Goal: Task Accomplishment & Management: Complete application form

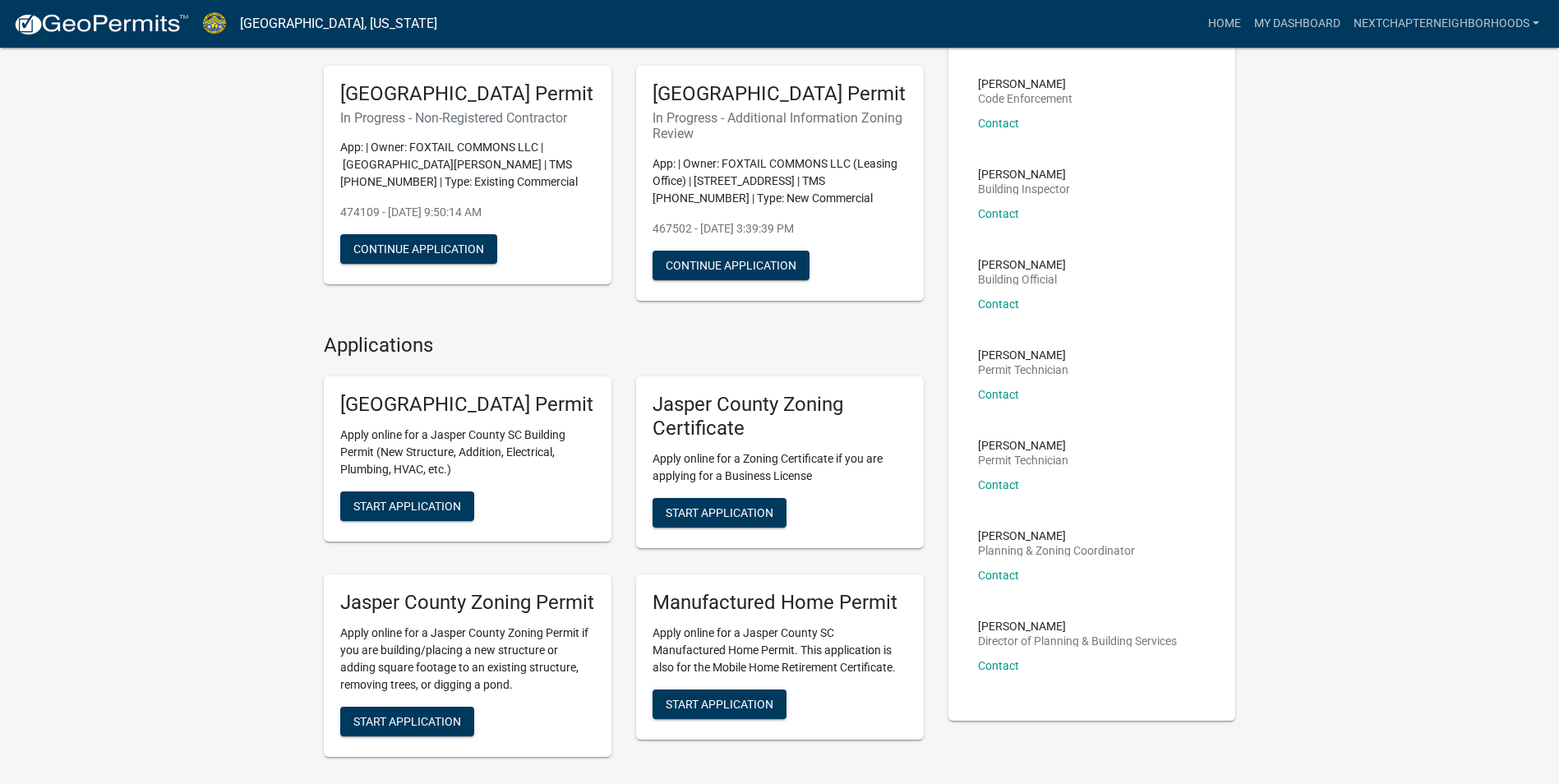
scroll to position [246, 0]
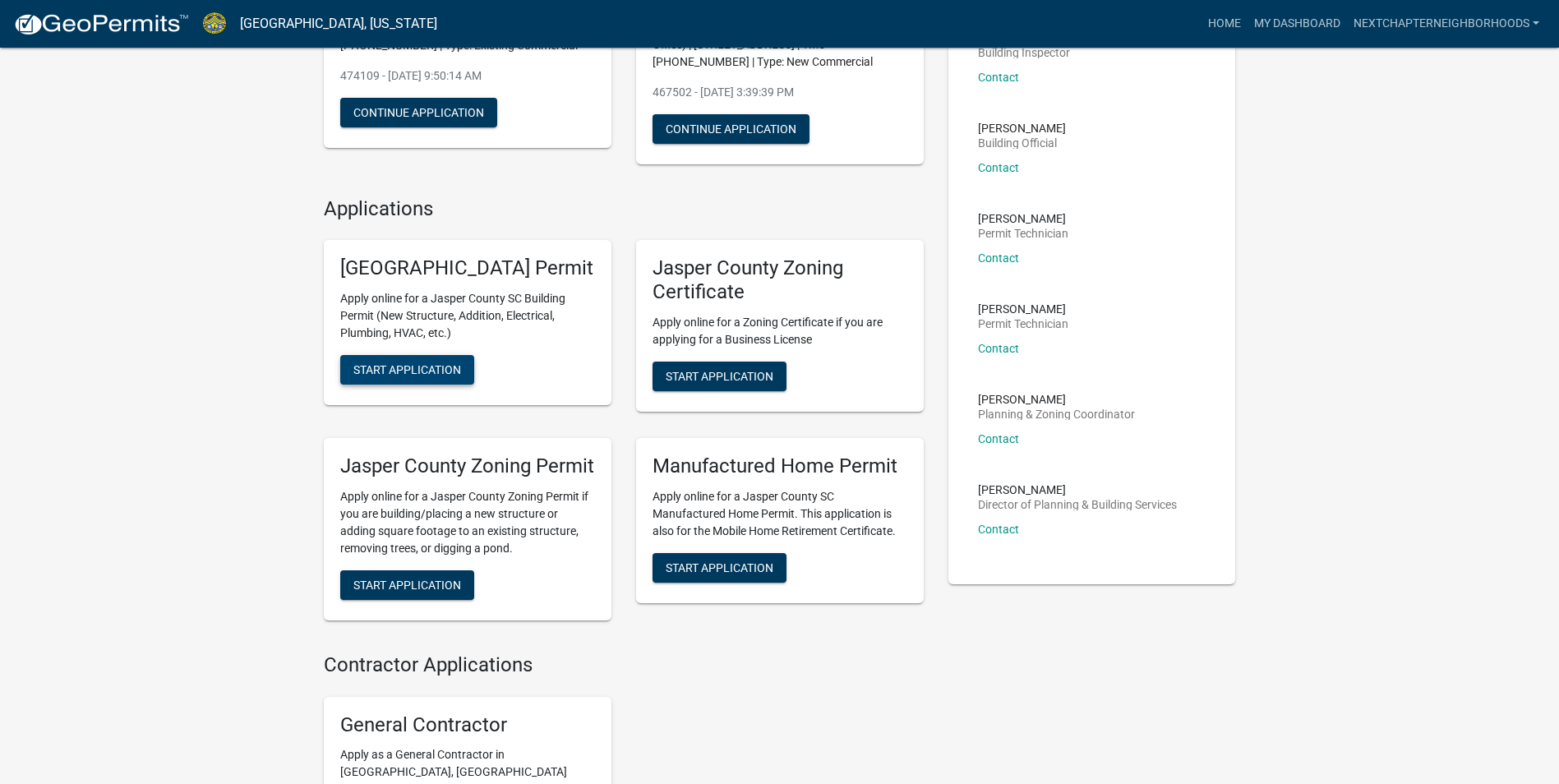
click at [438, 376] on span "Start Application" at bounding box center [407, 369] width 108 height 13
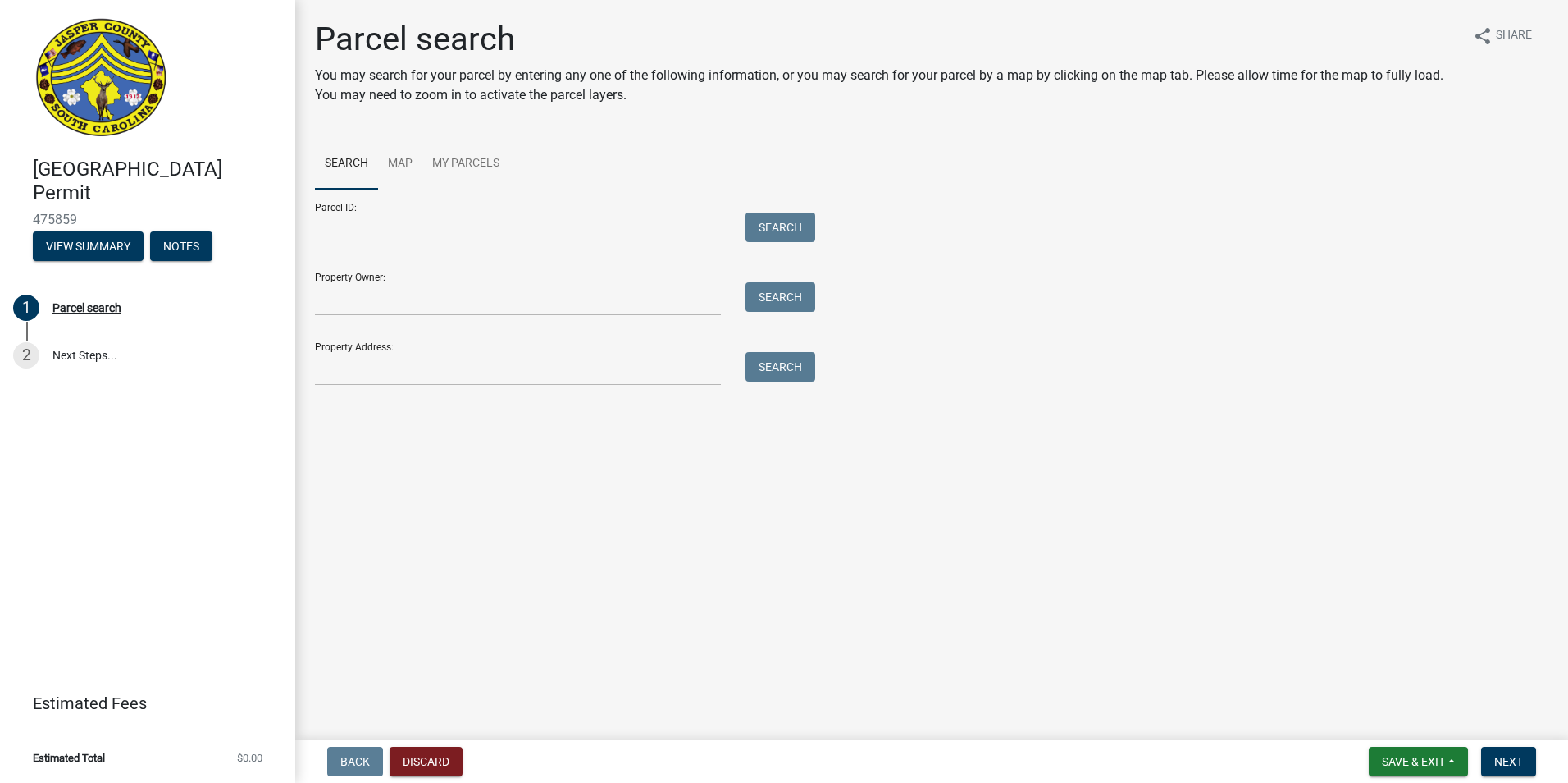
click at [344, 199] on div "Parcel ID: Search" at bounding box center [560, 218] width 492 height 57
click at [366, 227] on input "Parcel ID:" at bounding box center [517, 230] width 405 height 34
type input "0810003030"
click at [451, 303] on input "Property Owner:" at bounding box center [517, 299] width 405 height 34
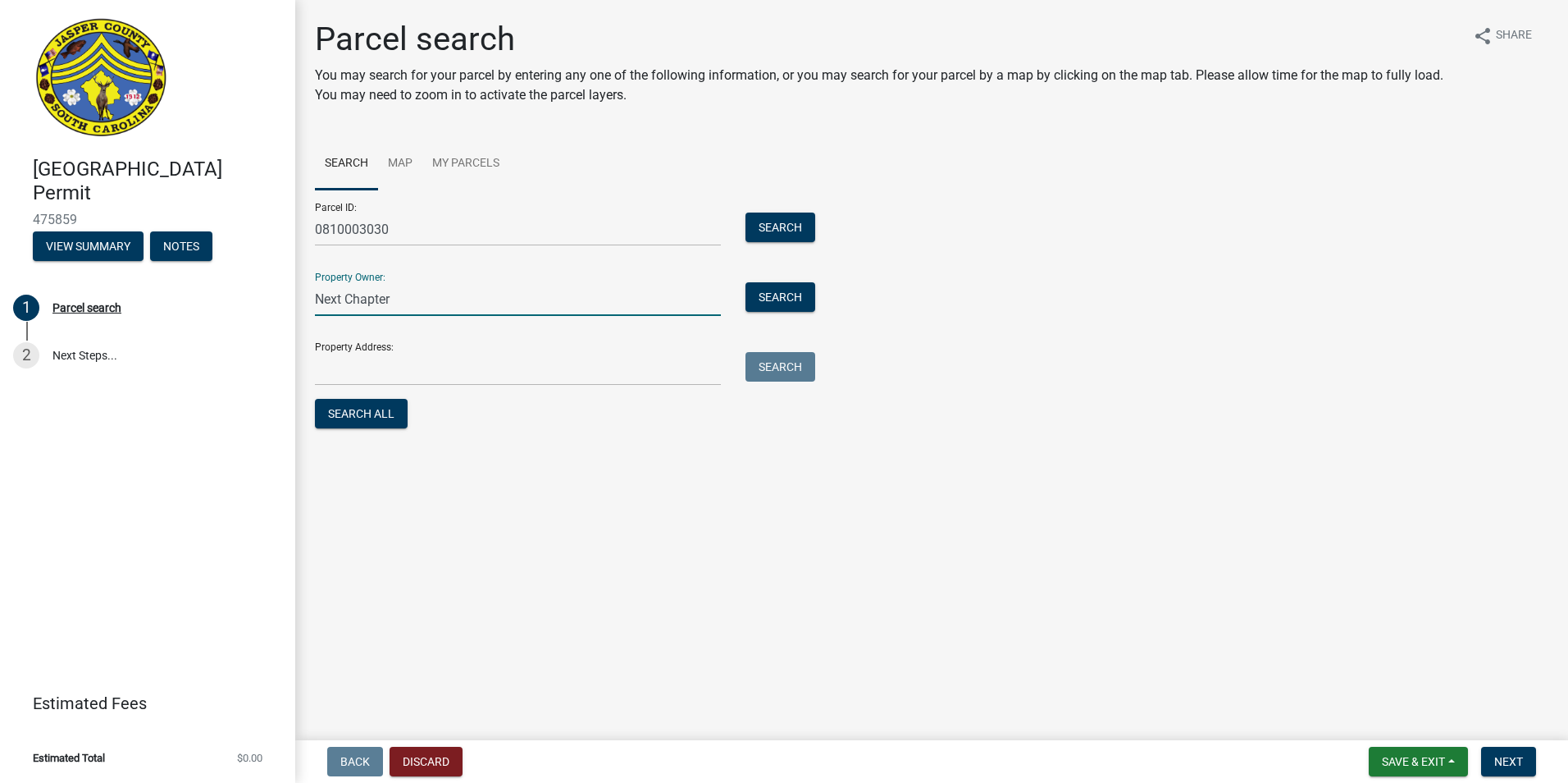
type input "Next Chapter"
click at [414, 374] on input "Property Address:" at bounding box center [517, 369] width 405 height 34
type input "1"
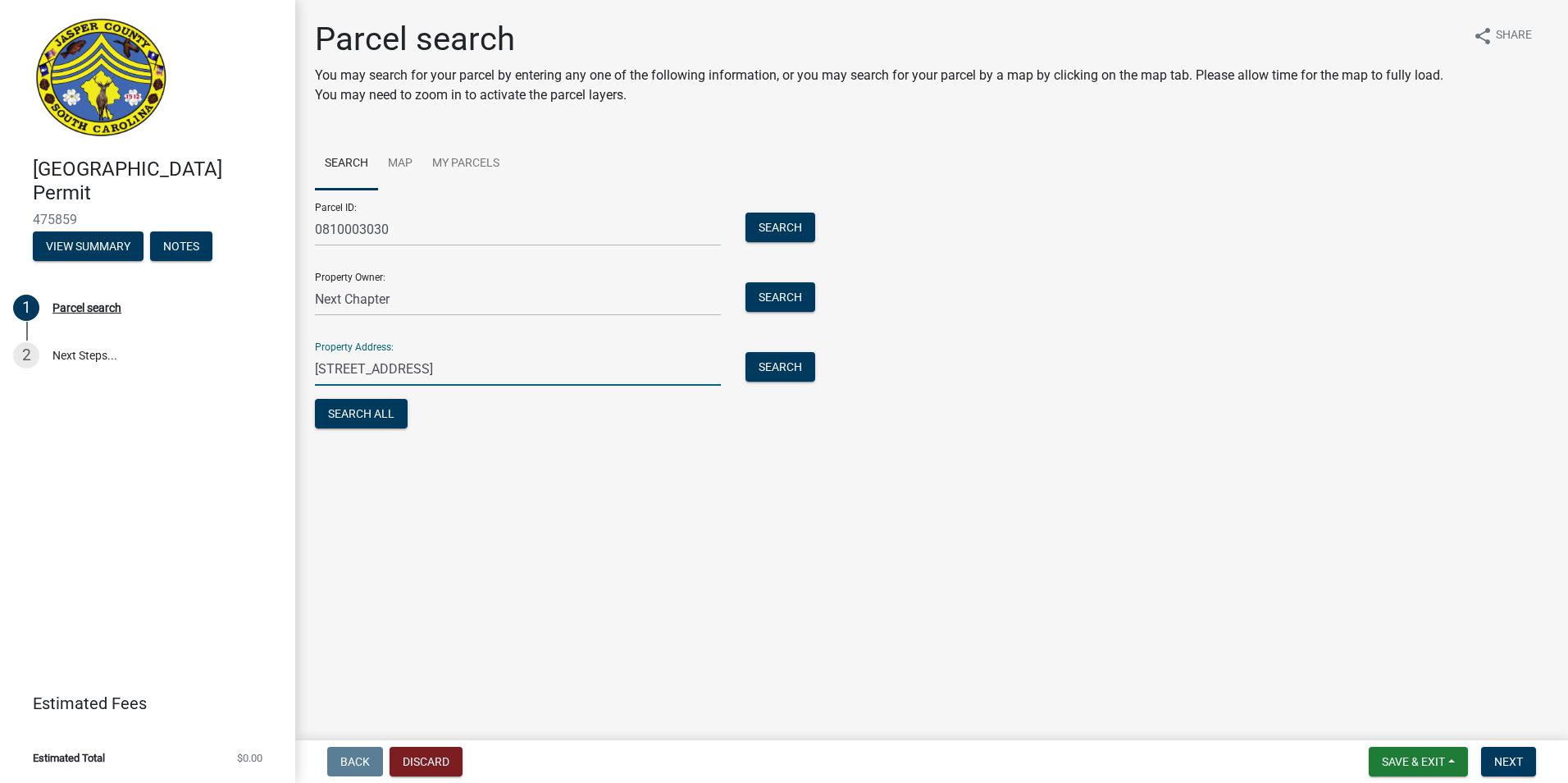
type input "12 Sharpnose Loop"
drag, startPoint x: 421, startPoint y: 301, endPoint x: 267, endPoint y: 312, distance: 154.4
click at [267, 312] on div "Jasper County Building Permit 475859 View Summary Notes 1 Parcel search 2 Next …" at bounding box center [784, 392] width 1568 height 783
type input "Foxtail Commons LLC"
click at [373, 413] on button "Search All" at bounding box center [361, 413] width 93 height 29
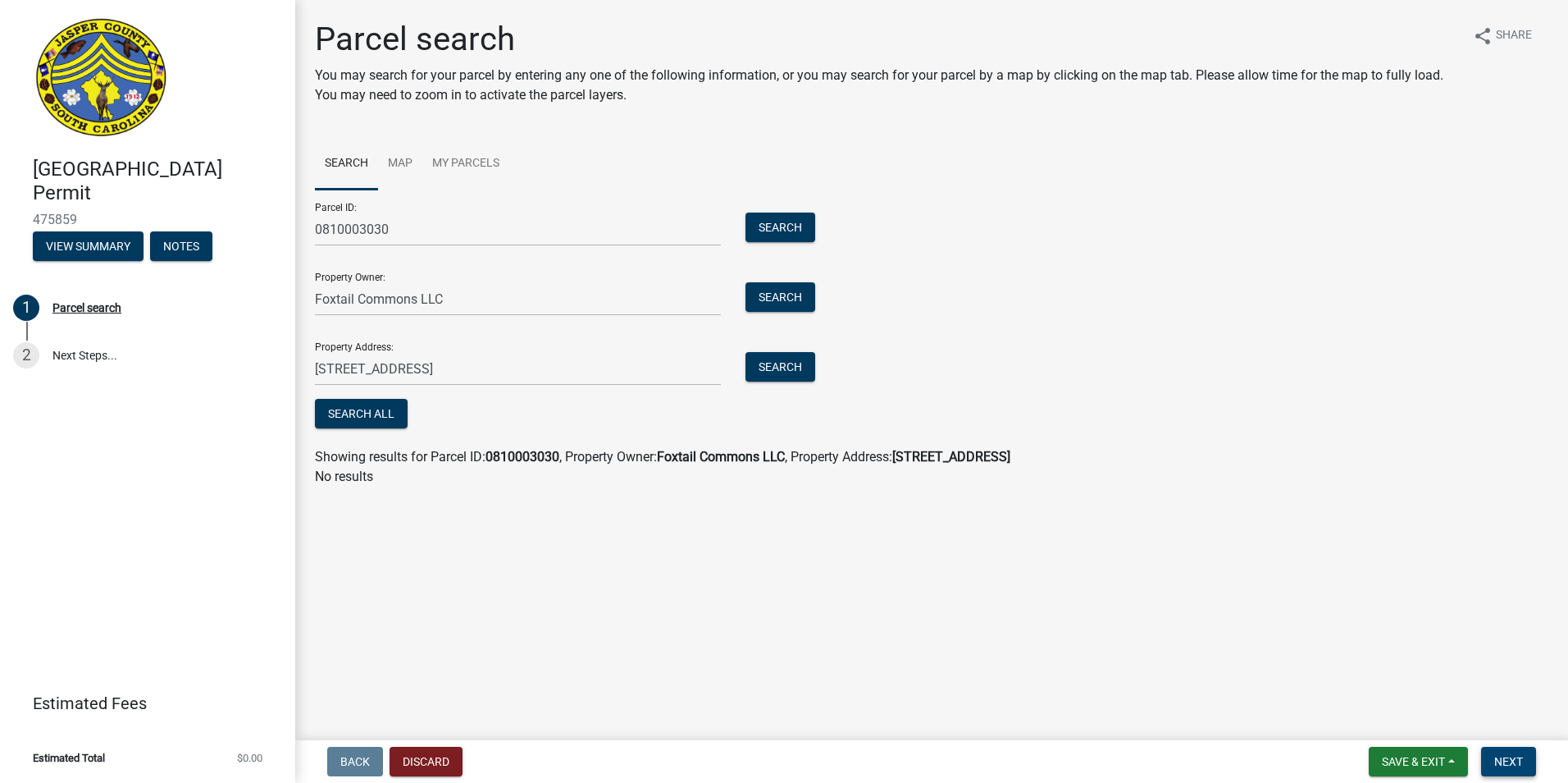
click at [1510, 759] on span "Next" at bounding box center [1508, 761] width 28 height 13
click at [1529, 753] on button "Next" at bounding box center [1508, 761] width 55 height 29
click at [380, 408] on button "Search All" at bounding box center [361, 413] width 93 height 29
click at [1507, 767] on span "Next" at bounding box center [1508, 761] width 28 height 13
click at [916, 592] on main "Parcel search You may search for your parcel by entering any one of the followi…" at bounding box center [931, 367] width 1273 height 734
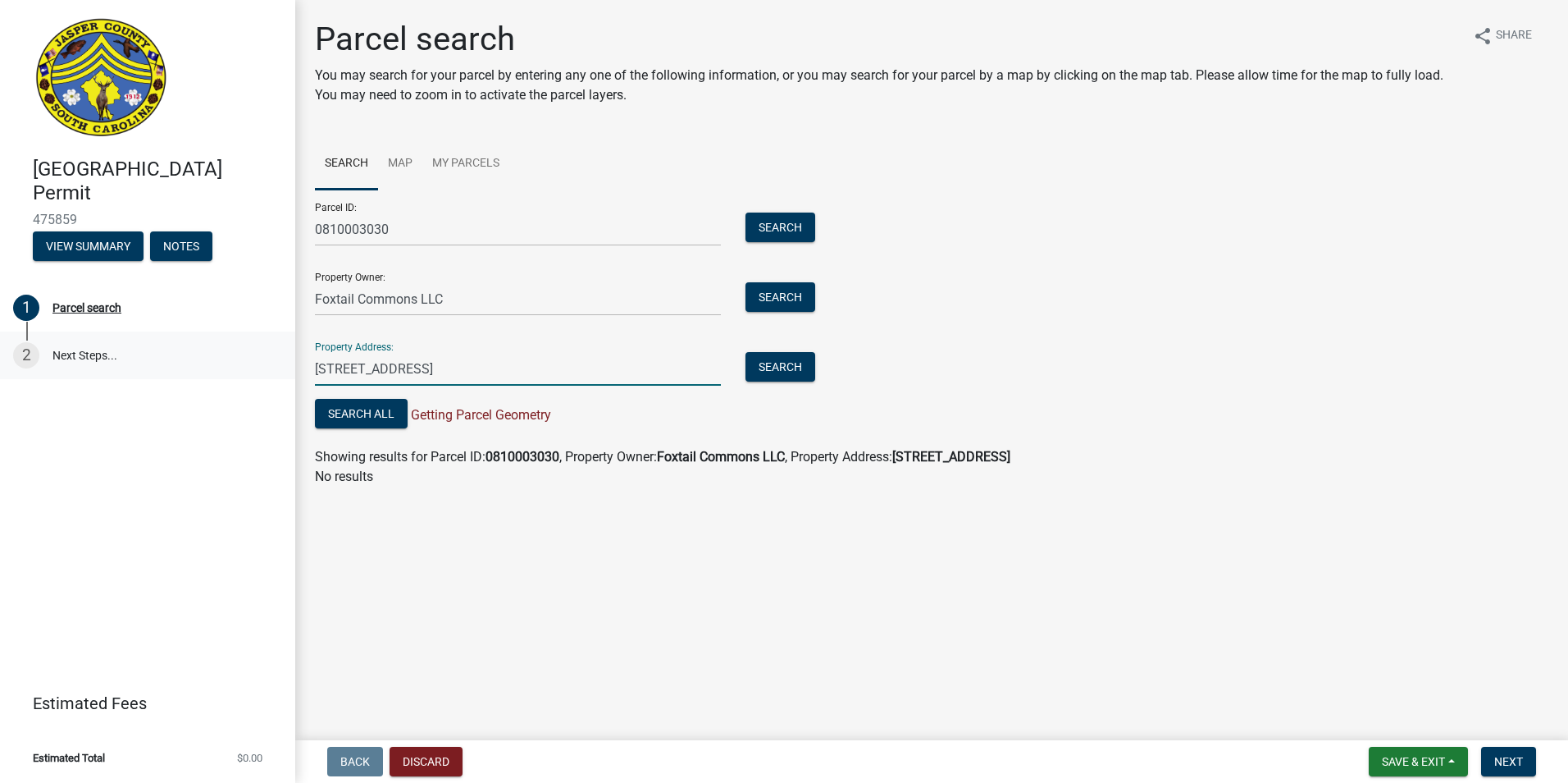
drag, startPoint x: 480, startPoint y: 365, endPoint x: 257, endPoint y: 362, distance: 223.0
click at [257, 362] on div "Jasper County Building Permit 475859 View Summary Notes 1 Parcel search 2 Next …" at bounding box center [784, 392] width 1568 height 783
click at [405, 365] on input "Property Address:" at bounding box center [517, 369] width 405 height 34
click at [1017, 445] on wm-search-parcel-data-activity-input "Search Map My Parcels Parcel ID: 0810003030 Search Property Owner: Foxtail Comm…" at bounding box center [931, 312] width 1233 height 349
click at [358, 410] on button "Search All" at bounding box center [361, 413] width 93 height 29
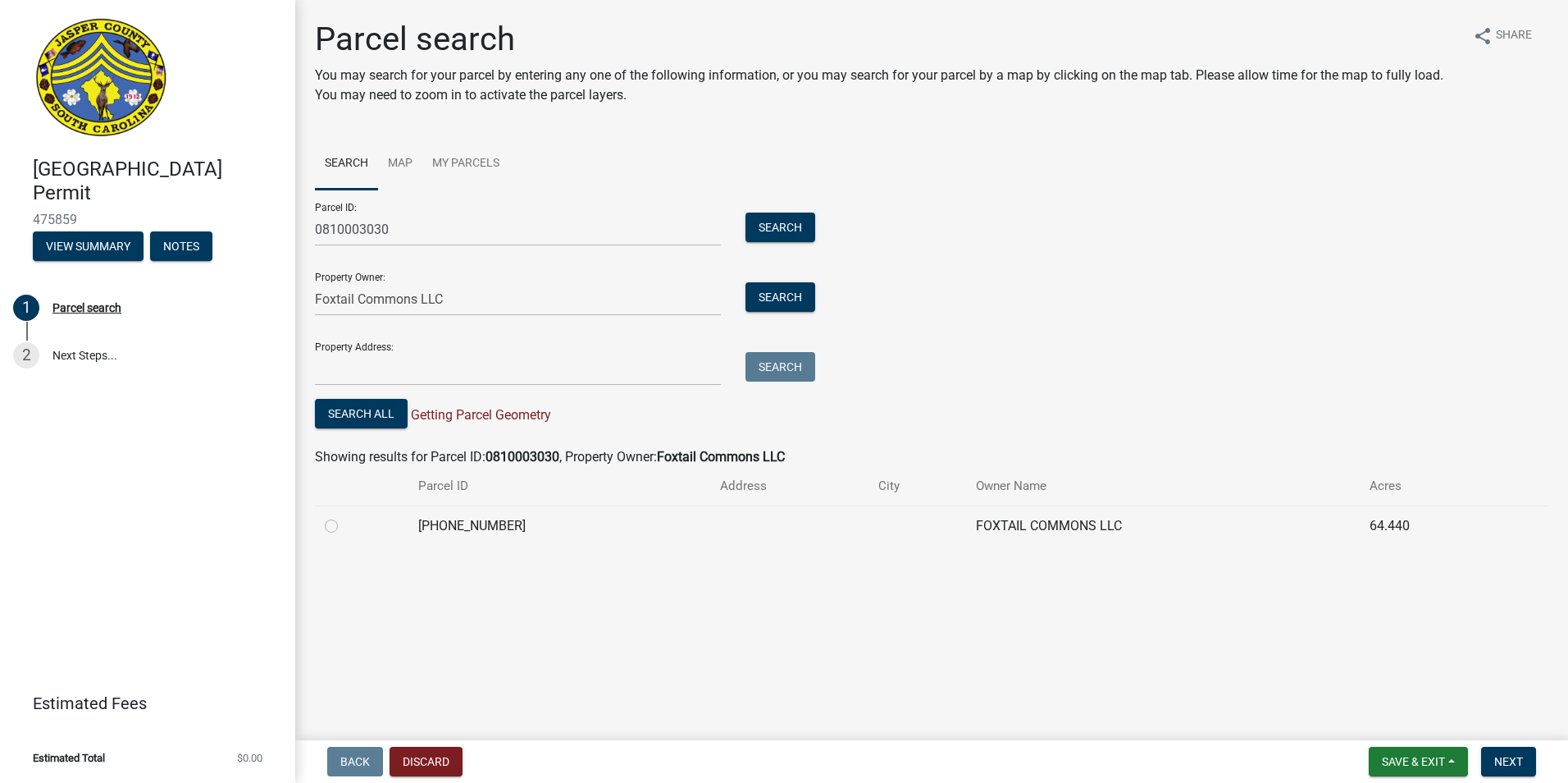
click at [344, 516] on label at bounding box center [344, 516] width 0 height 0
click at [344, 527] on input "radio" at bounding box center [349, 521] width 10 height 10
radio input "true"
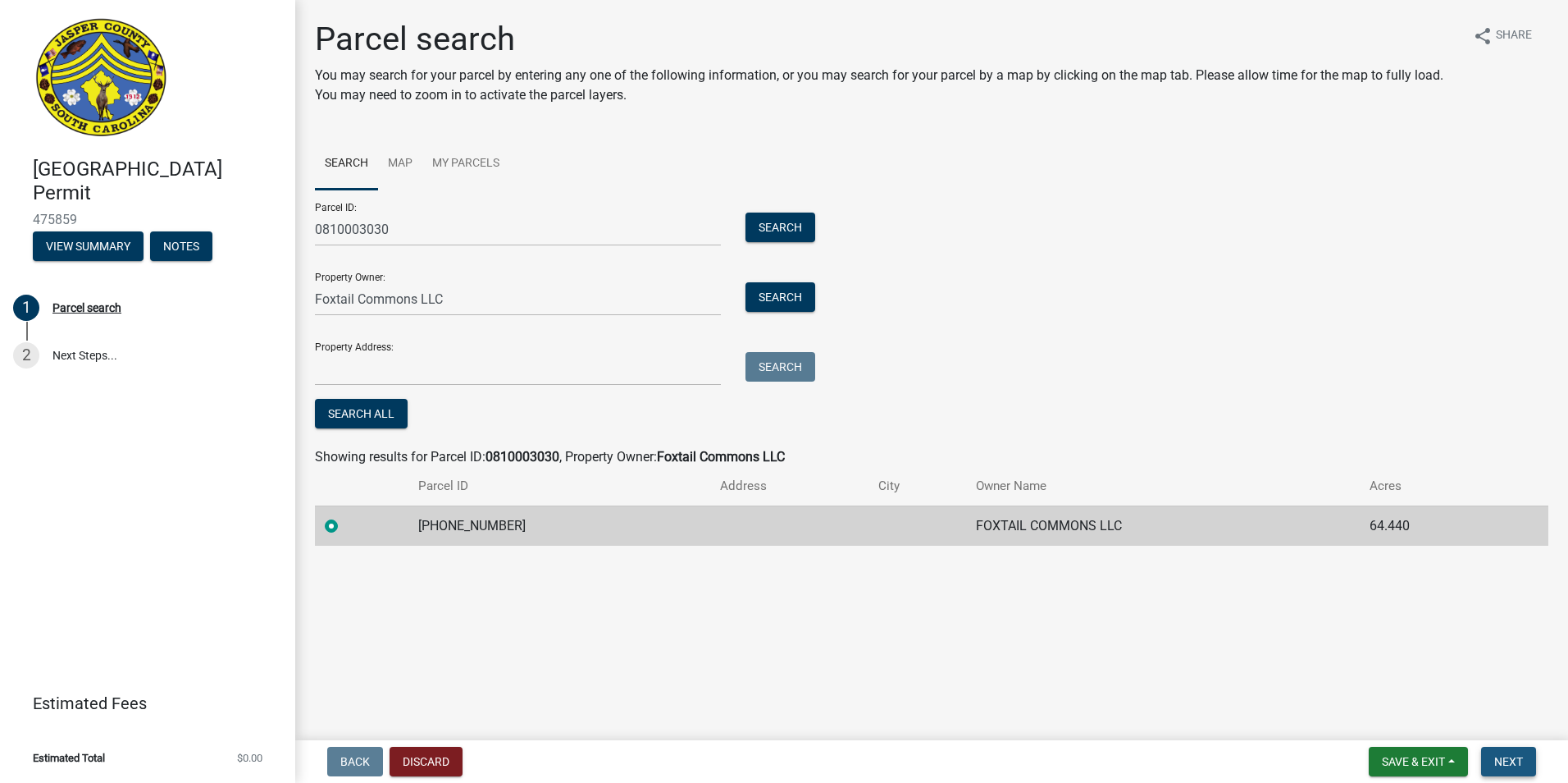
click at [1517, 767] on span "Next" at bounding box center [1508, 761] width 28 height 13
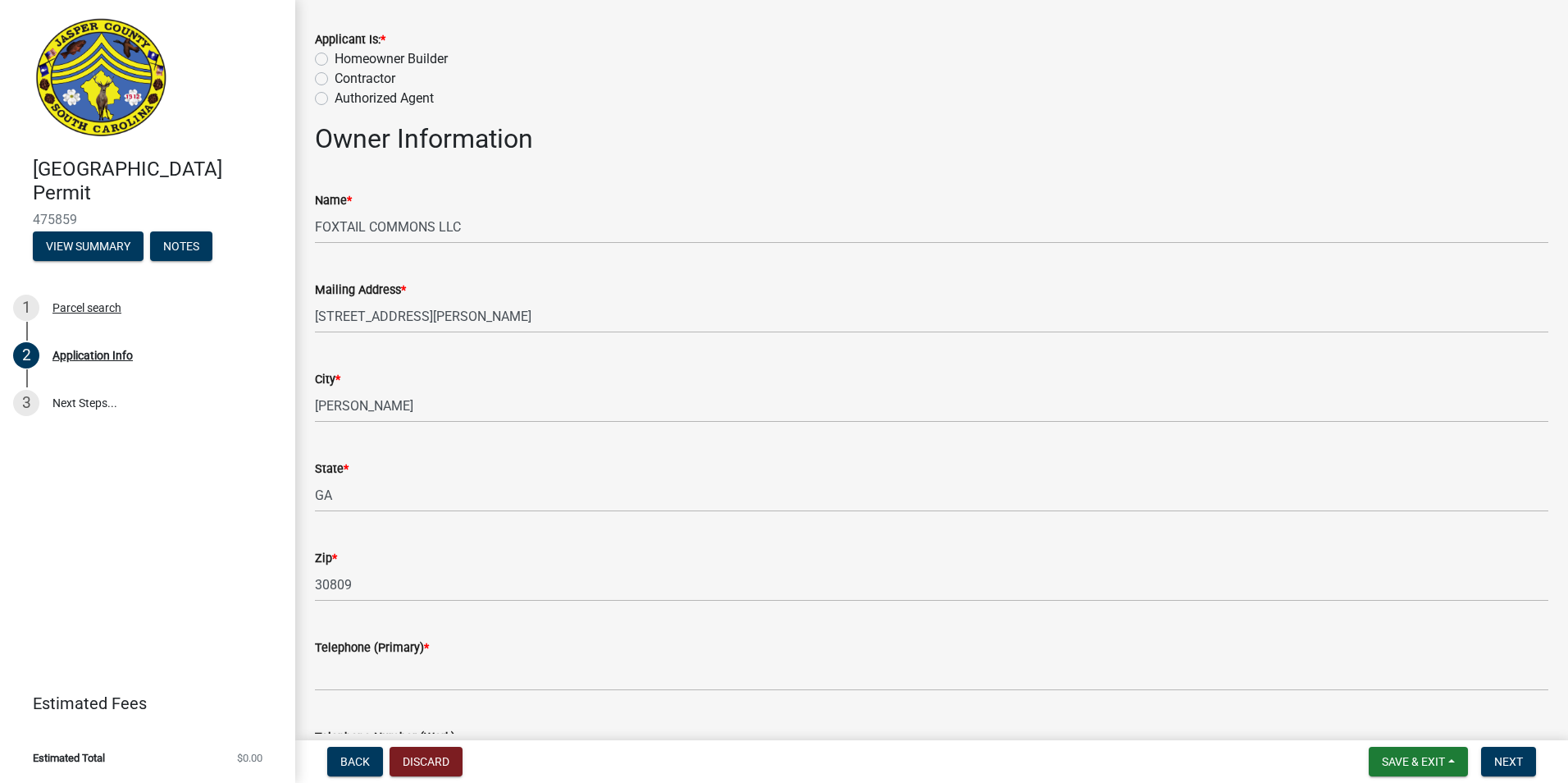
scroll to position [328, 0]
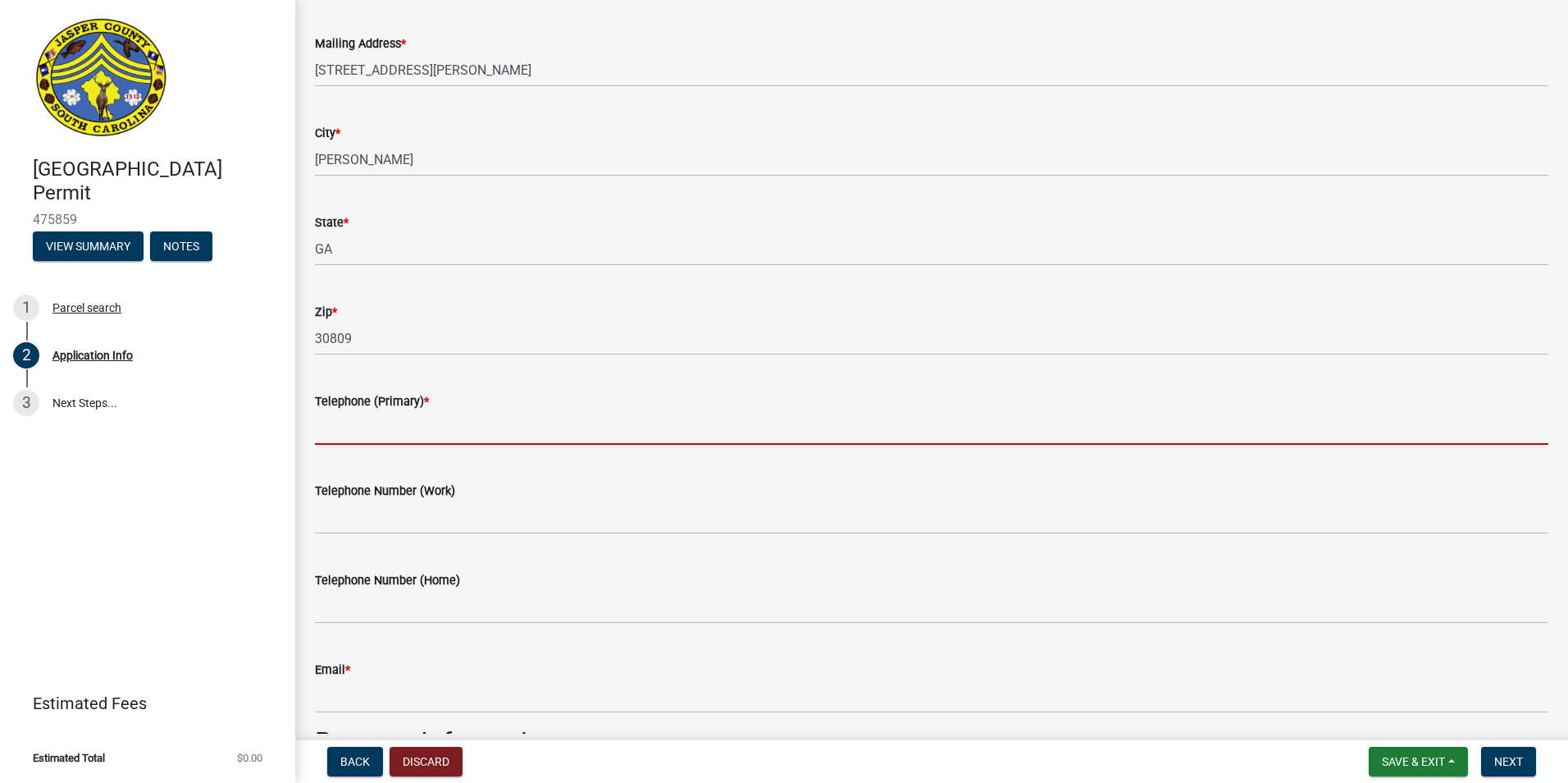
click at [466, 430] on input "Telephone (Primary) *" at bounding box center [931, 428] width 1233 height 34
type input "912-253-5047"
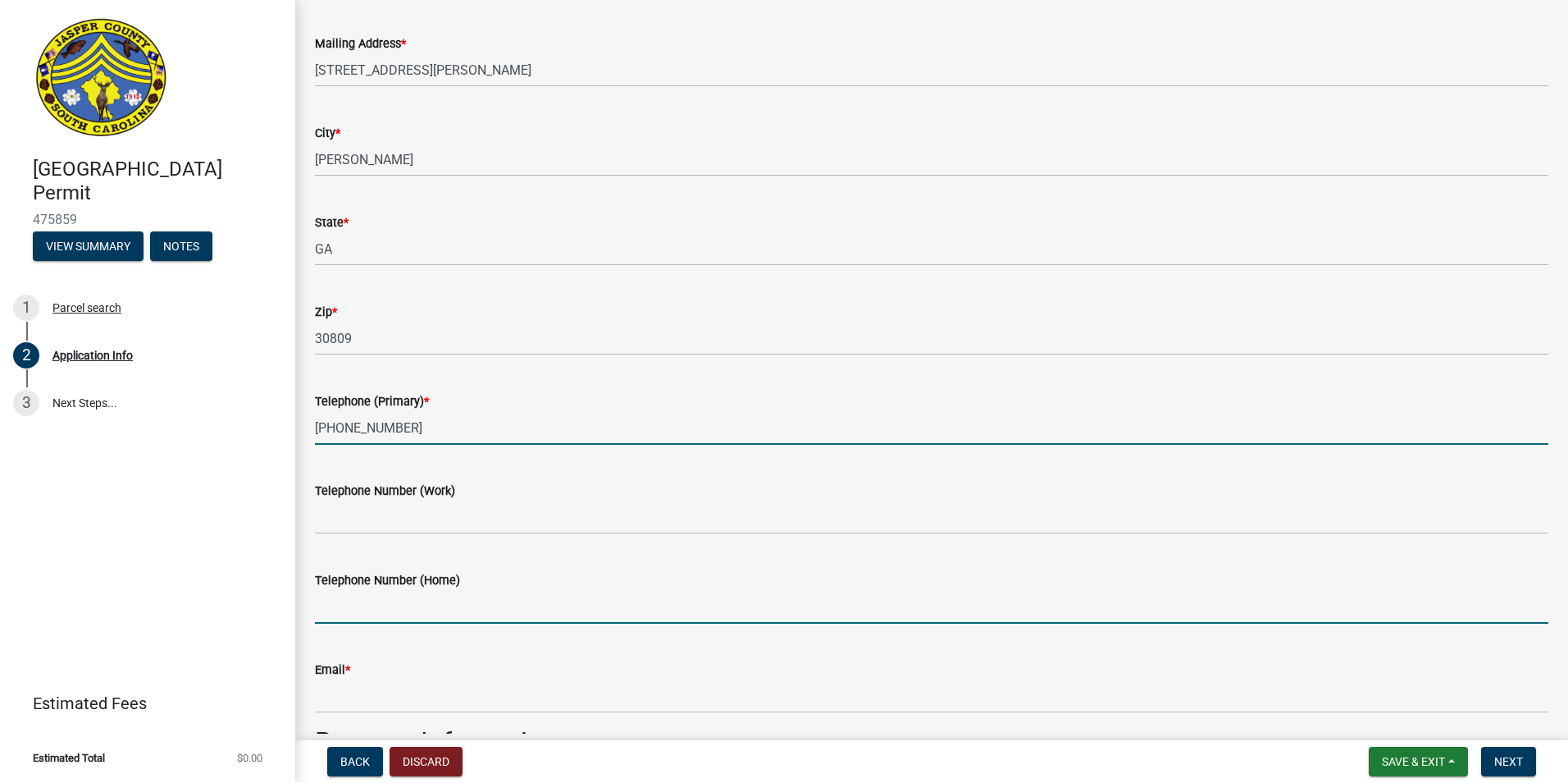
type input "preston@nextchapterneighborhoods.com"
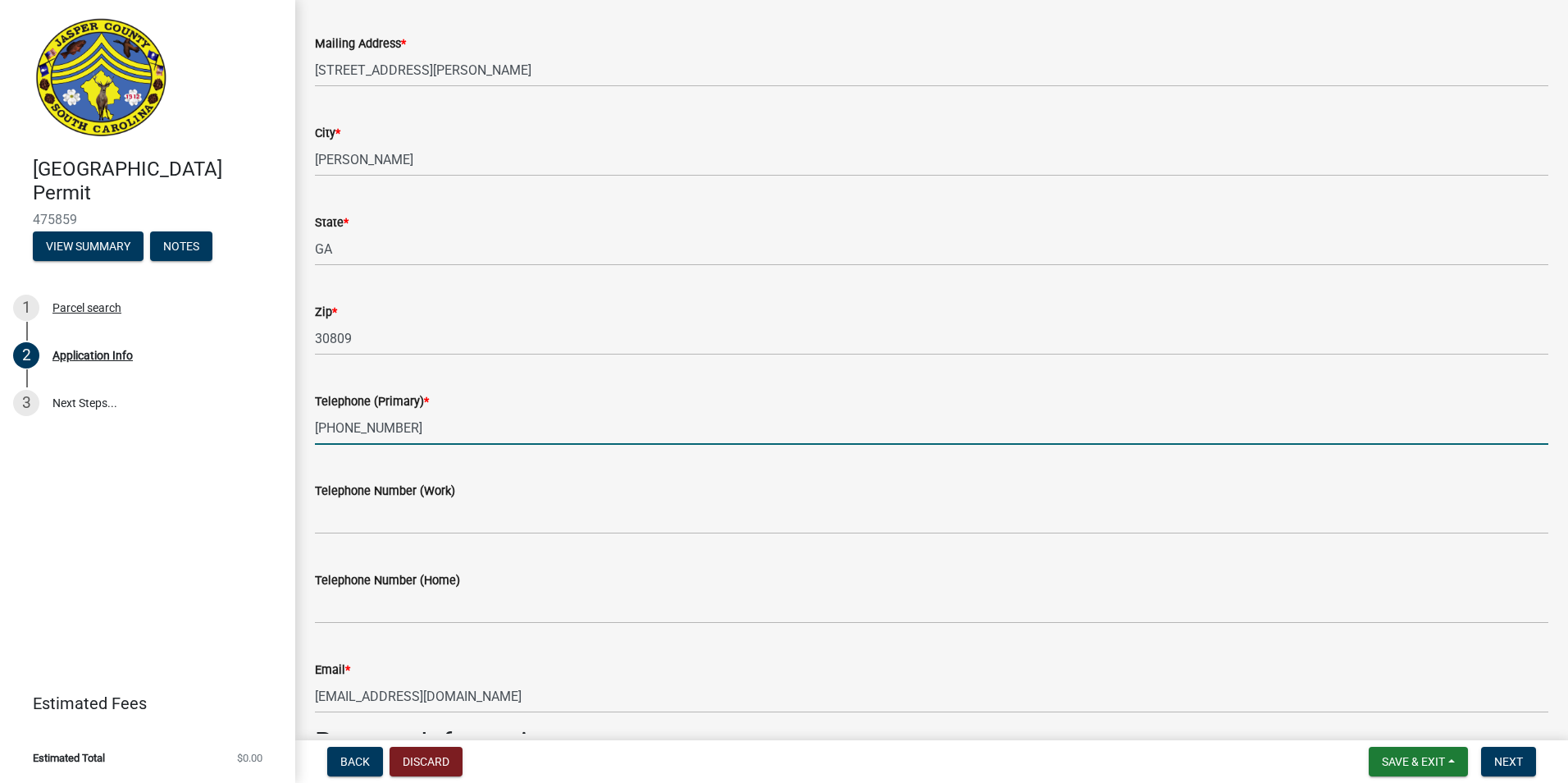
type input "53 Foxtail Drive, Ridgeland SC"
type input "Ridgeland"
type input "Leasing Office"
type input "160000"
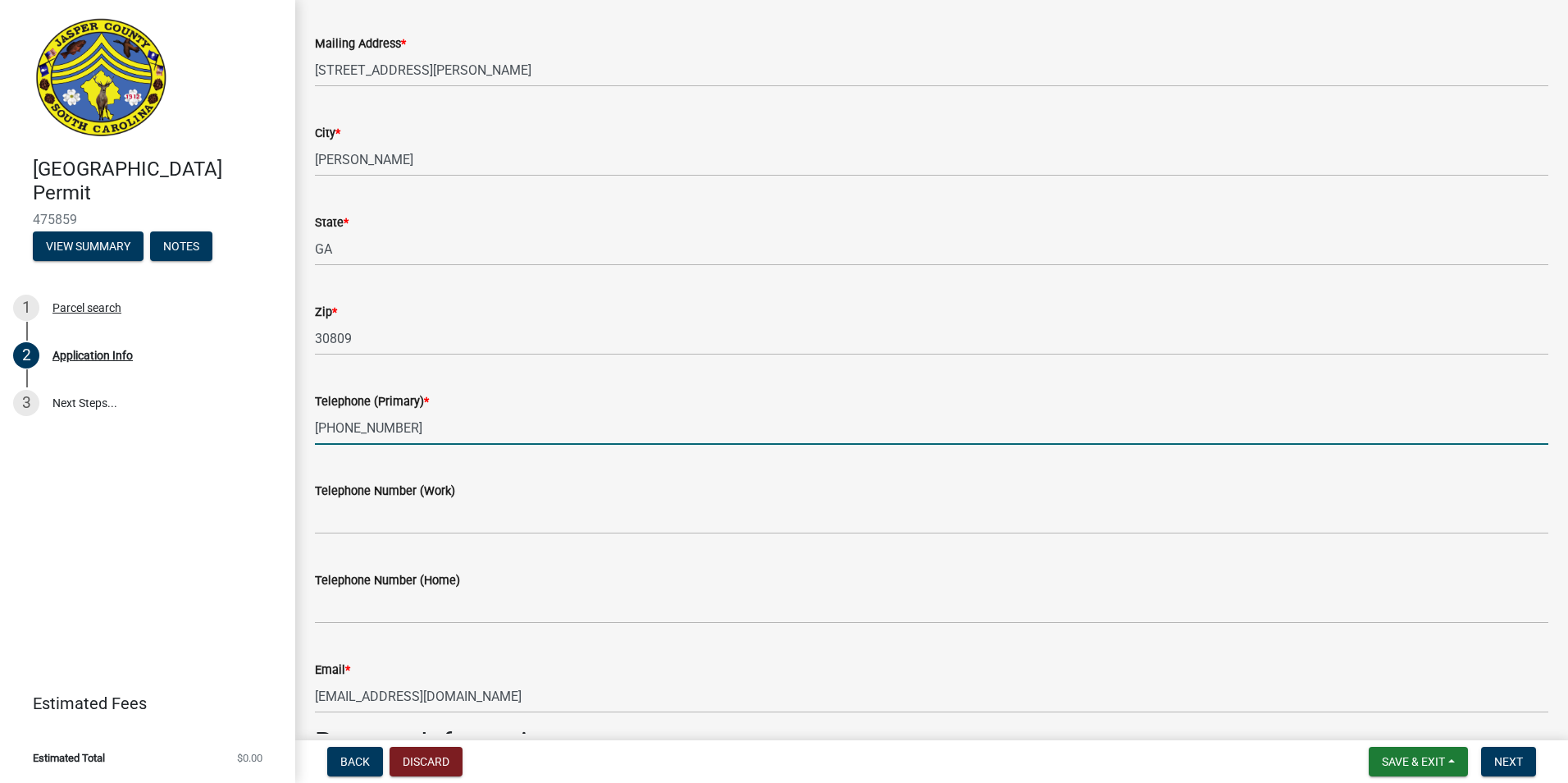
type input "1"
type input "0"
type input "1"
type input "0"
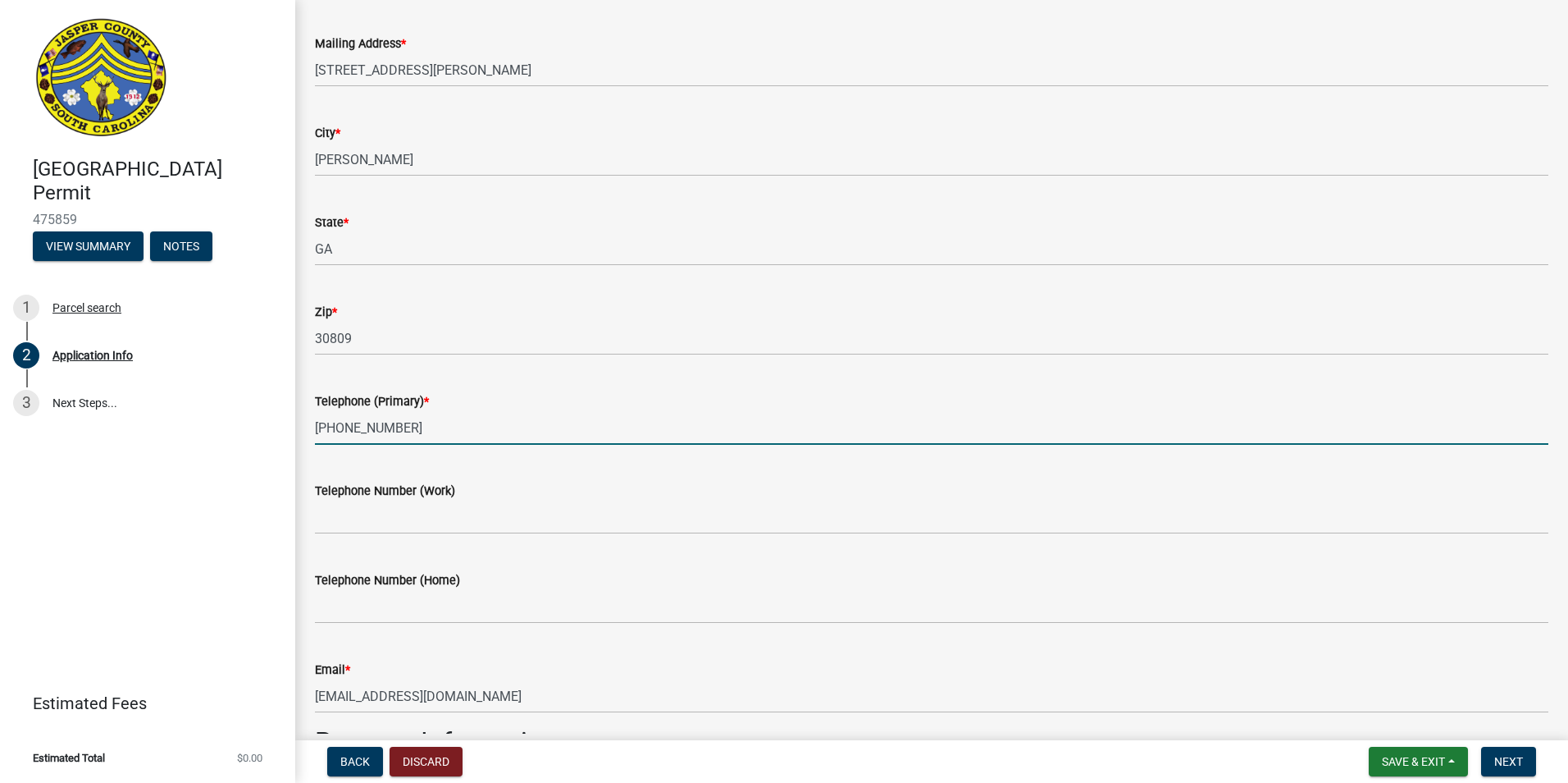
type input "Undeveloped"
type input "Leasing Offices"
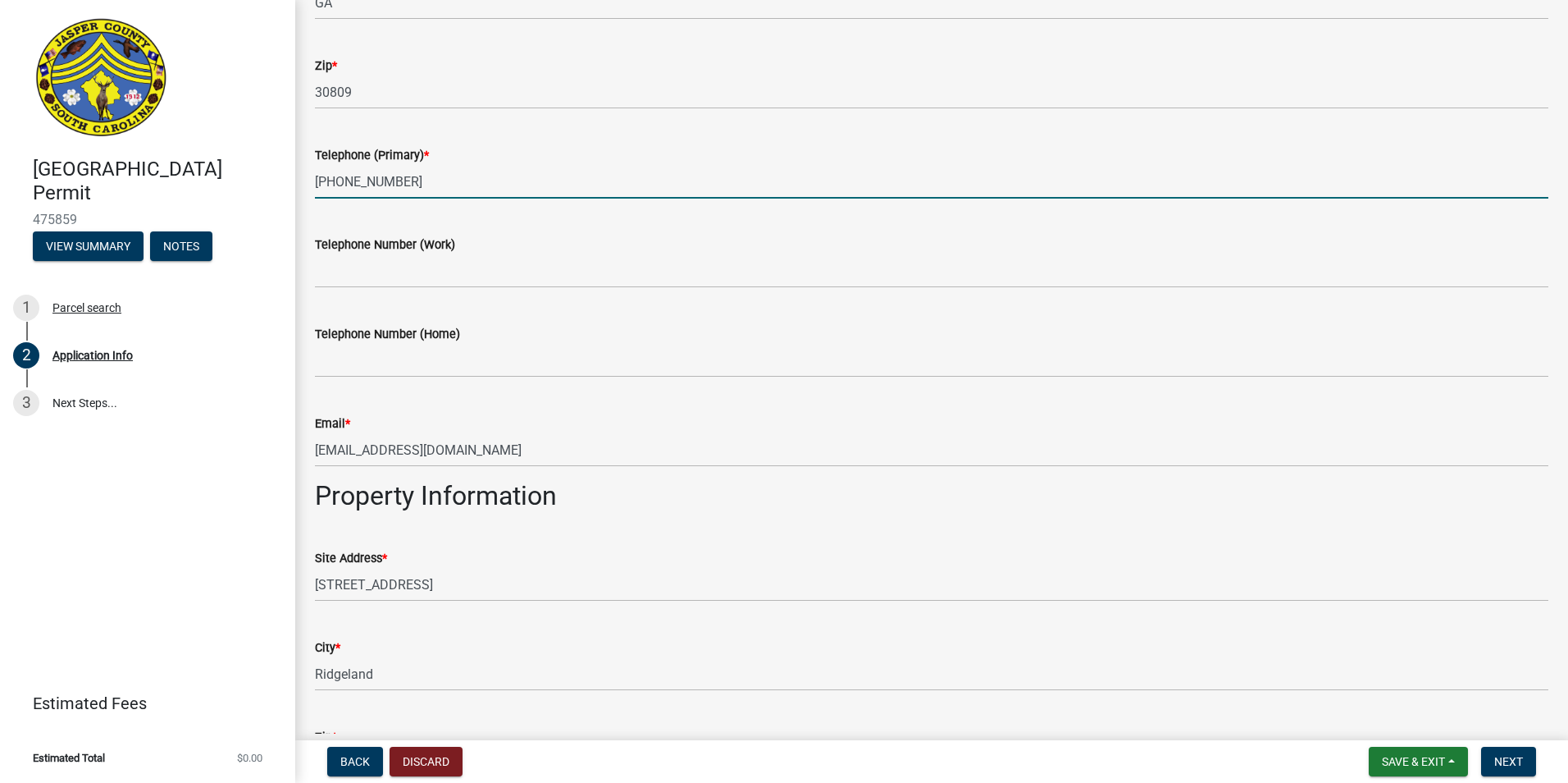
scroll to position [821, 0]
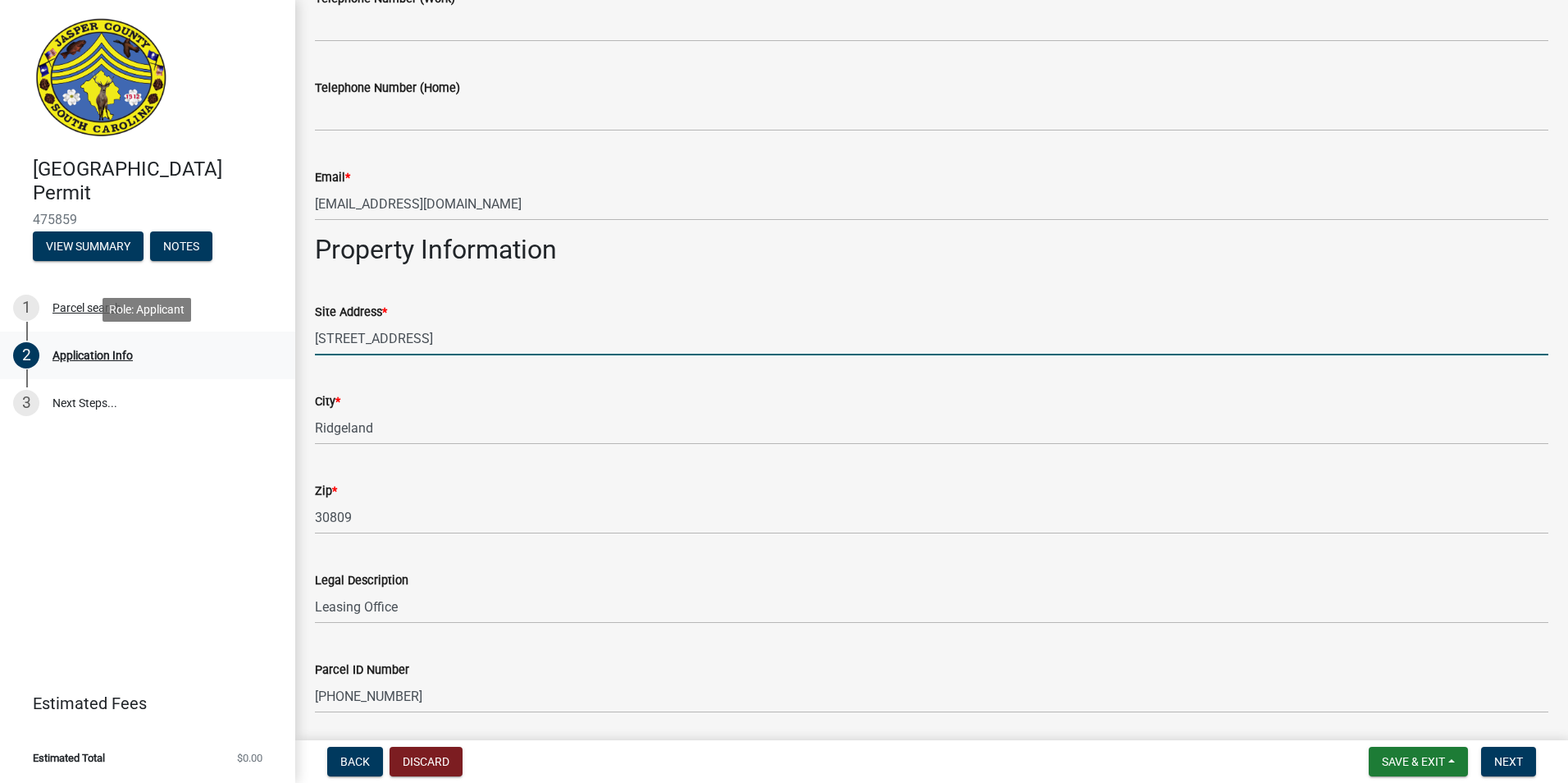
drag, startPoint x: 503, startPoint y: 345, endPoint x: 148, endPoint y: 346, distance: 355.0
click at [148, 346] on div "Jasper County Building Permit 475859 View Summary Notes 1 Parcel search 2 Appli…" at bounding box center [784, 392] width 1568 height 783
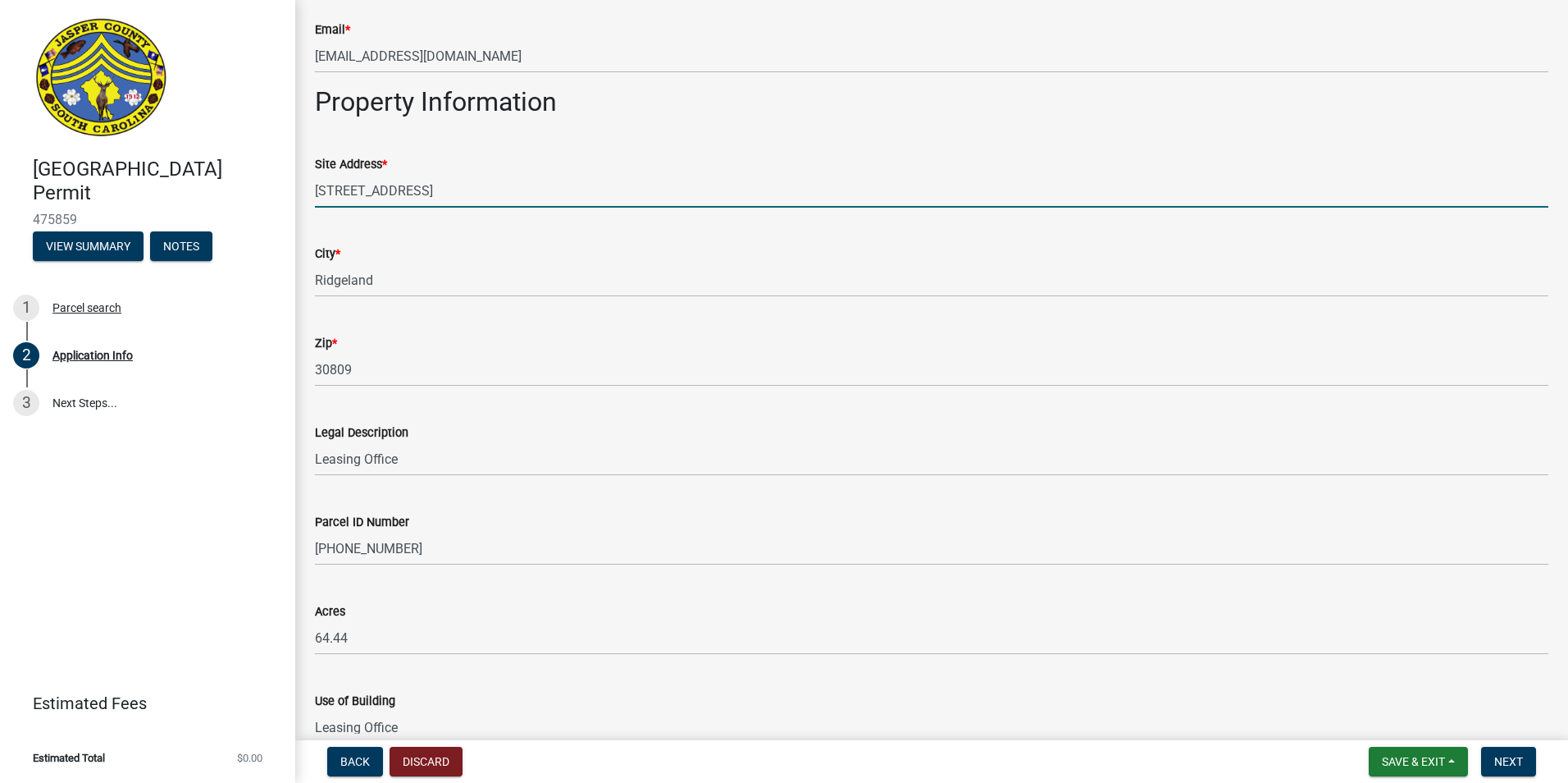
scroll to position [984, 0]
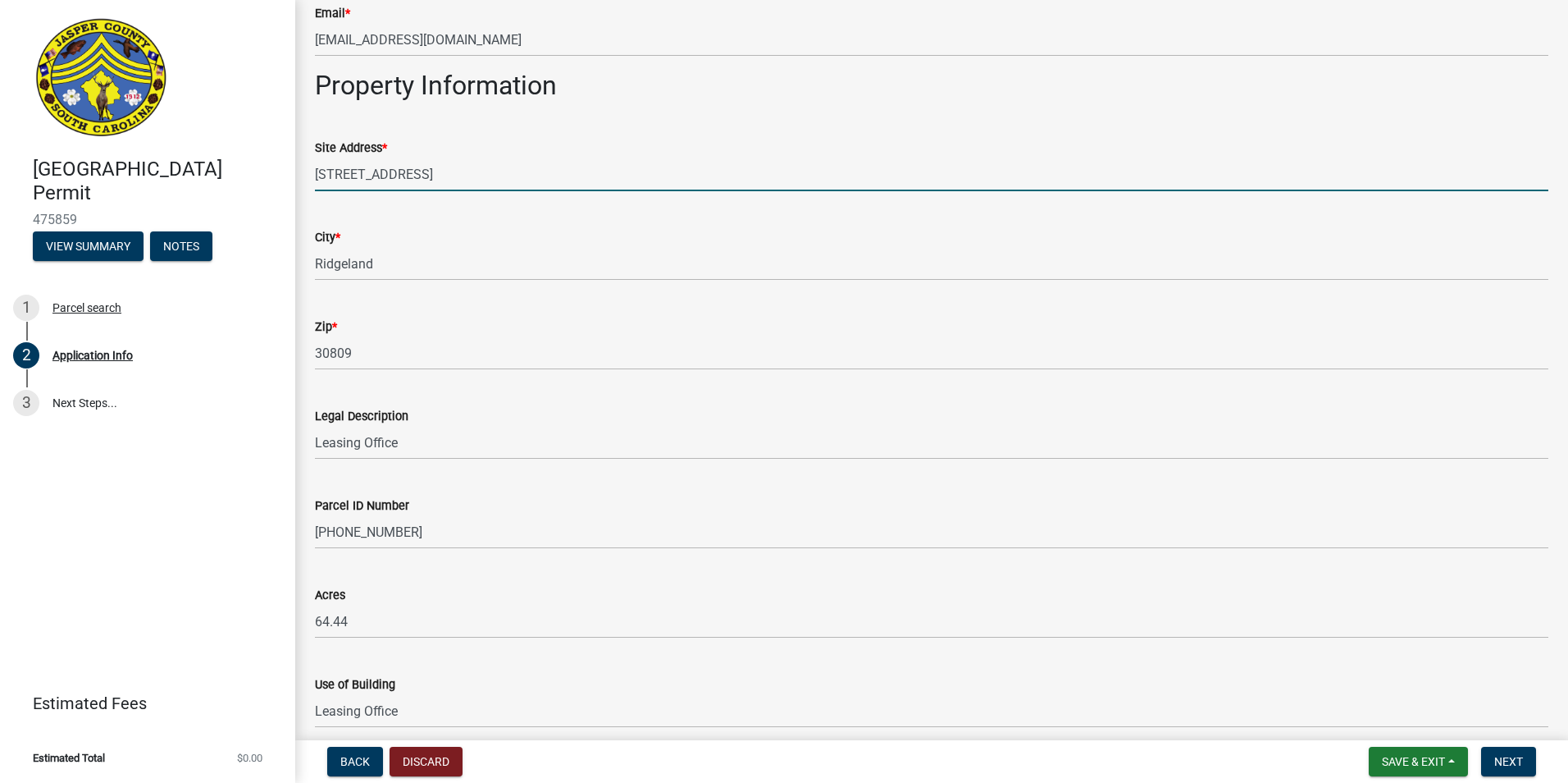
type input "12 Sharpnose Loop"
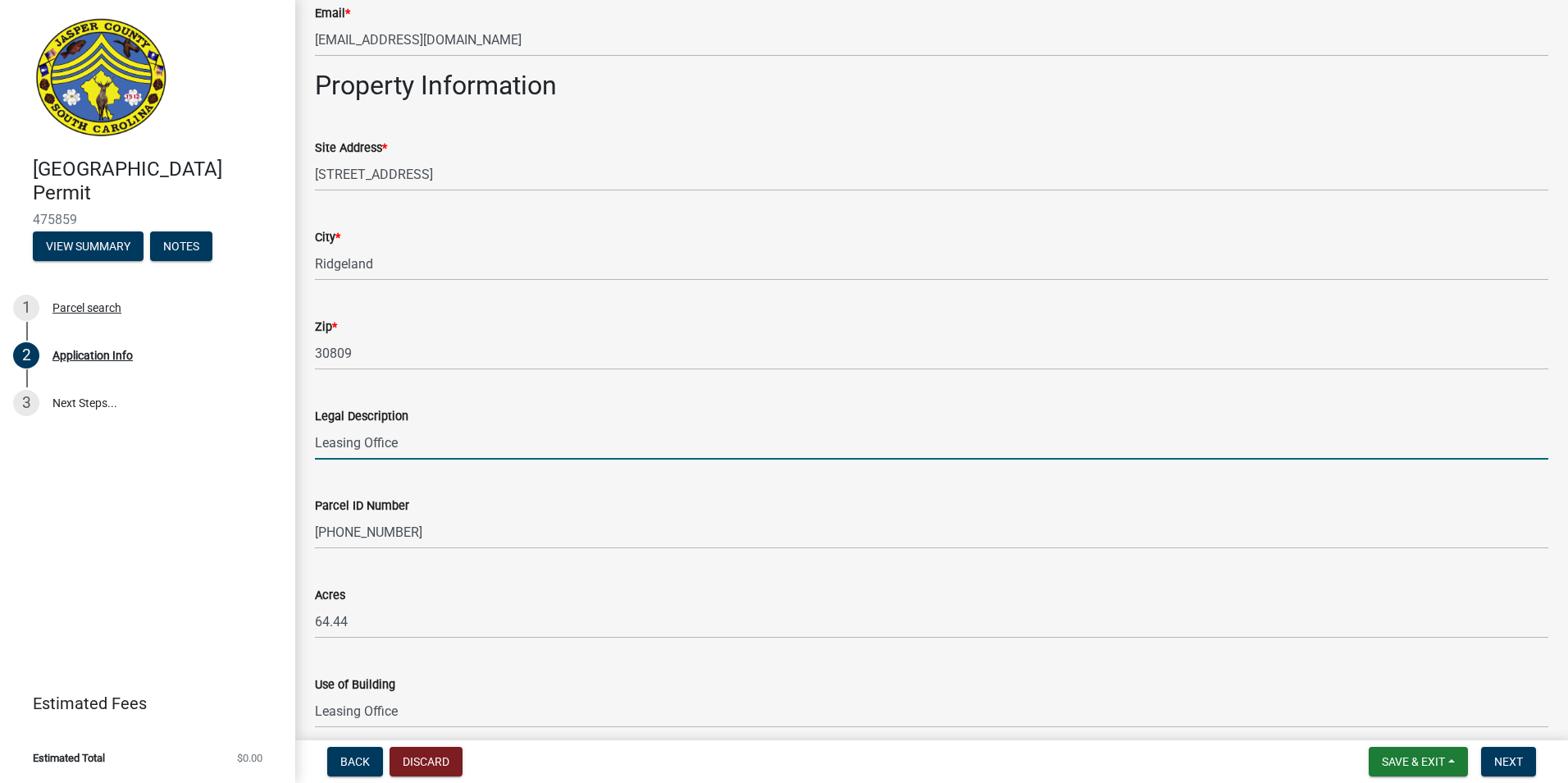
drag, startPoint x: 443, startPoint y: 443, endPoint x: 112, endPoint y: 444, distance: 331.0
click at [112, 444] on div "Jasper County Building Permit 475859 View Summary Notes 1 Parcel search 2 Appli…" at bounding box center [784, 392] width 1568 height 783
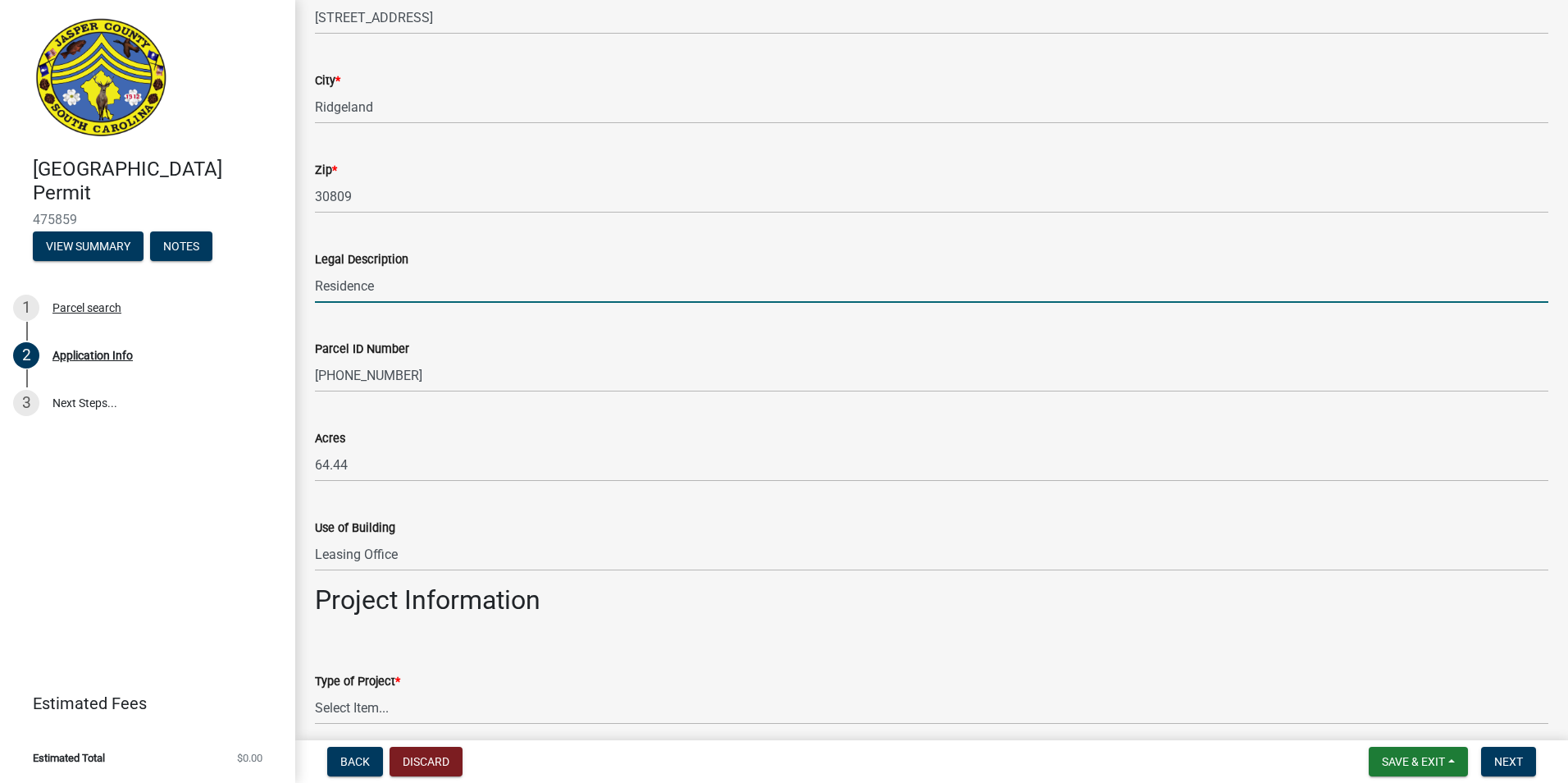
scroll to position [1230, 0]
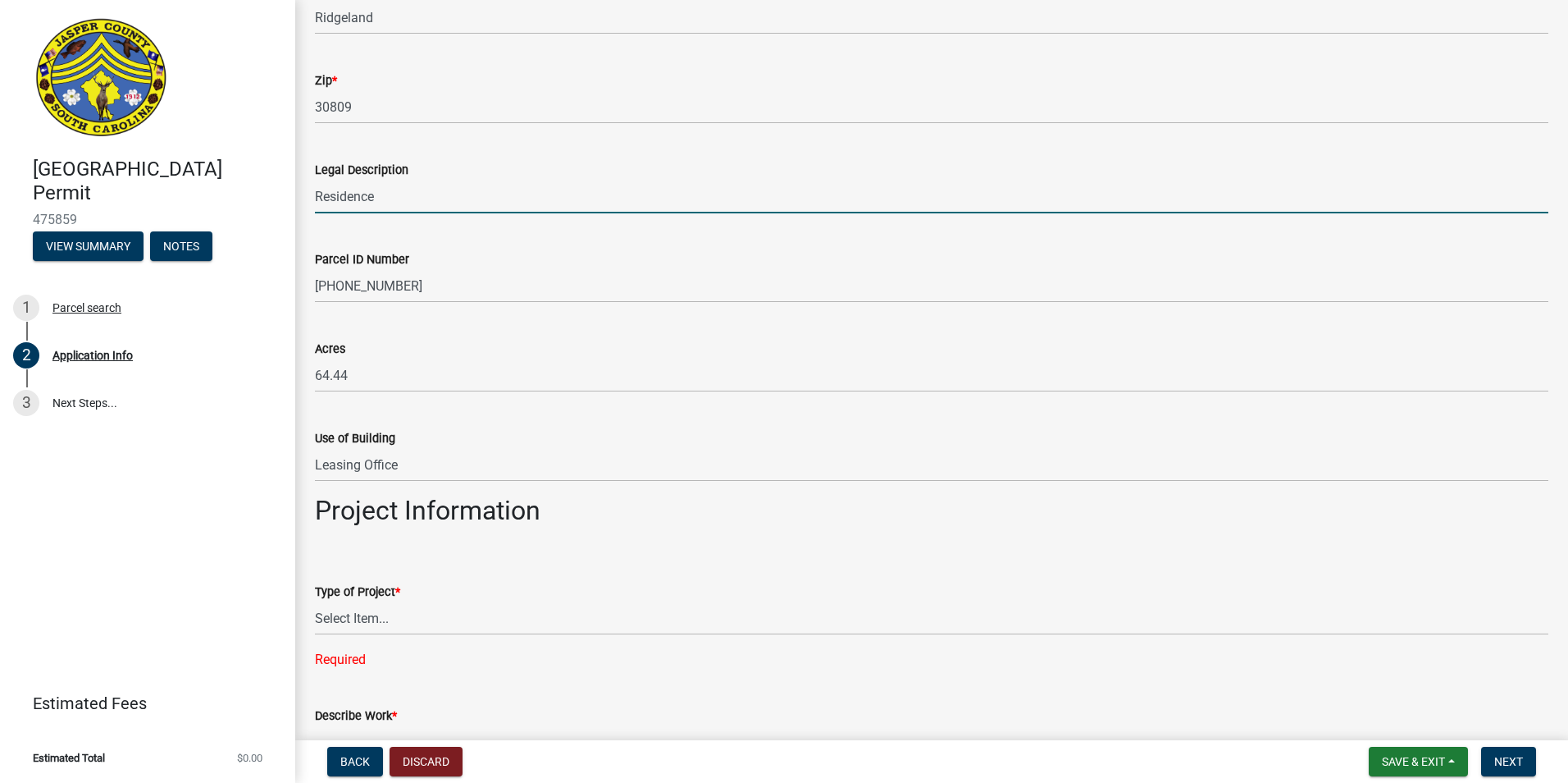
type input "Residence"
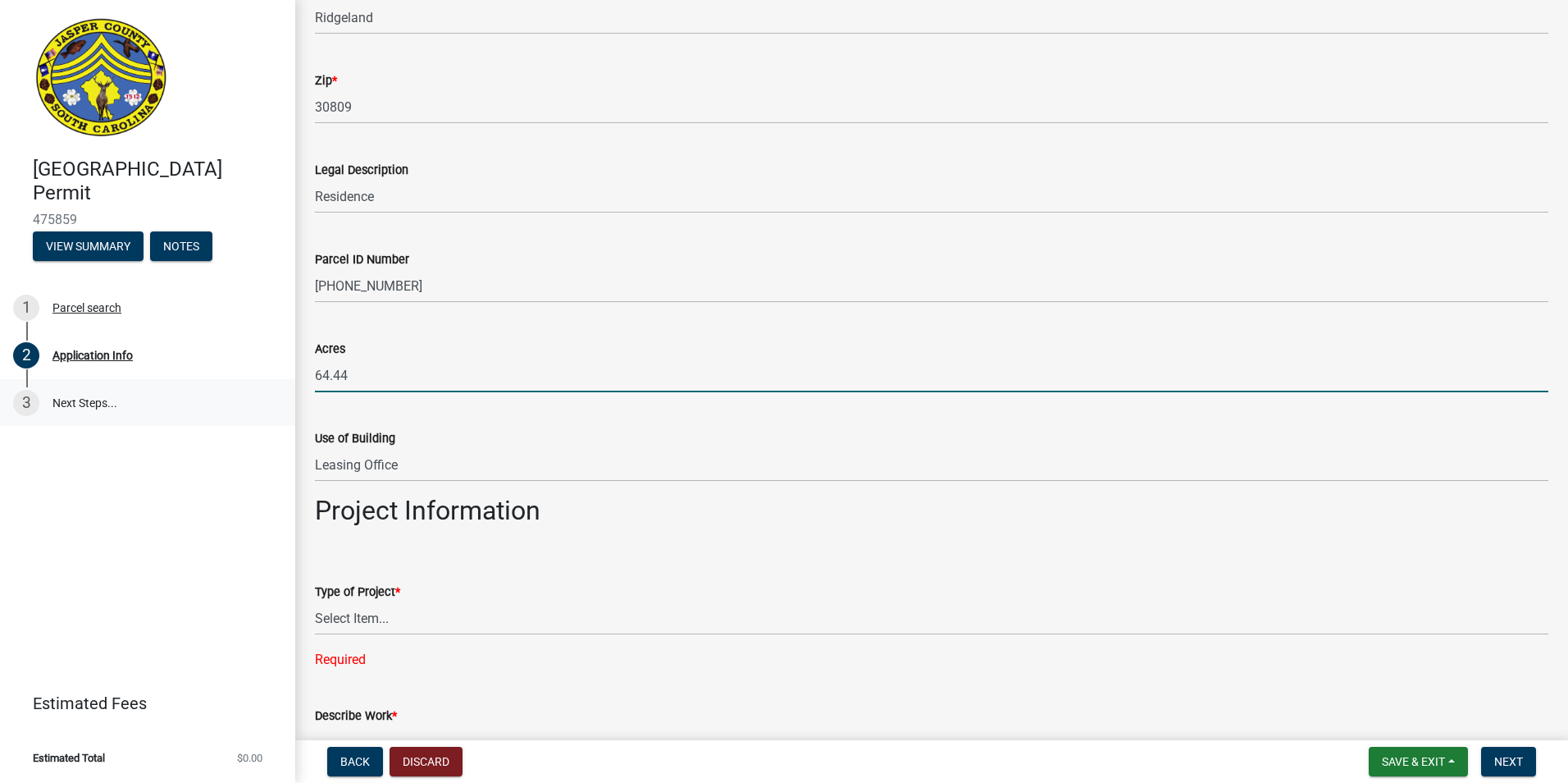
drag, startPoint x: 360, startPoint y: 377, endPoint x: 287, endPoint y: 385, distance: 73.4
click at [287, 385] on div "Jasper County Building Permit 475859 View Summary Notes 1 Parcel search 2 Appli…" at bounding box center [784, 392] width 1568 height 783
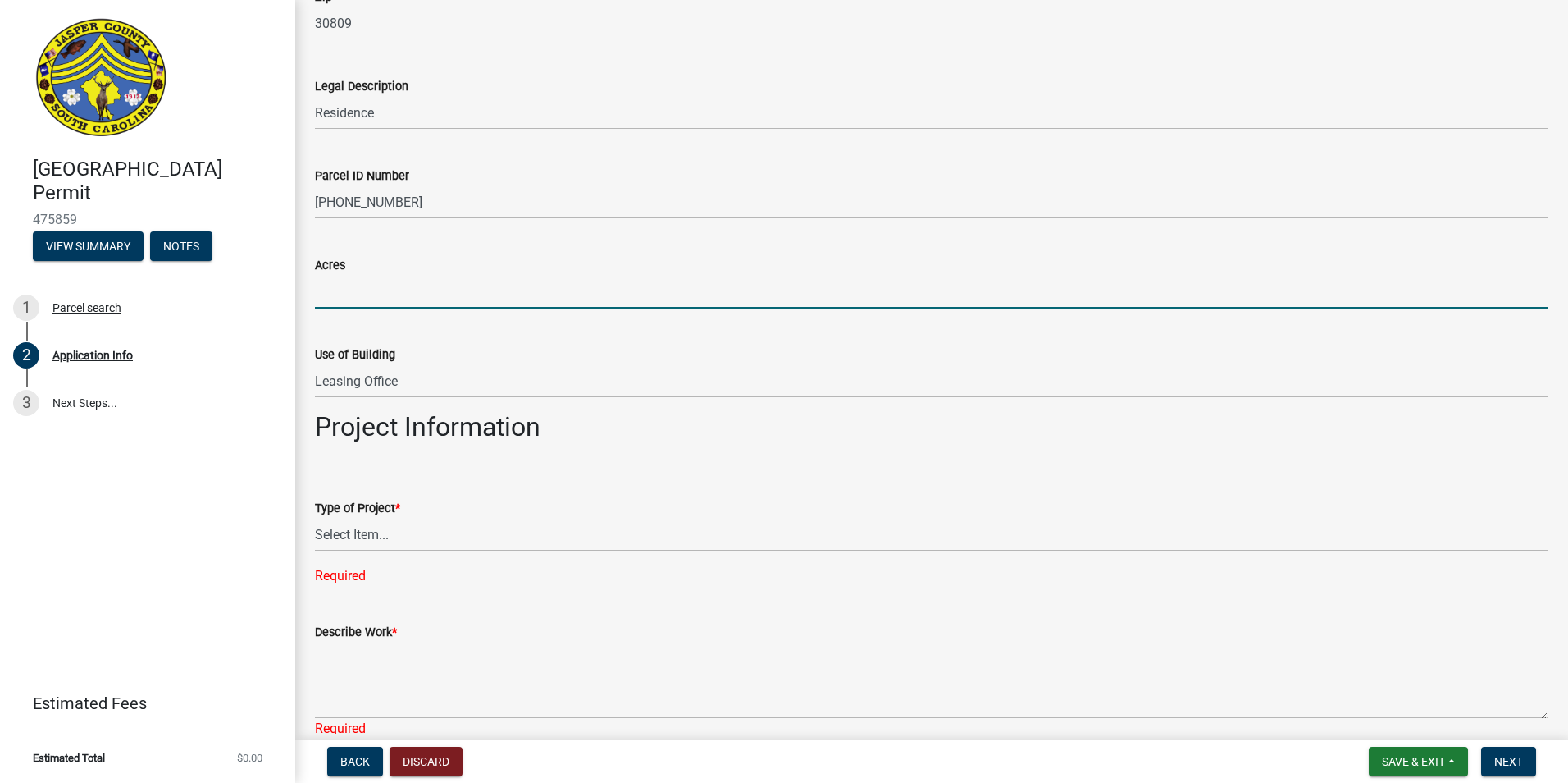
scroll to position [1395, 0]
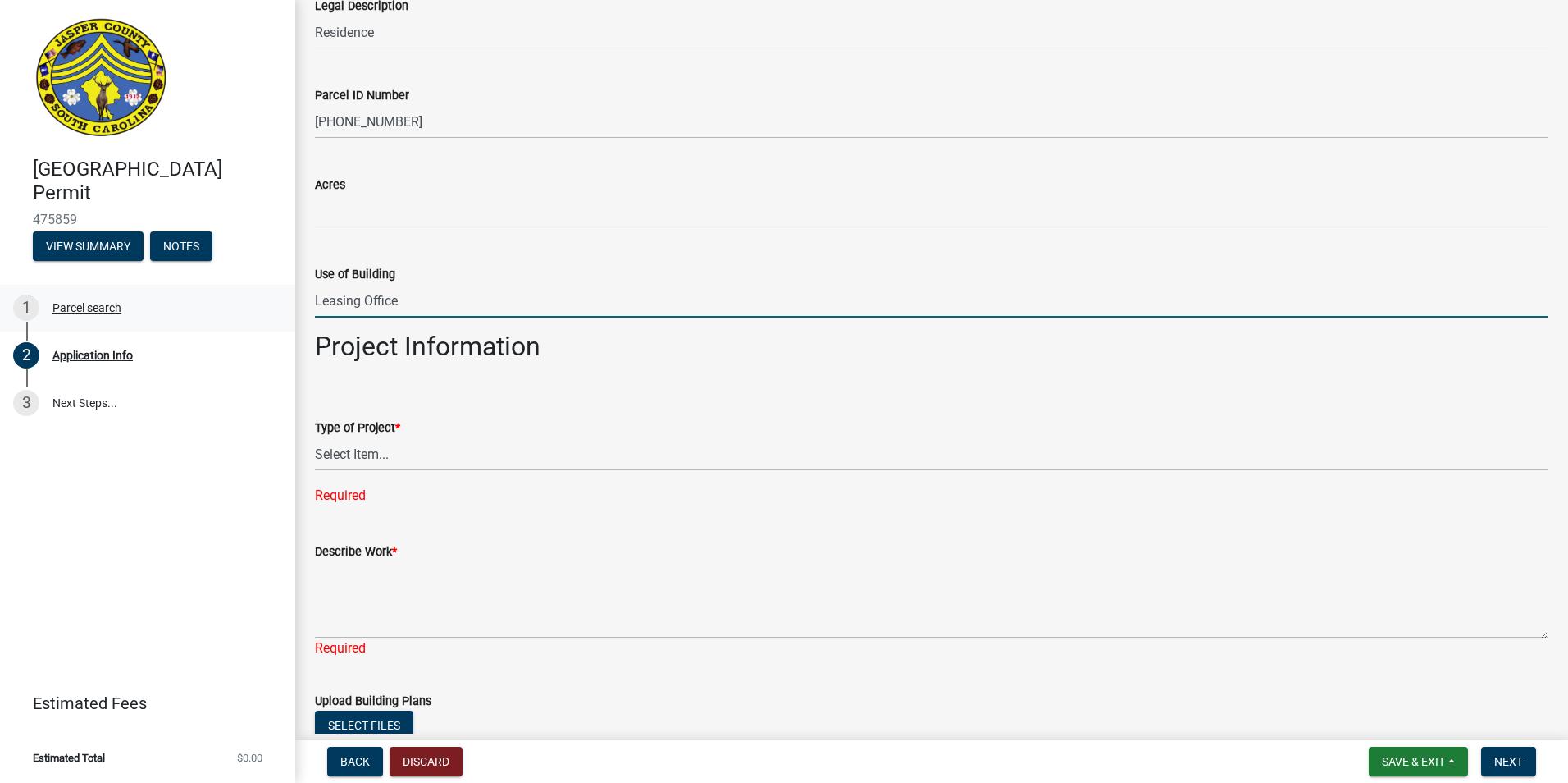
drag, startPoint x: 445, startPoint y: 294, endPoint x: 146, endPoint y: 305, distance: 299.2
click at [146, 305] on div "Jasper County Building Permit 475859 View Summary Notes 1 Parcel search 2 Appli…" at bounding box center [784, 392] width 1568 height 783
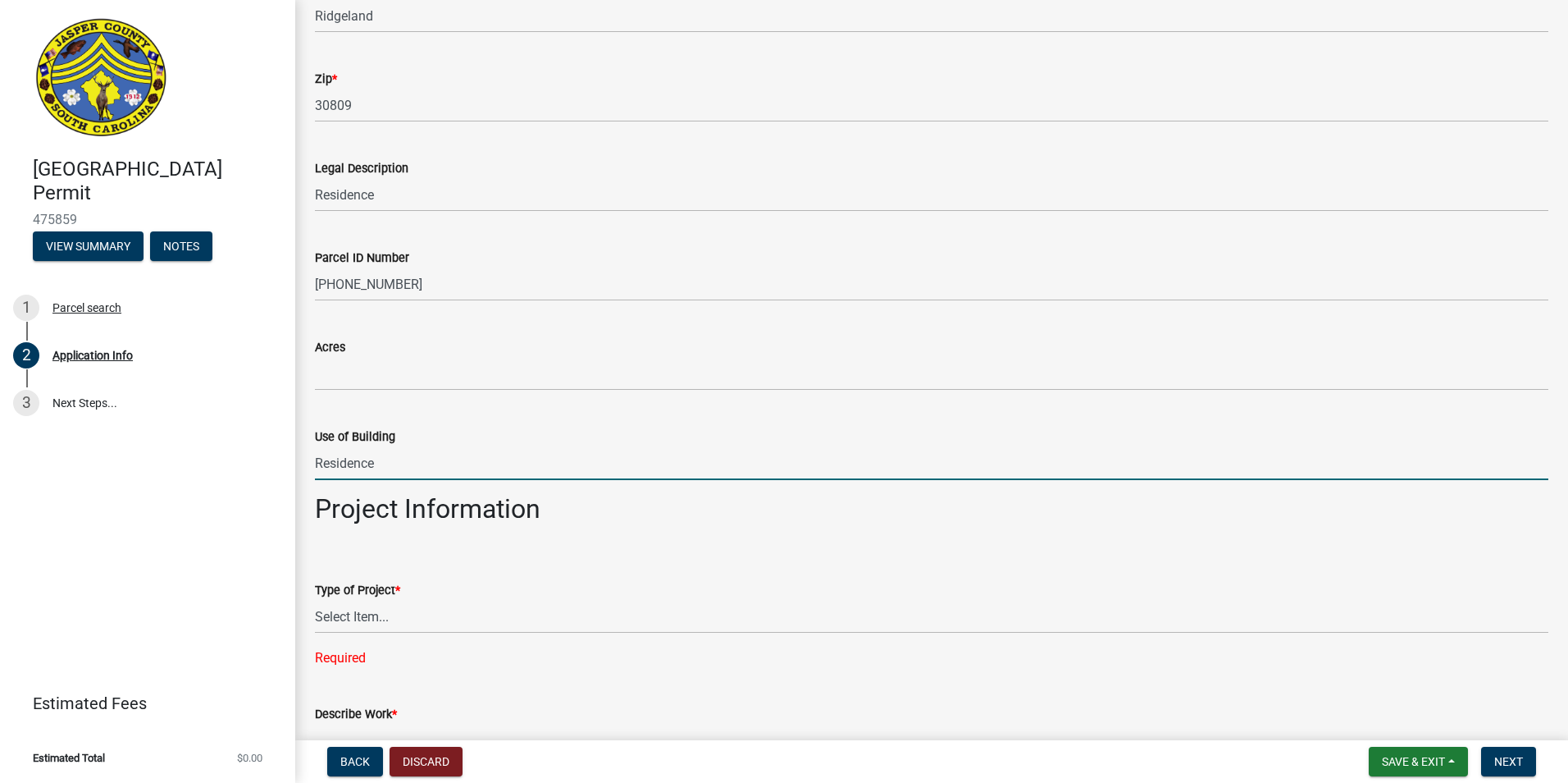
scroll to position [1230, 0]
type input "Residence"
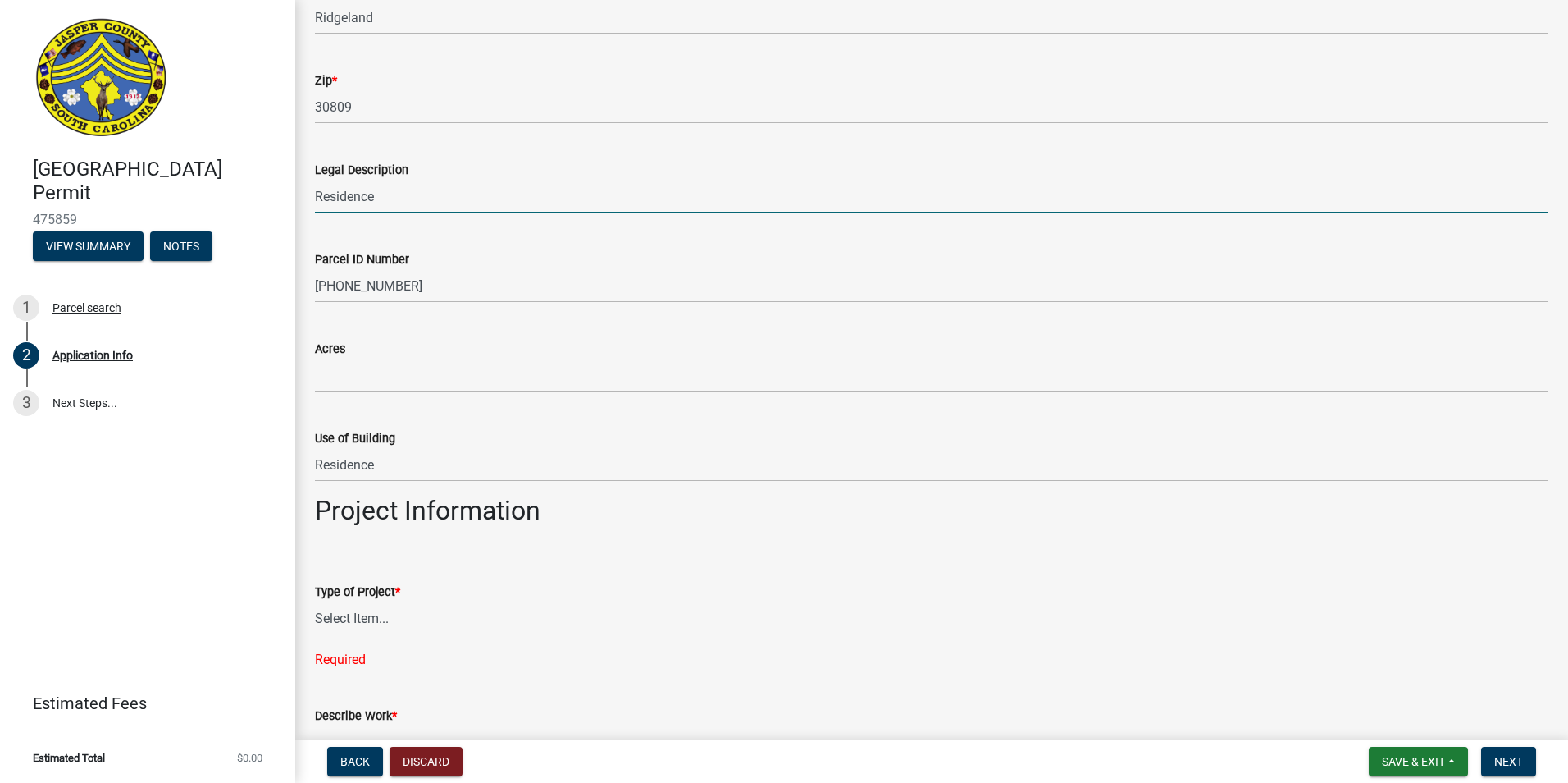
drag, startPoint x: 388, startPoint y: 200, endPoint x: 314, endPoint y: 206, distance: 74.2
click at [314, 206] on div "Legal Description Residence" at bounding box center [931, 175] width 1258 height 77
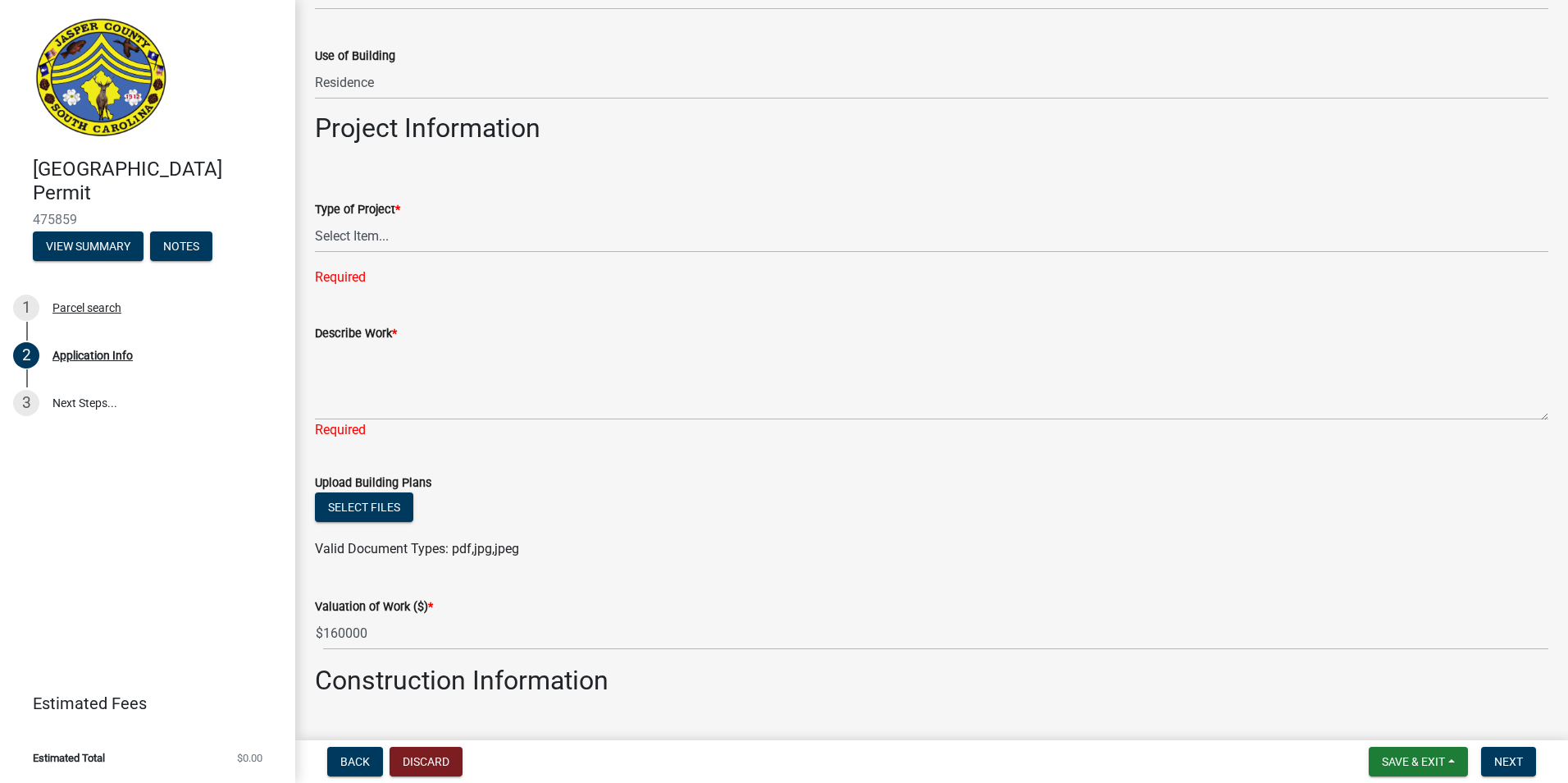
scroll to position [1641, 0]
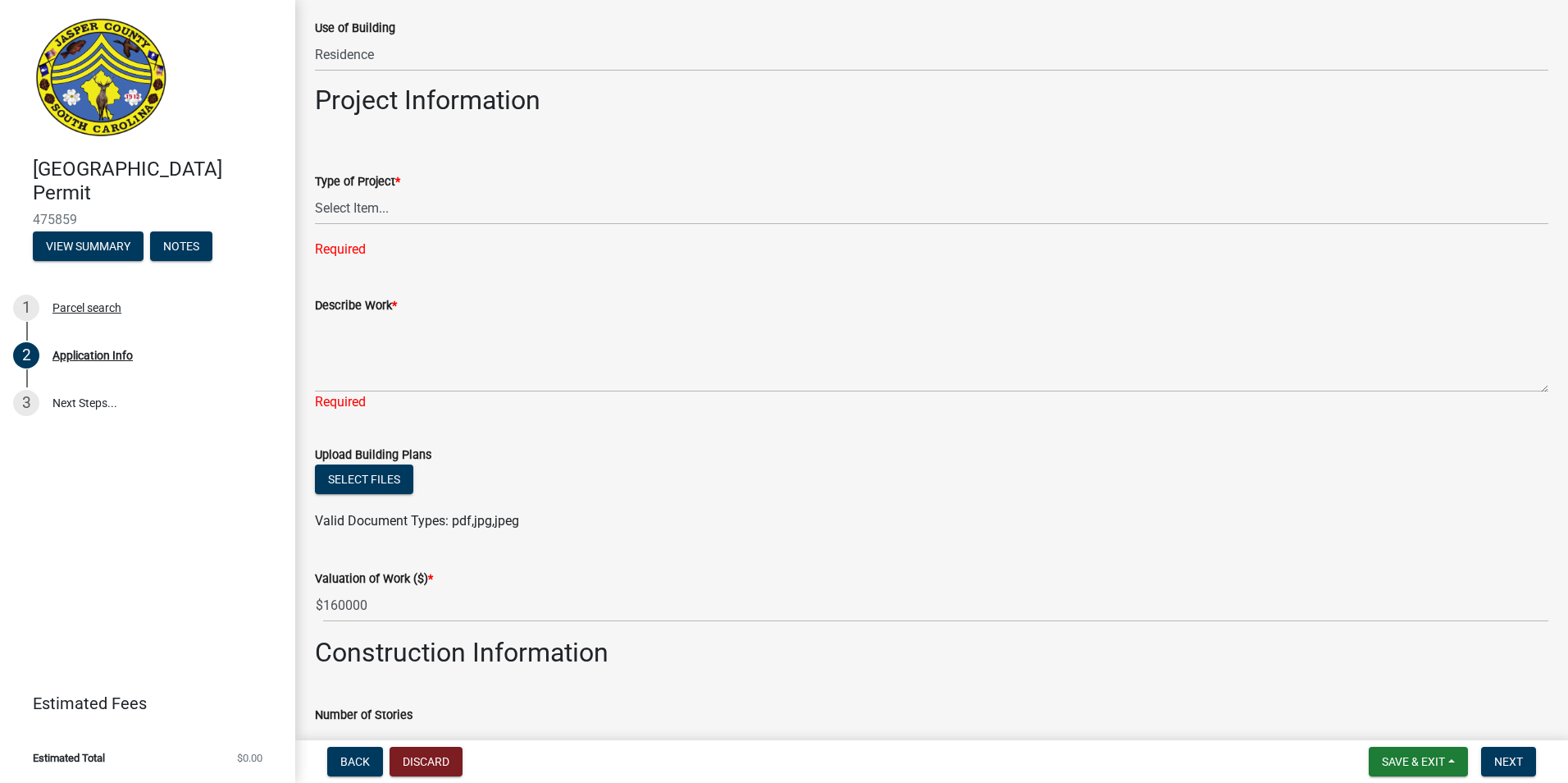
type input "Residential"
click at [375, 207] on select "Select Item... Construction Trailer/Shipping Container Residential Demolition C…" at bounding box center [931, 208] width 1233 height 34
click at [315, 191] on select "Select Item... Construction Trailer/Shipping Container Residential Demolition C…" at bounding box center [931, 208] width 1233 height 34
select select "42590599-3c97-479d-b3e9-fbeca9af4fb5"
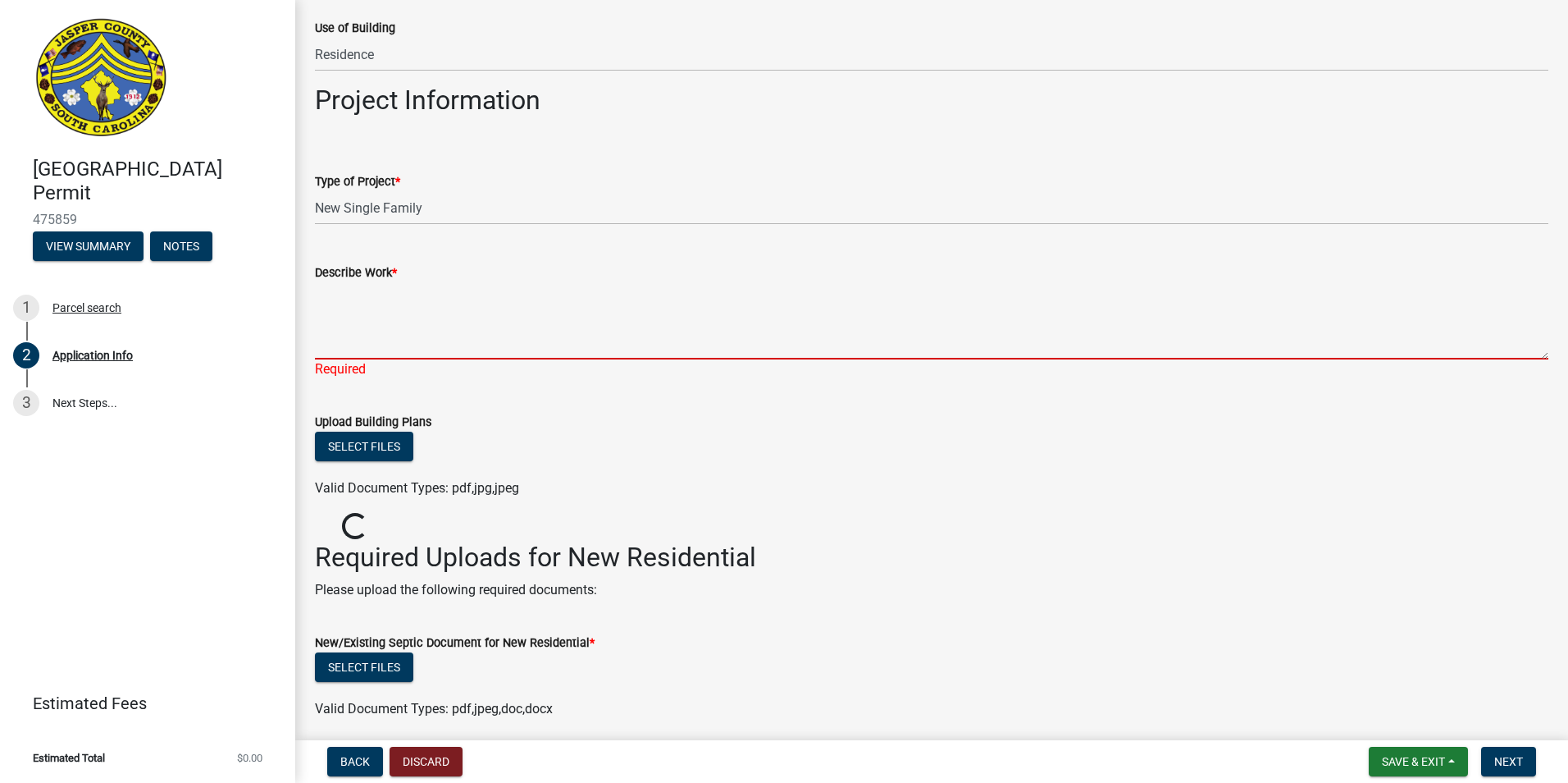
click at [362, 305] on textarea "Describe Work *" at bounding box center [931, 321] width 1233 height 78
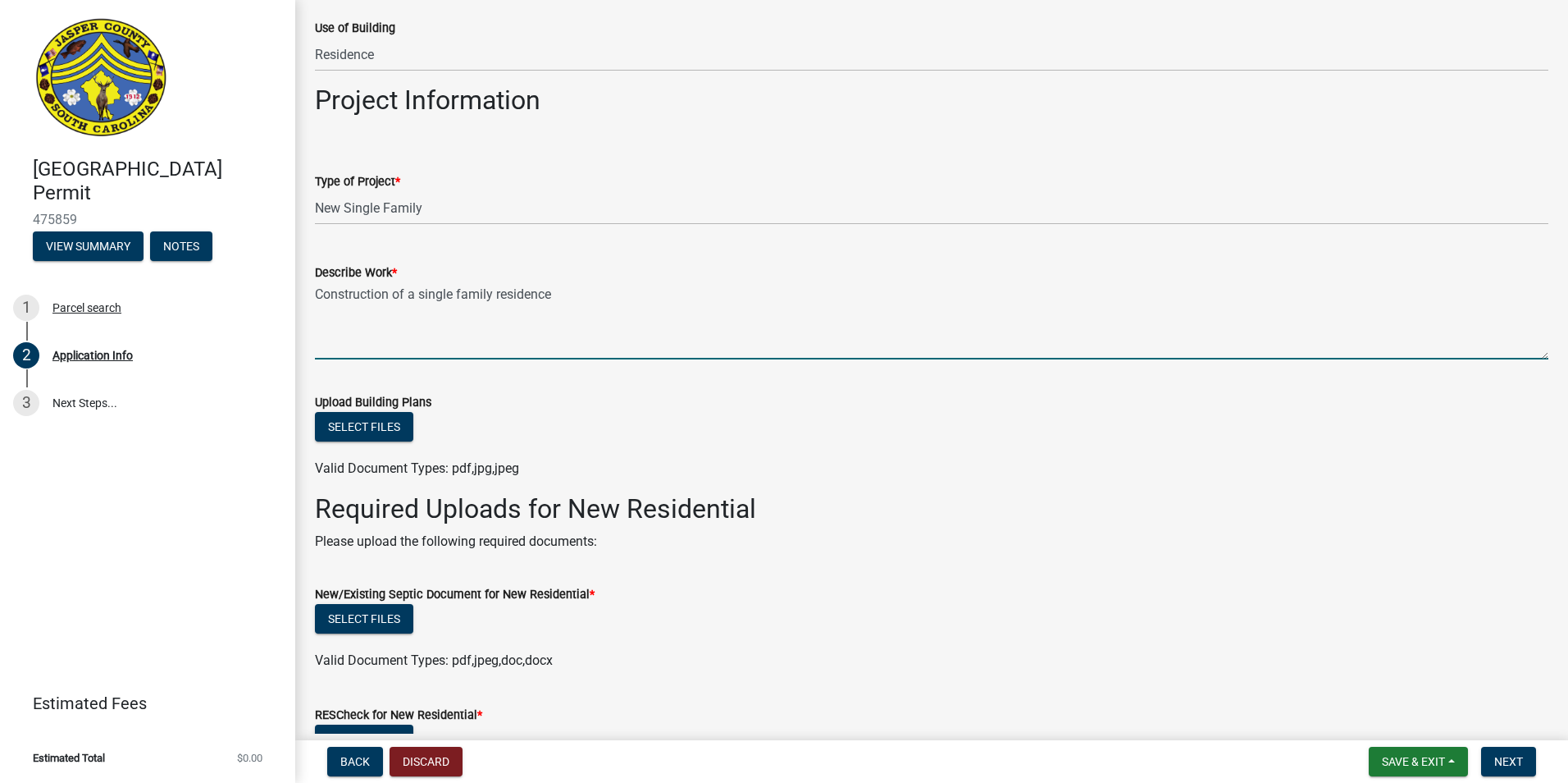
type textarea "Construction of a single family residence"
click at [368, 421] on button "Select files" at bounding box center [364, 426] width 98 height 29
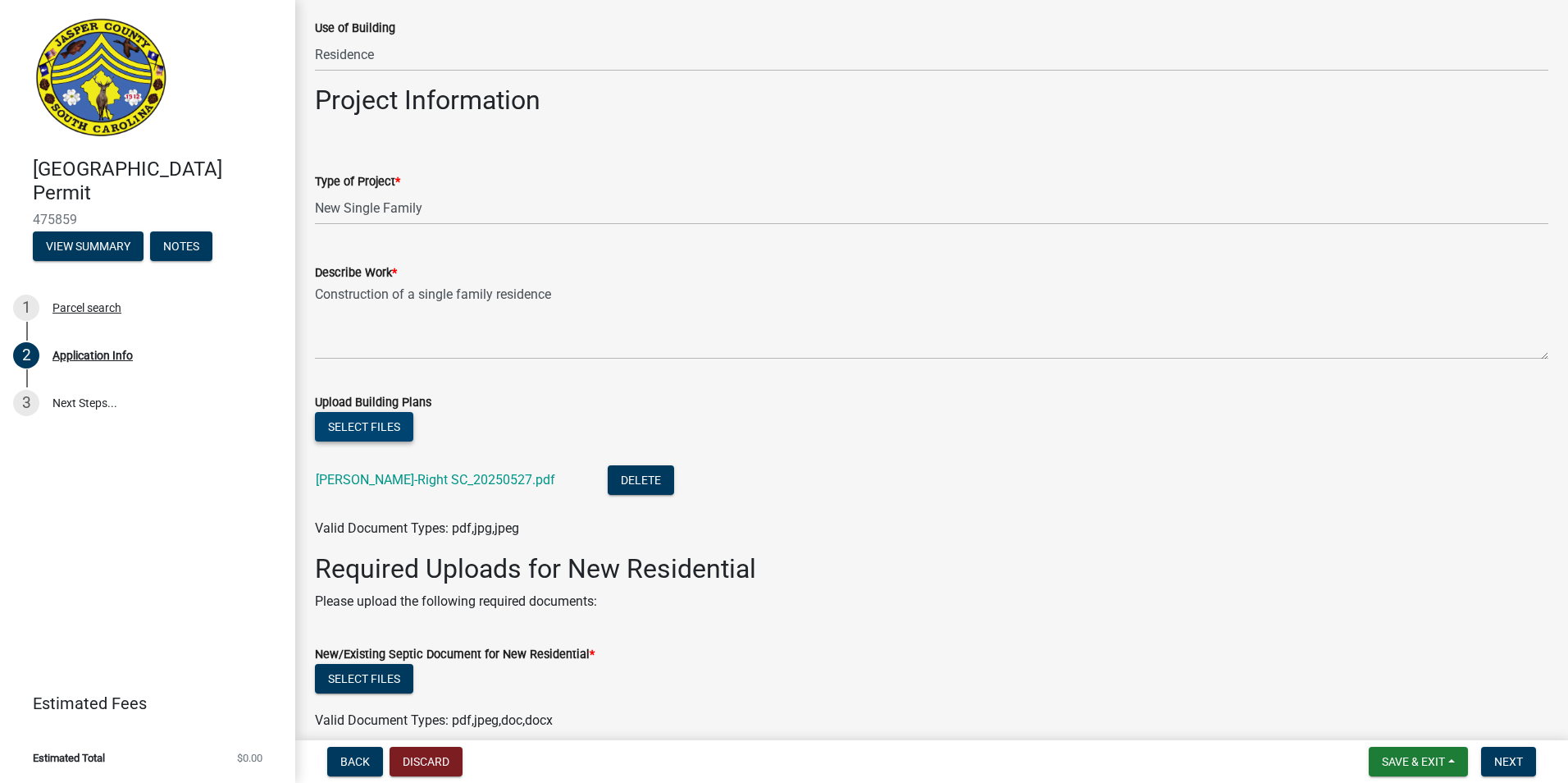
click at [375, 427] on button "Select files" at bounding box center [364, 426] width 98 height 29
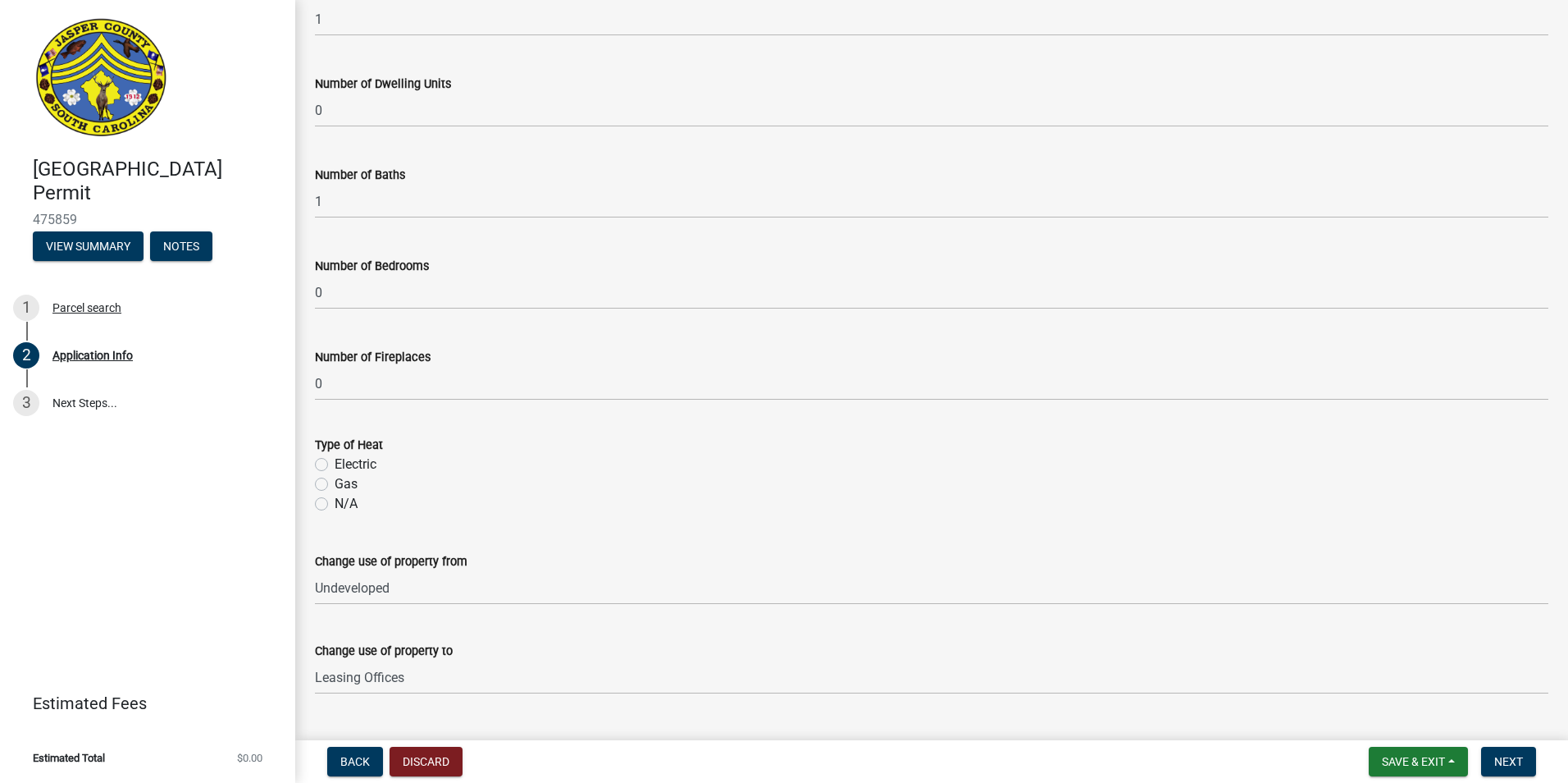
scroll to position [2991, 0]
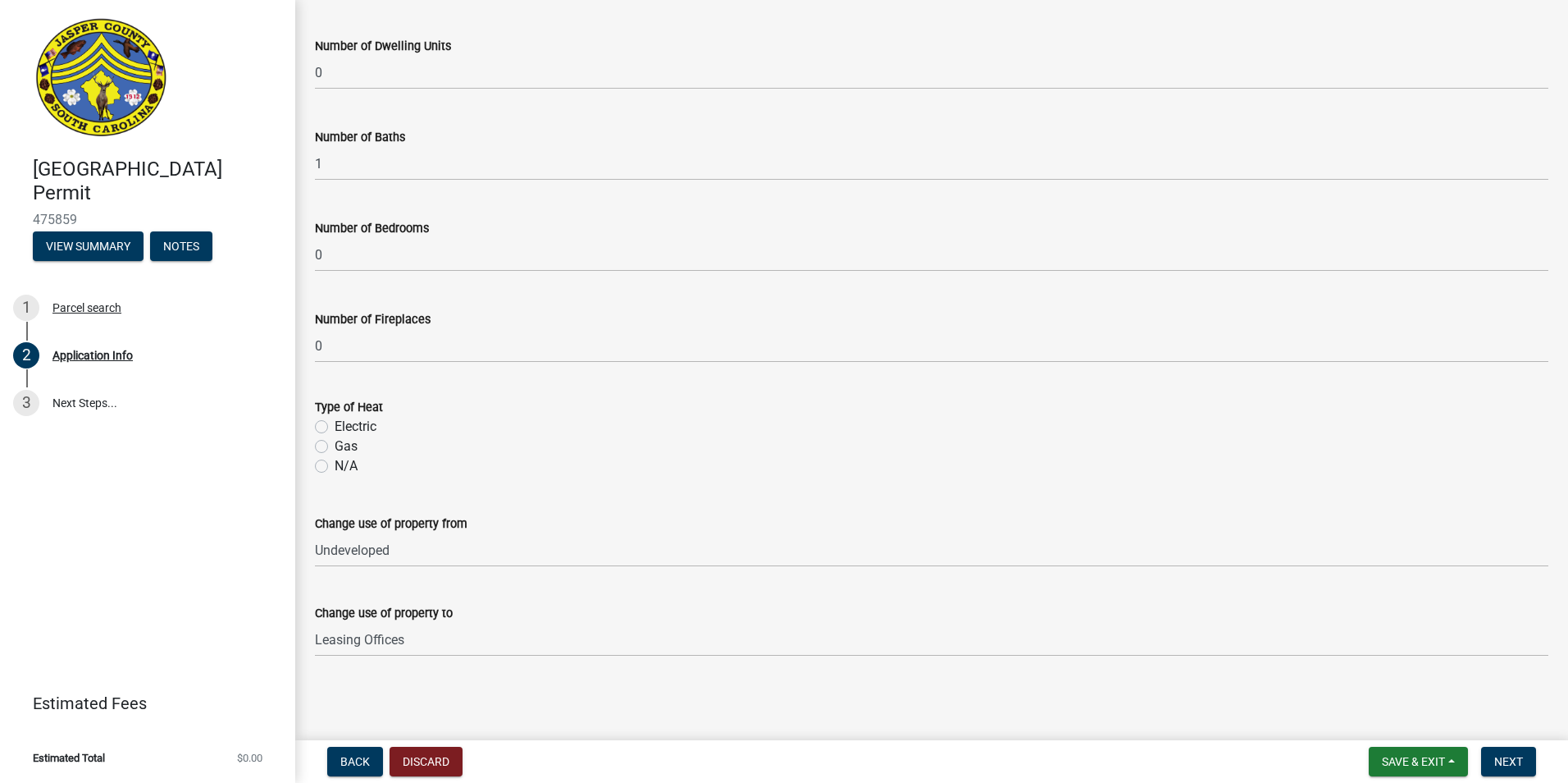
click at [335, 424] on label "Electric" at bounding box center [355, 426] width 42 height 20
click at [335, 424] on input "Electric" at bounding box center [339, 422] width 10 height 10
radio input "true"
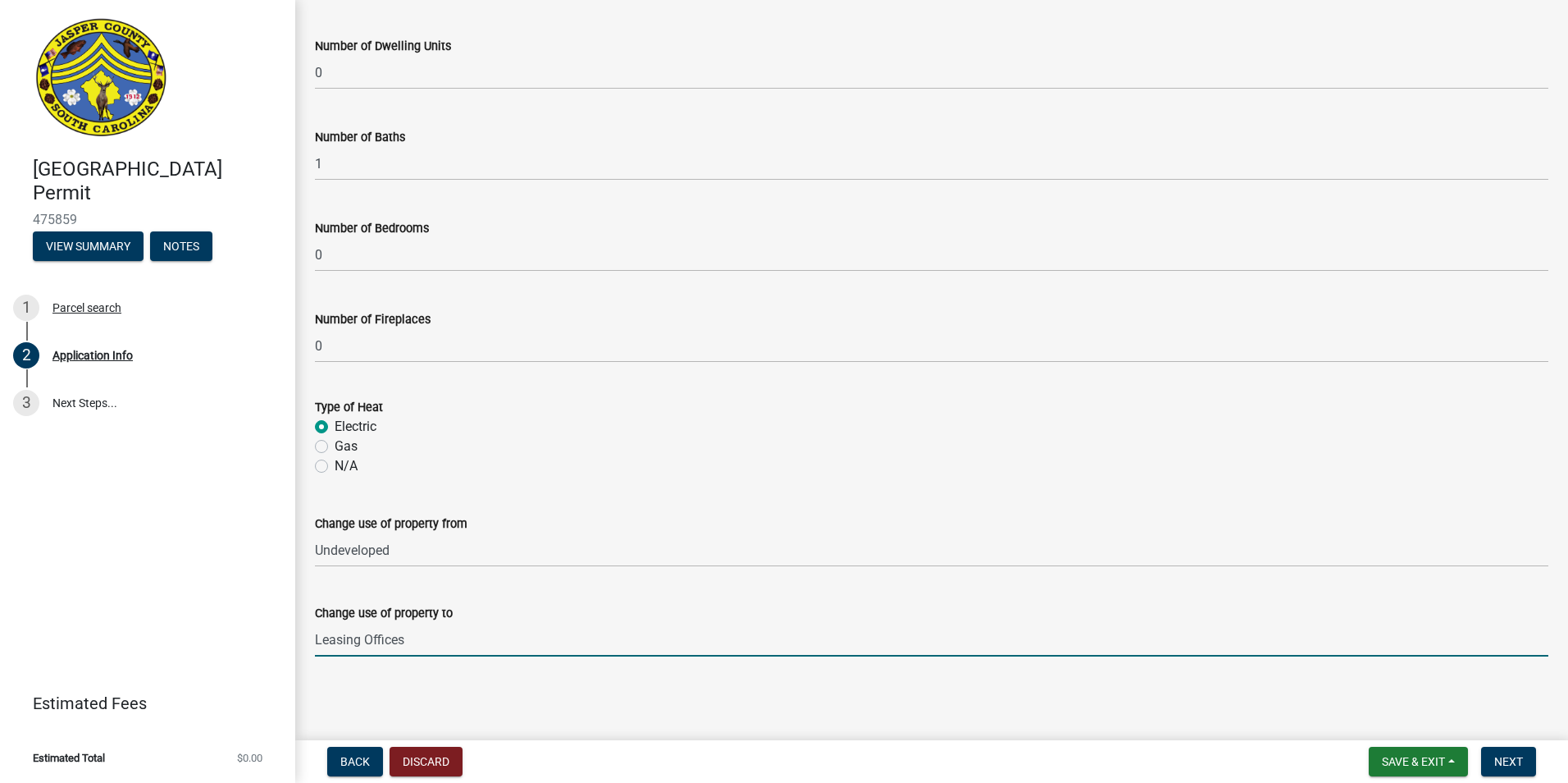
drag, startPoint x: 420, startPoint y: 645, endPoint x: 235, endPoint y: 647, distance: 185.0
click at [235, 647] on div "Jasper County Building Permit 475859 View Summary Notes 1 Parcel search 2 Appli…" at bounding box center [784, 392] width 1568 height 783
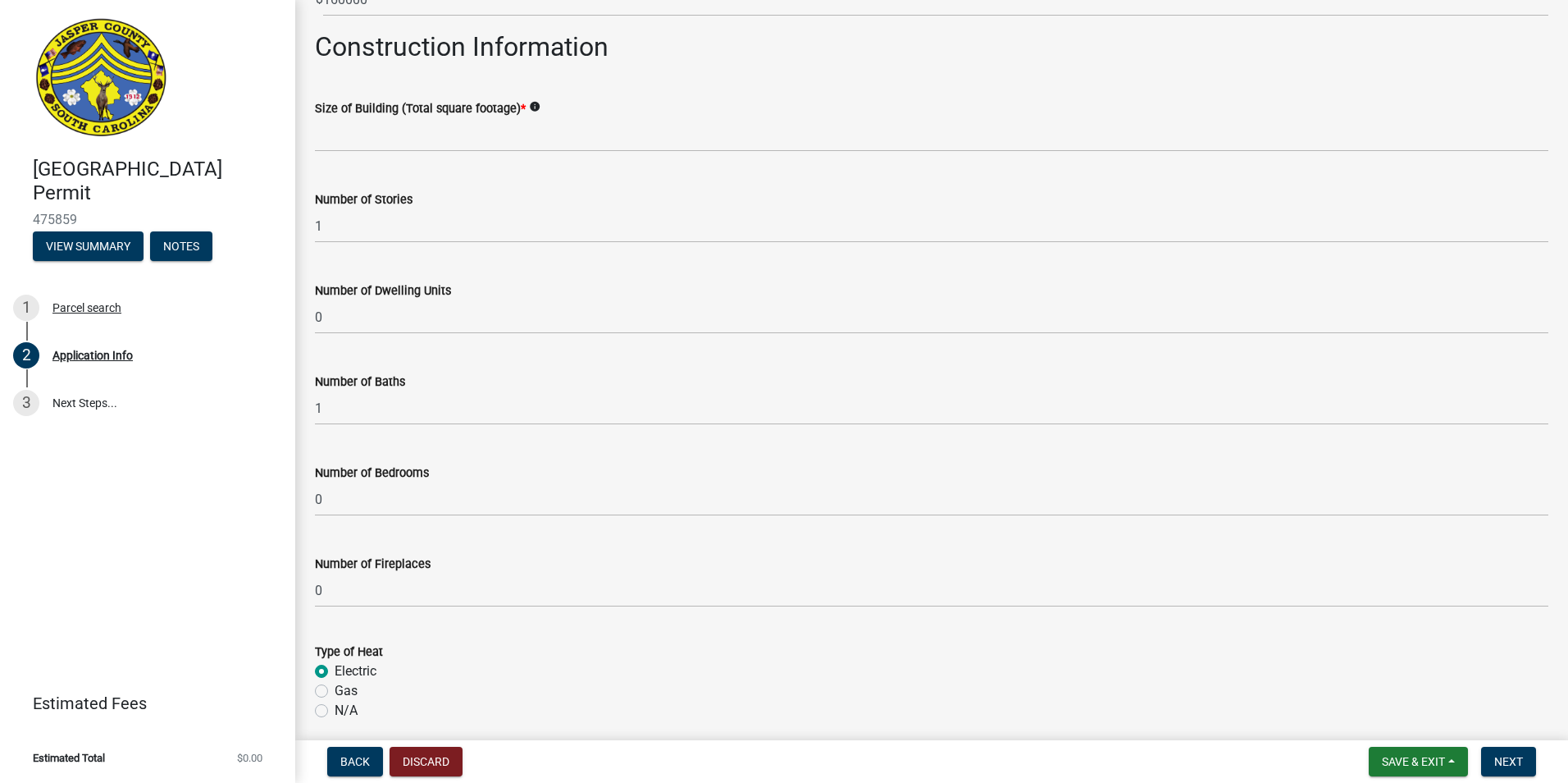
scroll to position [2745, 0]
type input "Residence"
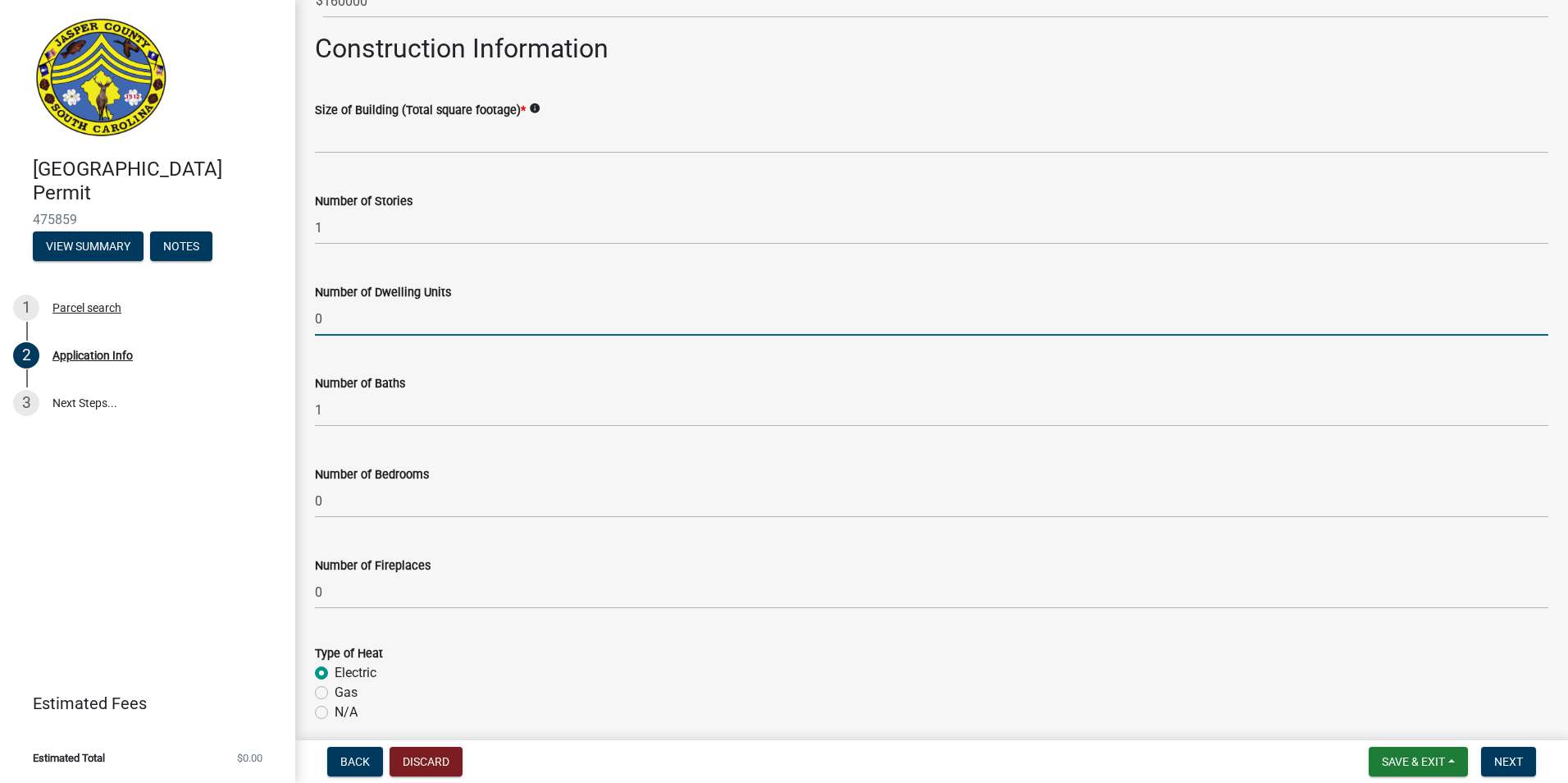
type input "1"
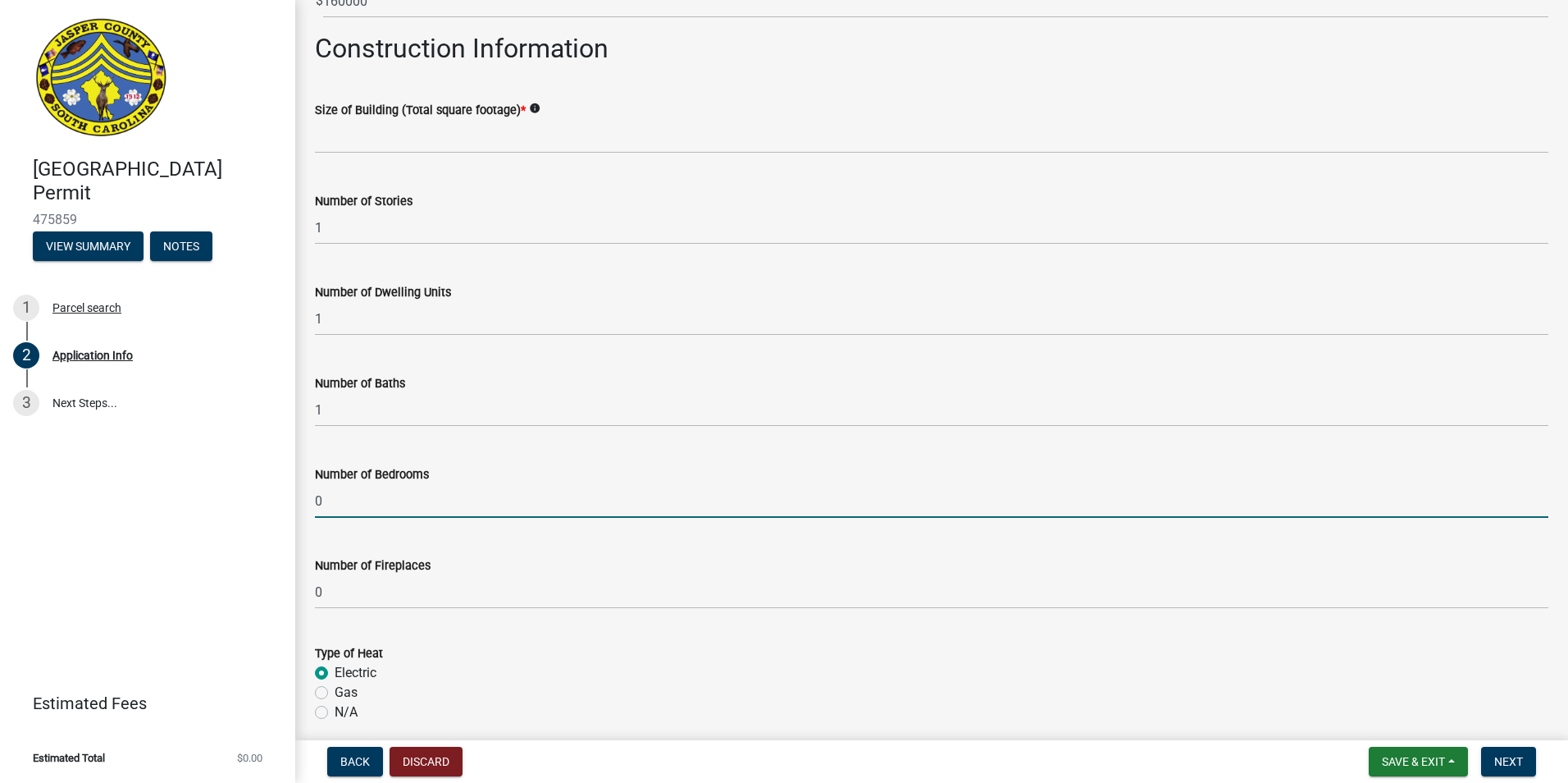
drag, startPoint x: 327, startPoint y: 496, endPoint x: 283, endPoint y: 496, distance: 44.0
click at [283, 496] on div "Jasper County Building Permit 475859 View Summary Notes 1 Parcel search 2 Appli…" at bounding box center [784, 392] width 1568 height 783
type input "2"
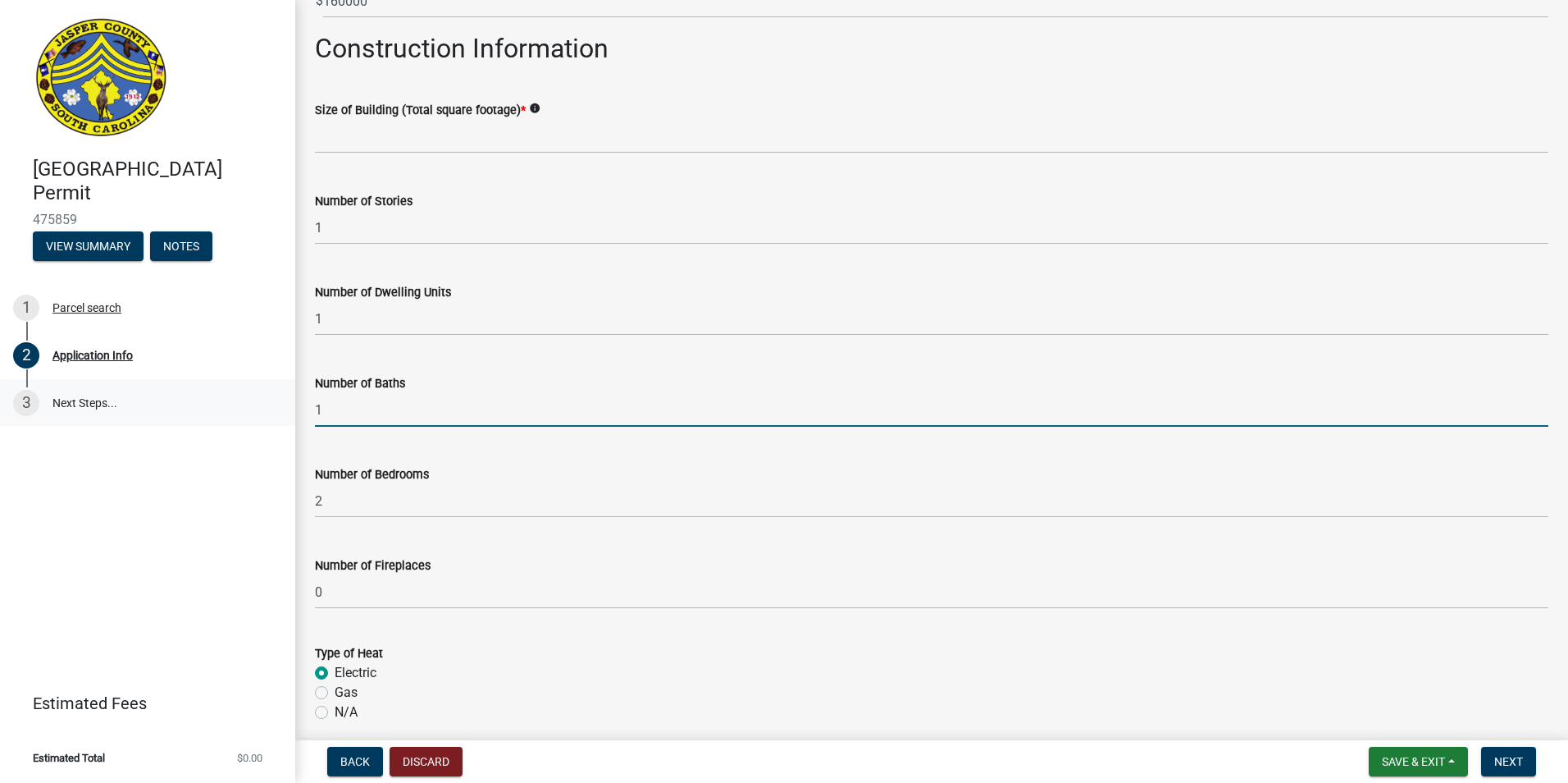
drag, startPoint x: 329, startPoint y: 409, endPoint x: 274, endPoint y: 415, distance: 55.3
click at [274, 415] on div "Jasper County Building Permit 475859 View Summary Notes 1 Parcel search 2 Appli…" at bounding box center [784, 392] width 1568 height 783
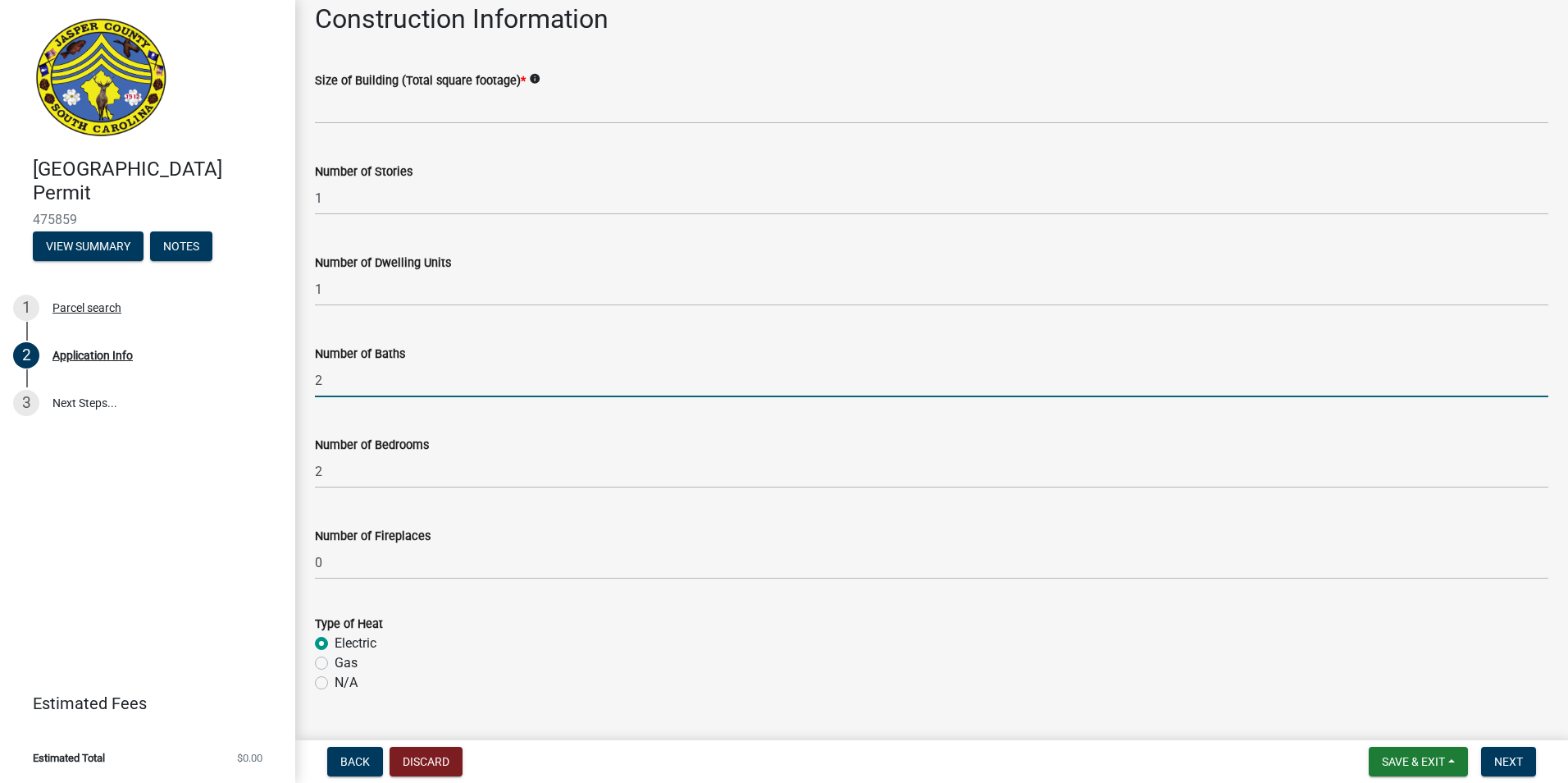
scroll to position [2582, 0]
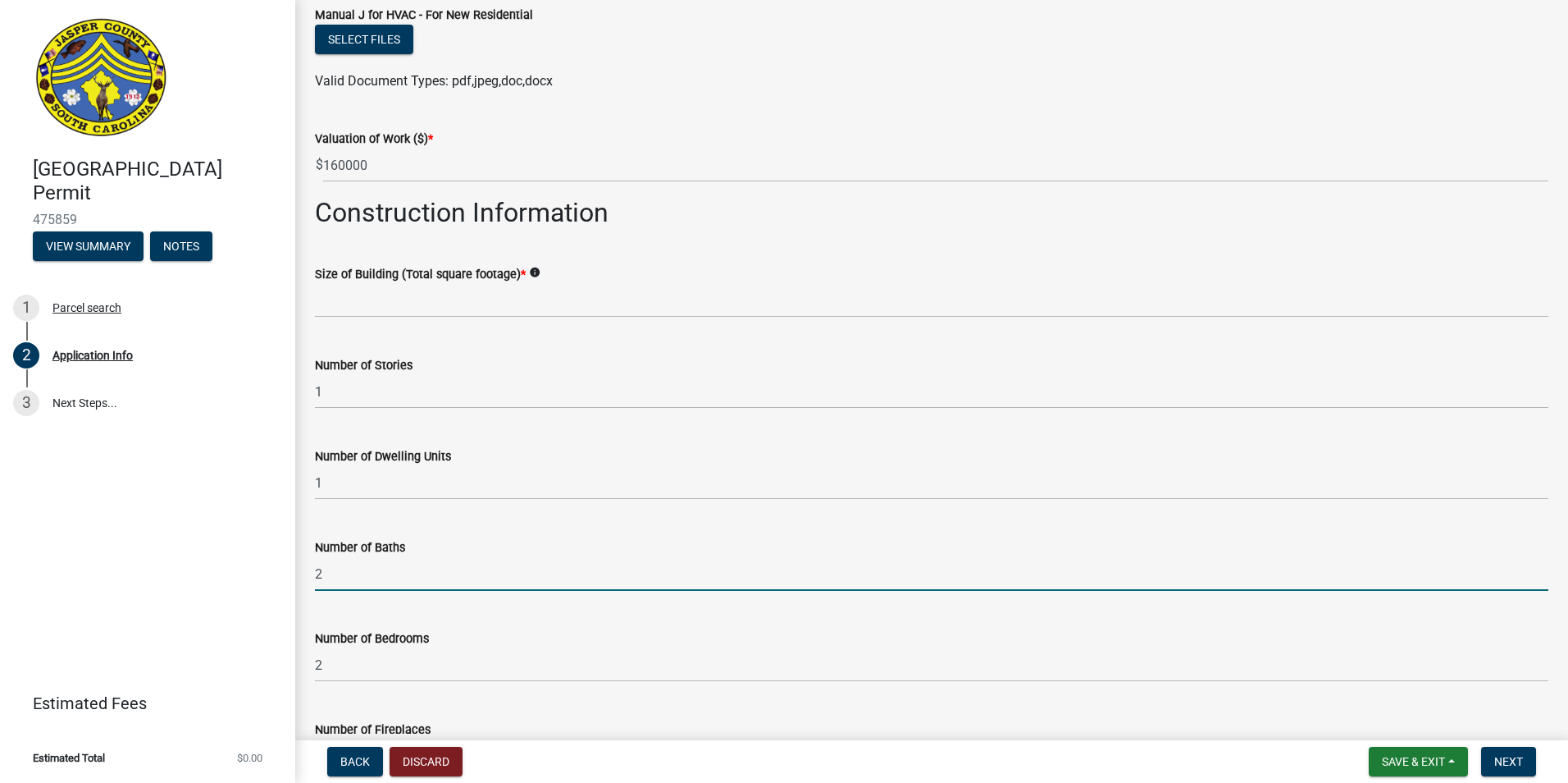
type input "2"
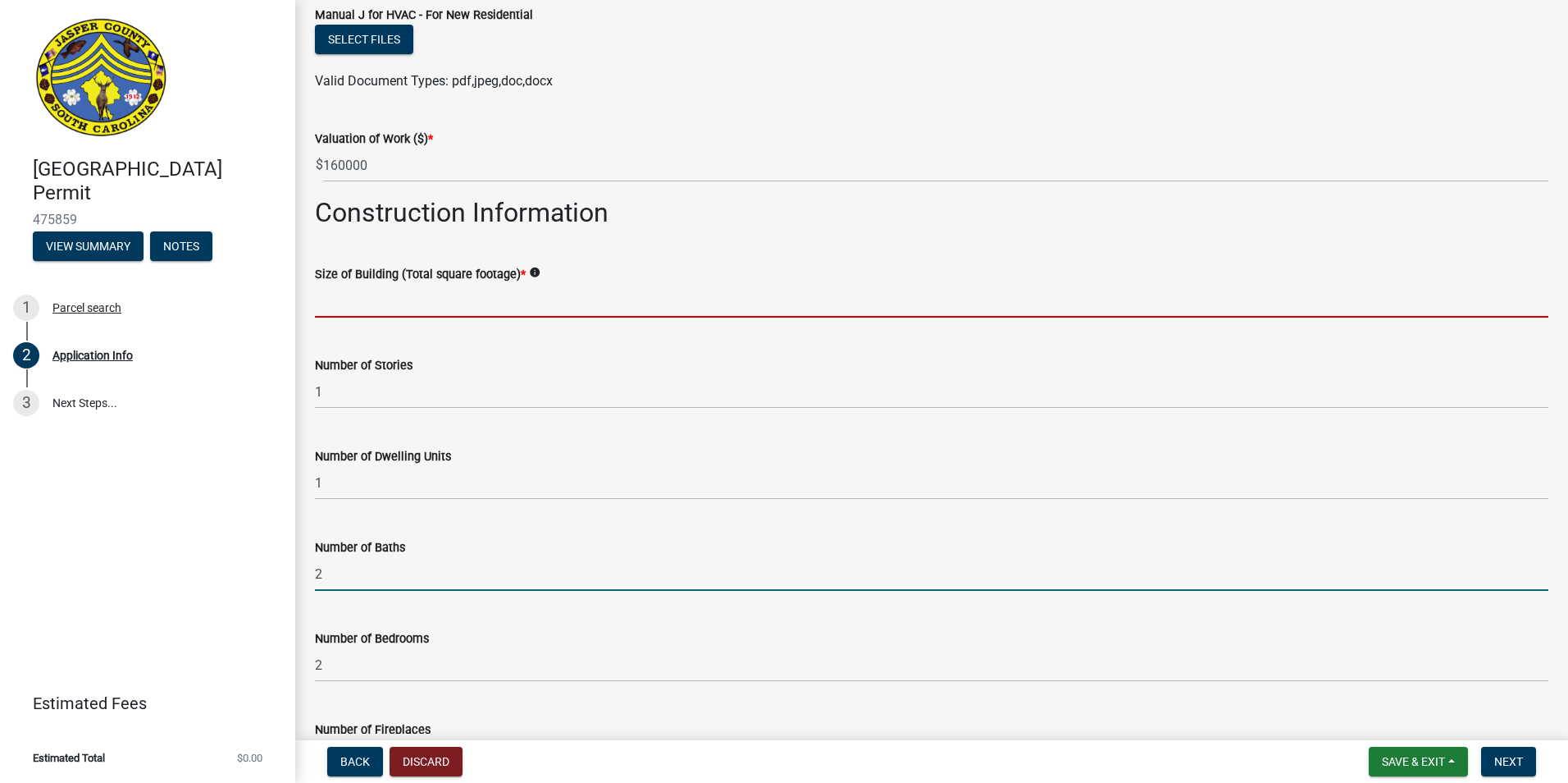
click at [409, 295] on input "text" at bounding box center [931, 301] width 1233 height 34
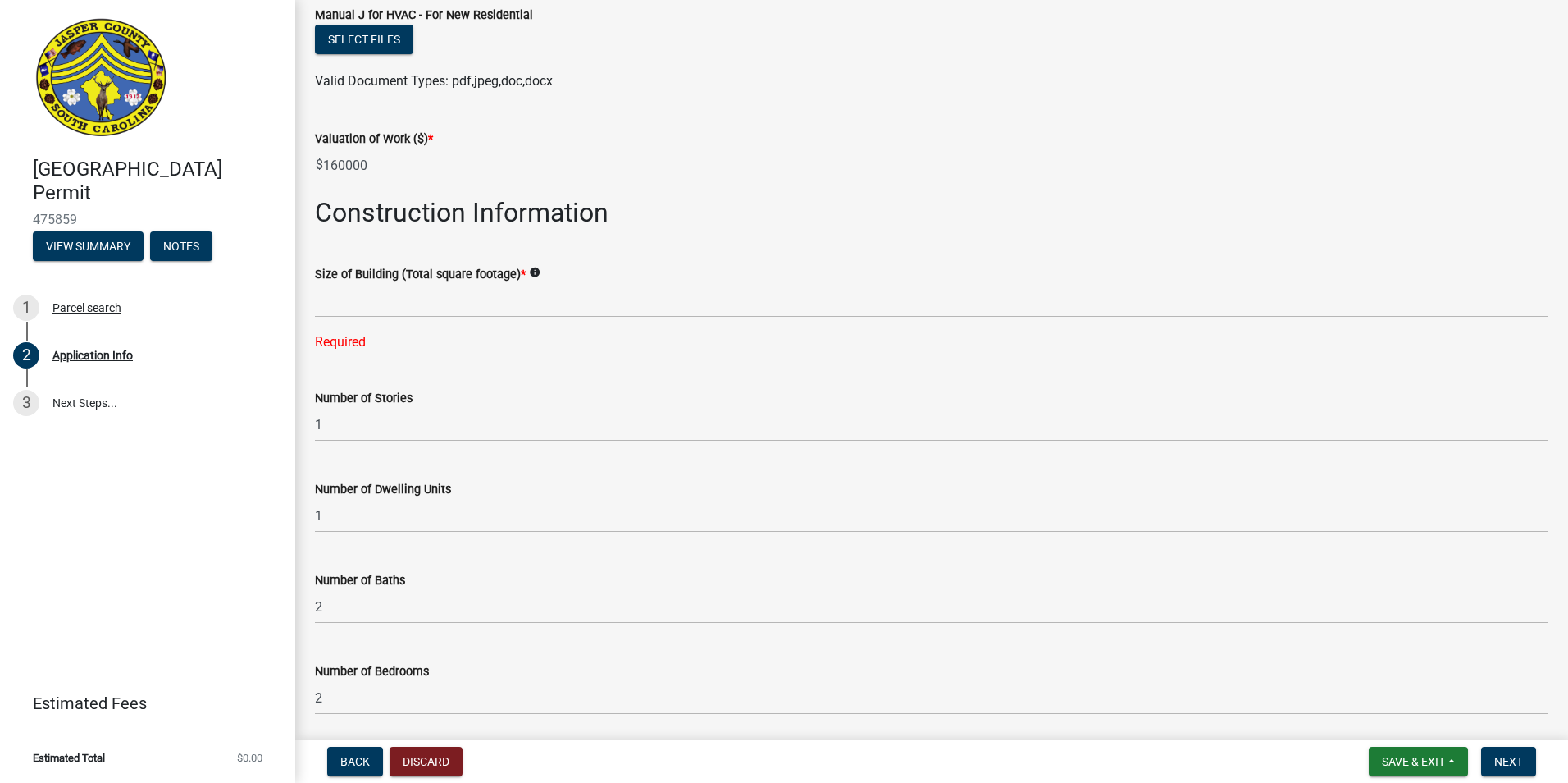
click at [532, 270] on icon "info" at bounding box center [535, 272] width 11 height 11
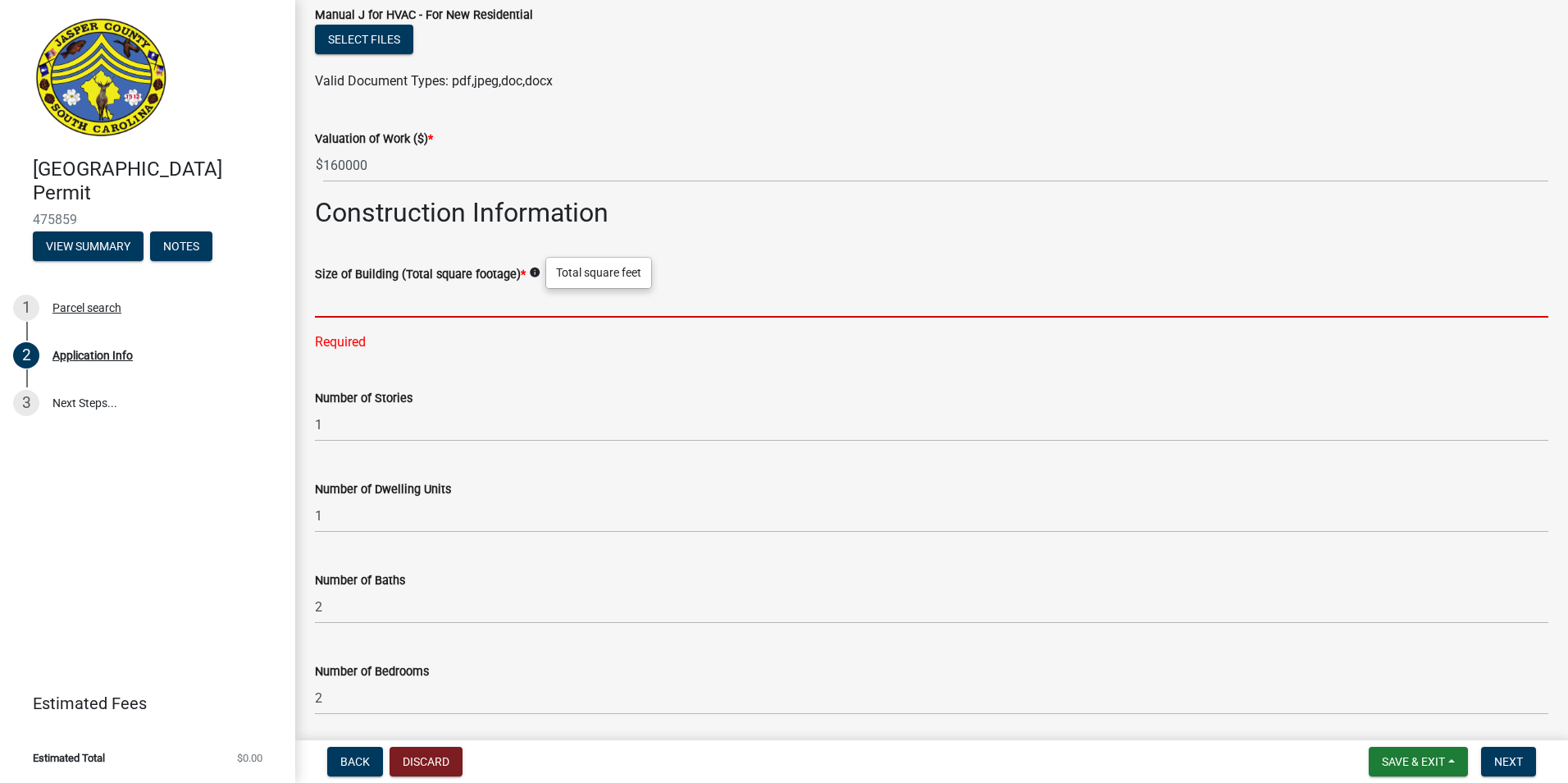
click at [497, 303] on input "text" at bounding box center [931, 301] width 1233 height 34
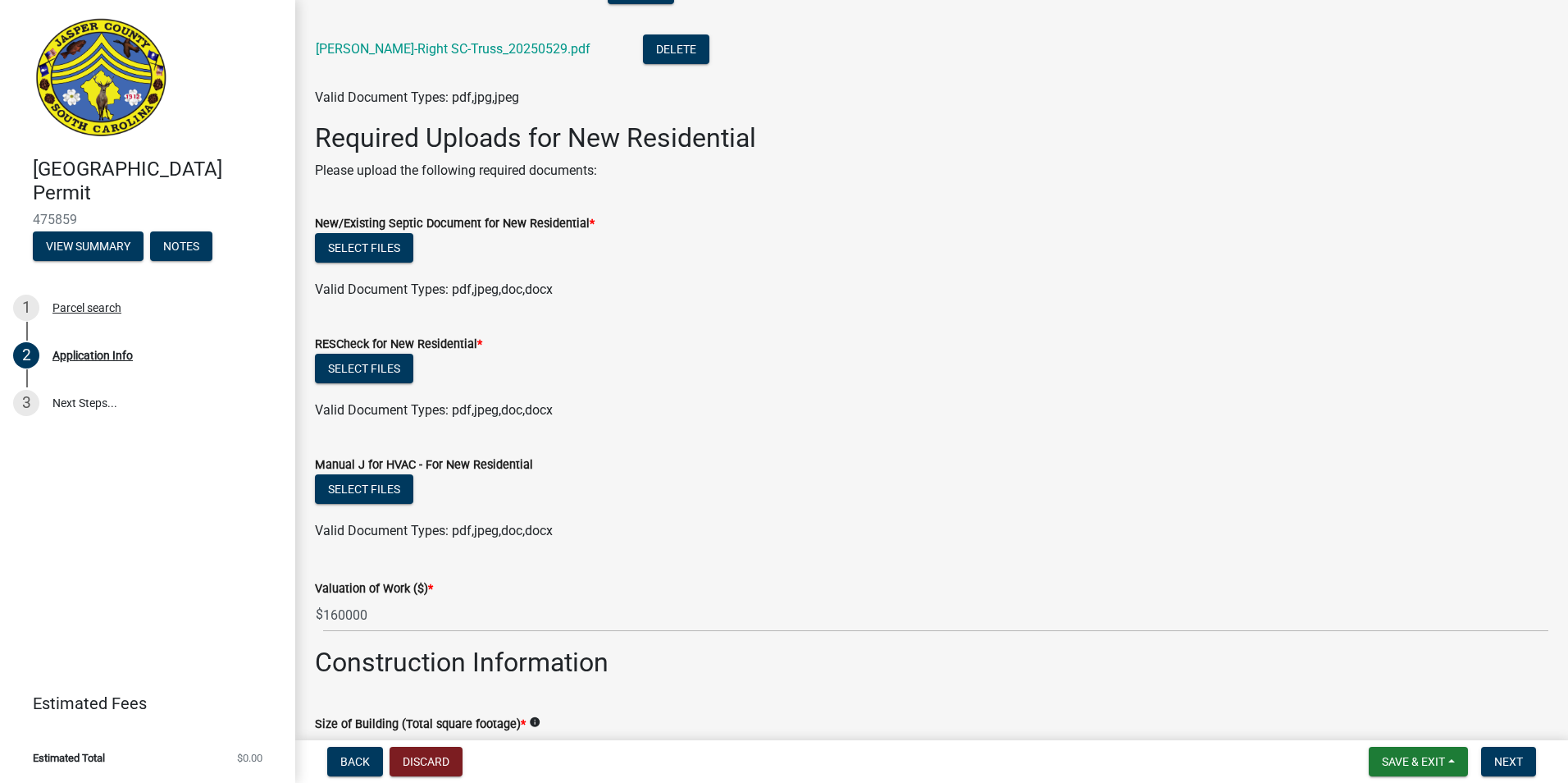
scroll to position [2040, 0]
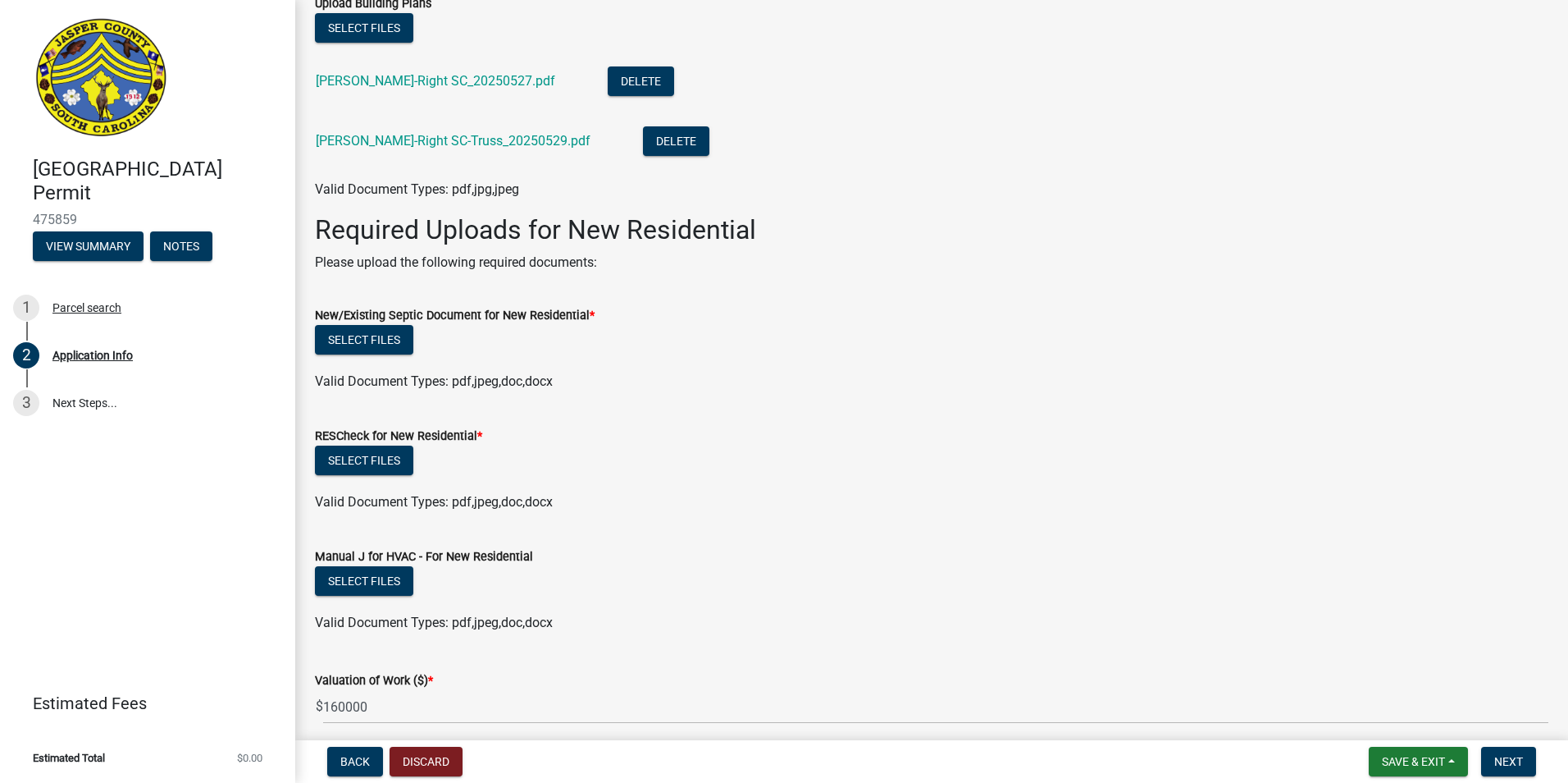
type input "1538"
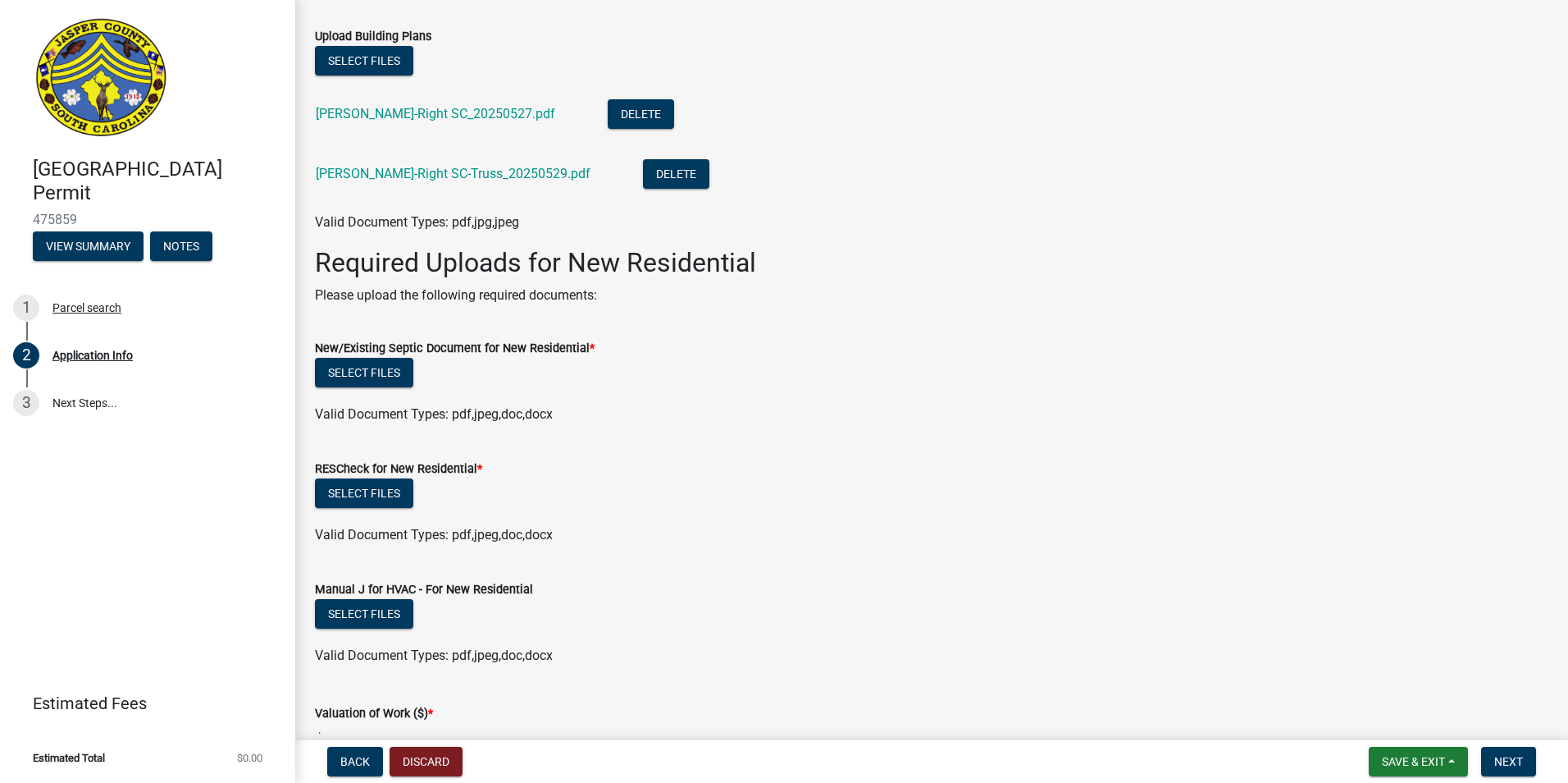
scroll to position [2007, 0]
click at [359, 485] on button "Select files" at bounding box center [364, 493] width 98 height 29
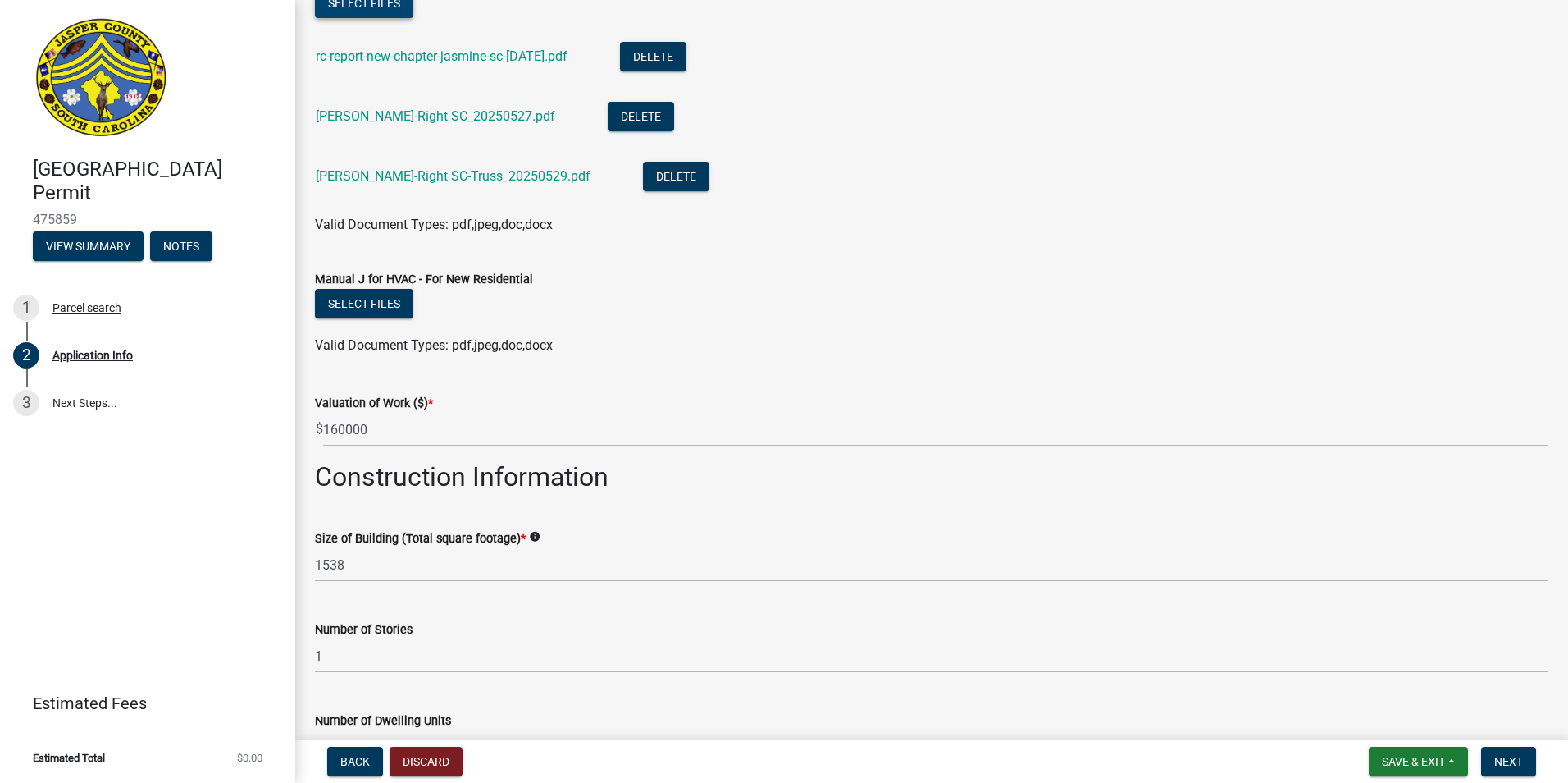
scroll to position [2499, 0]
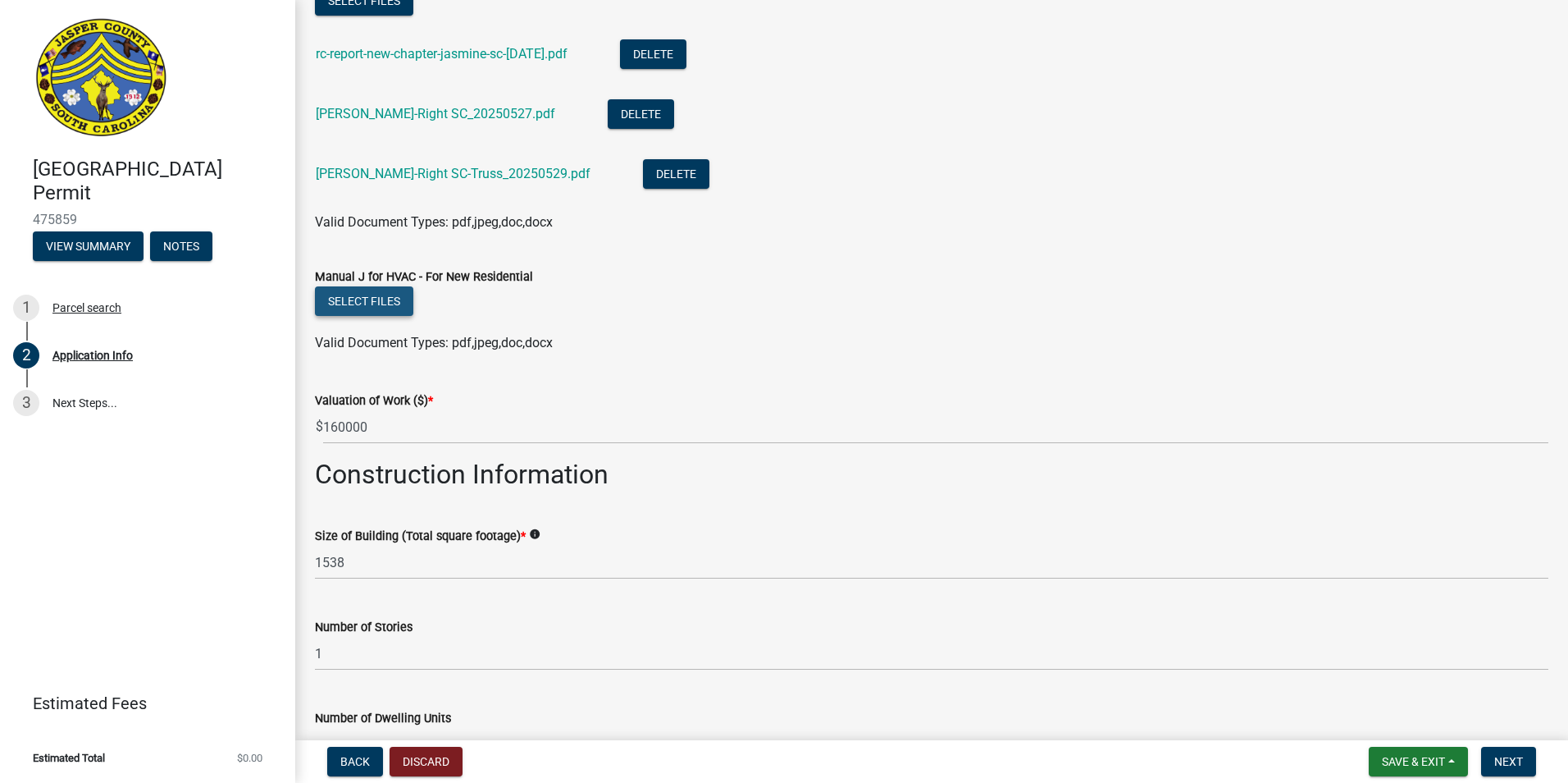
click at [375, 290] on button "Select files" at bounding box center [364, 301] width 98 height 29
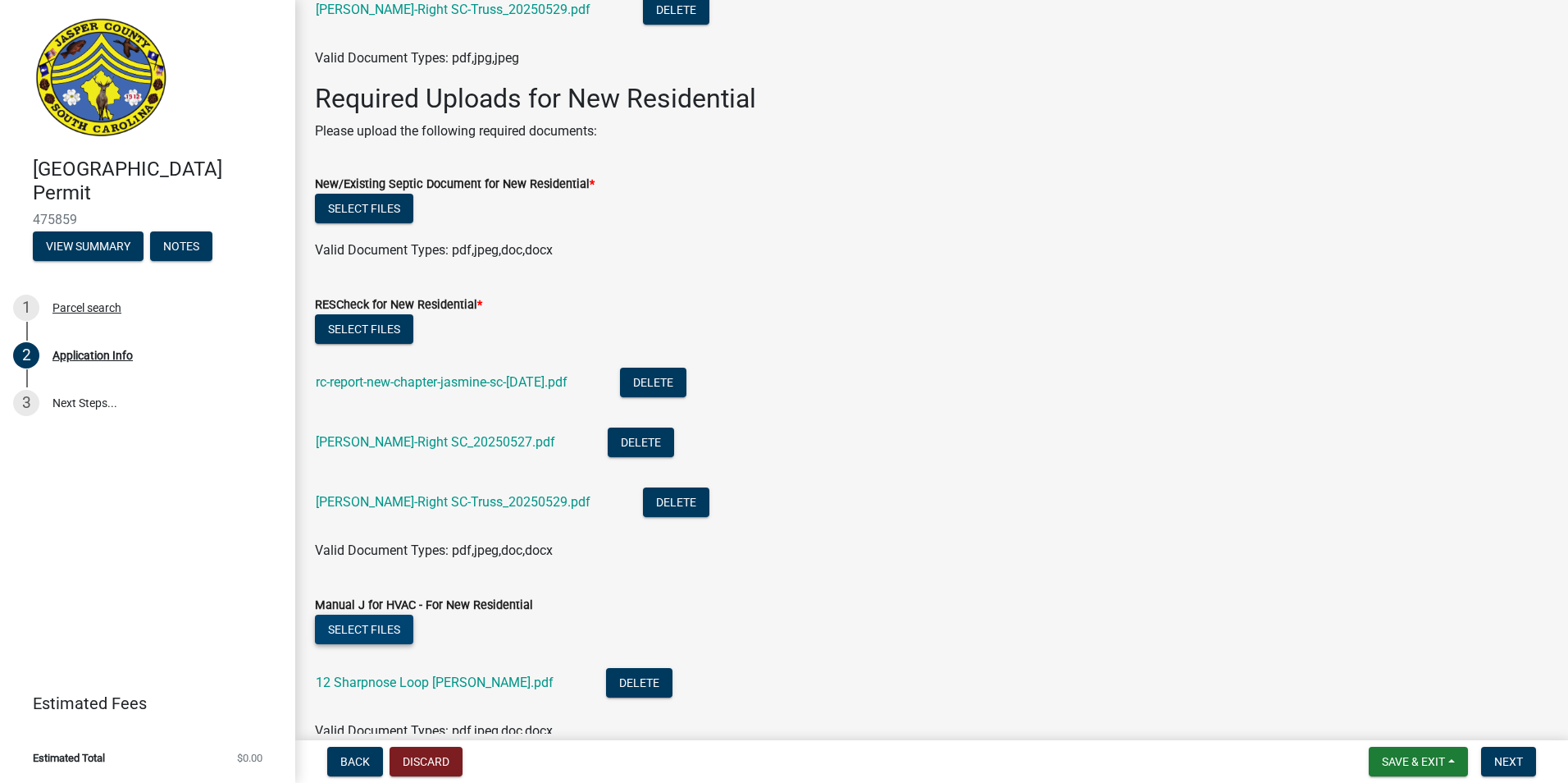
scroll to position [2007, 0]
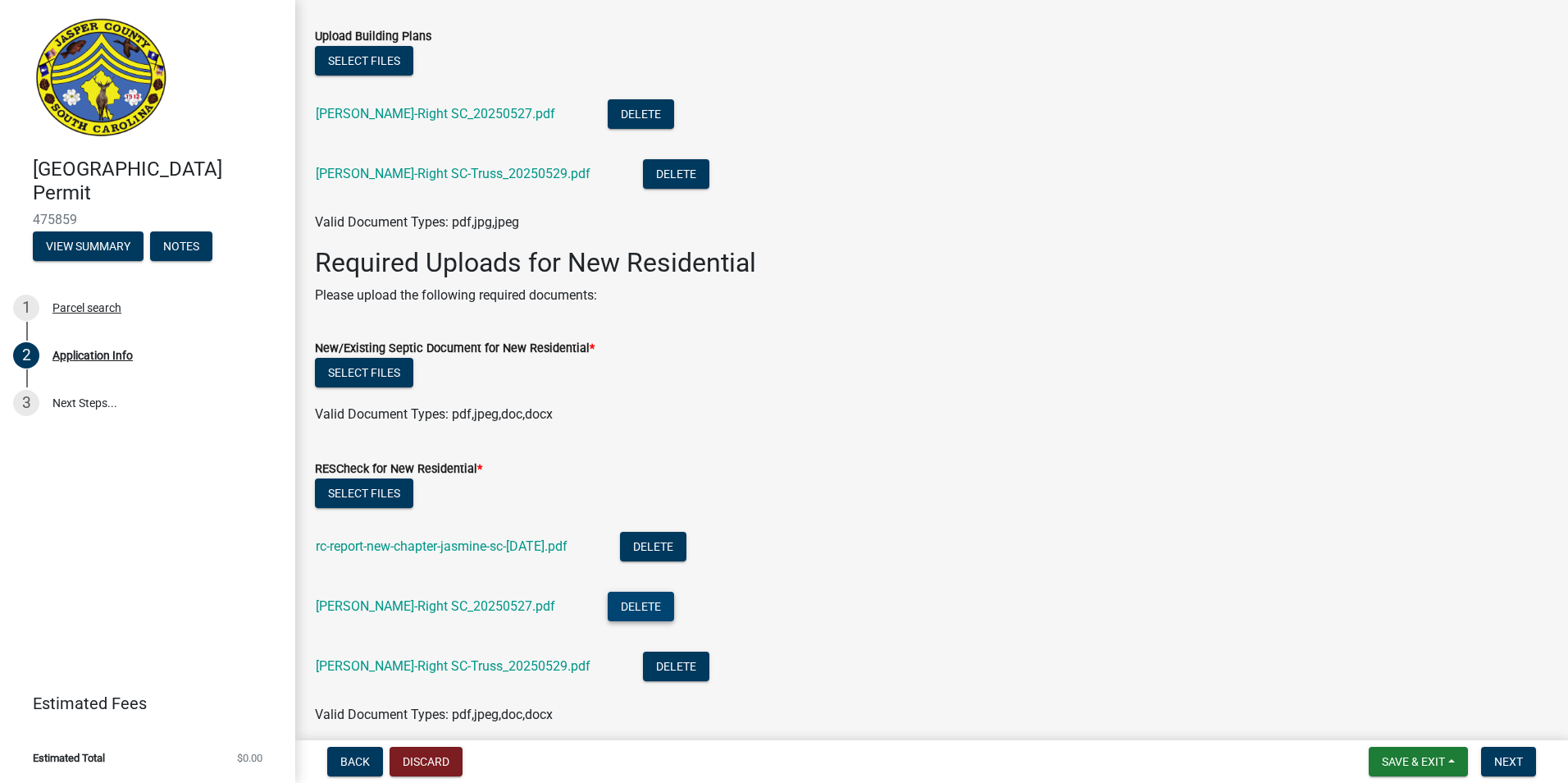
click at [608, 611] on button "Delete" at bounding box center [641, 606] width 66 height 29
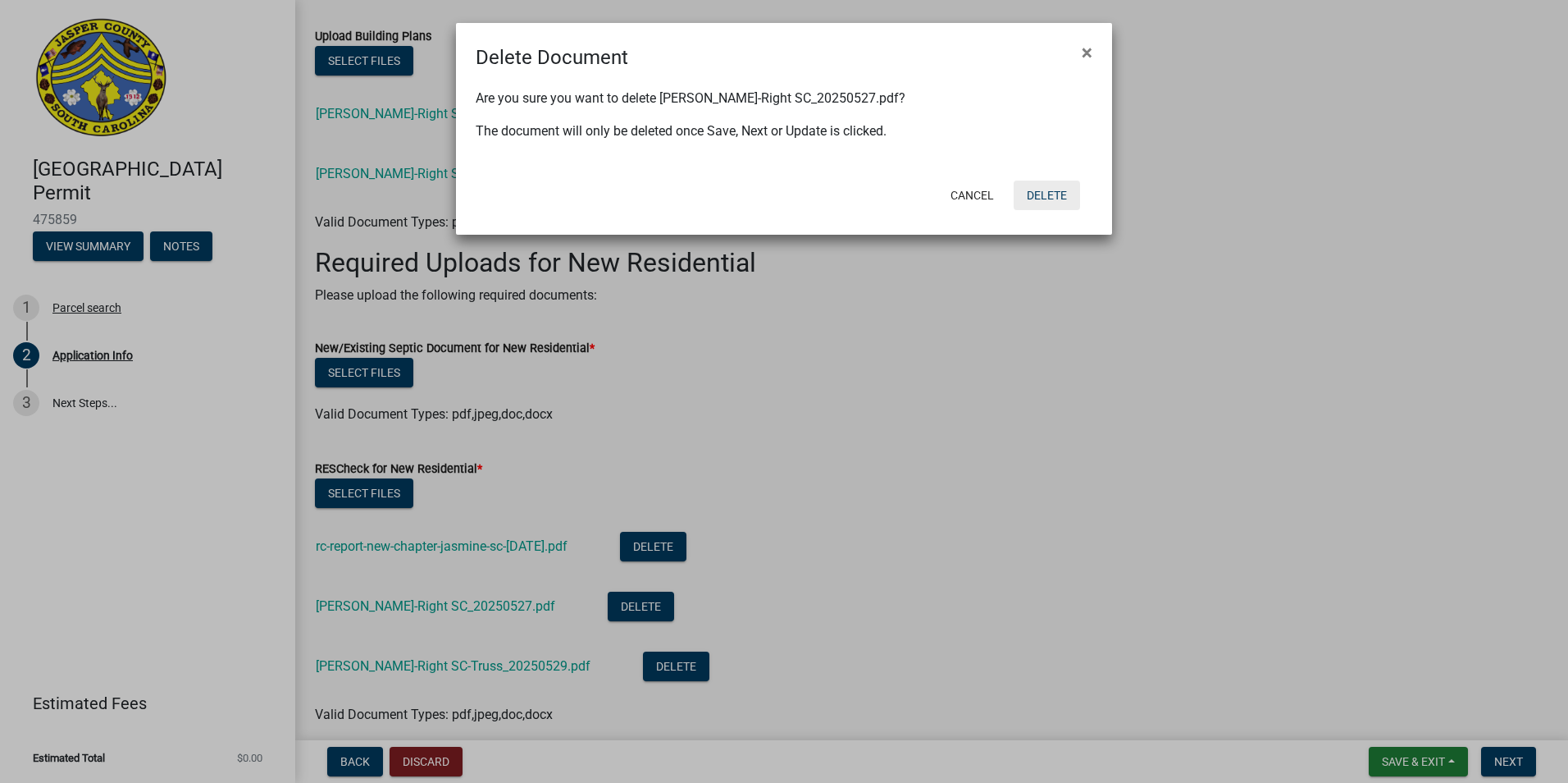
click at [1050, 186] on button "Delete" at bounding box center [1046, 195] width 66 height 29
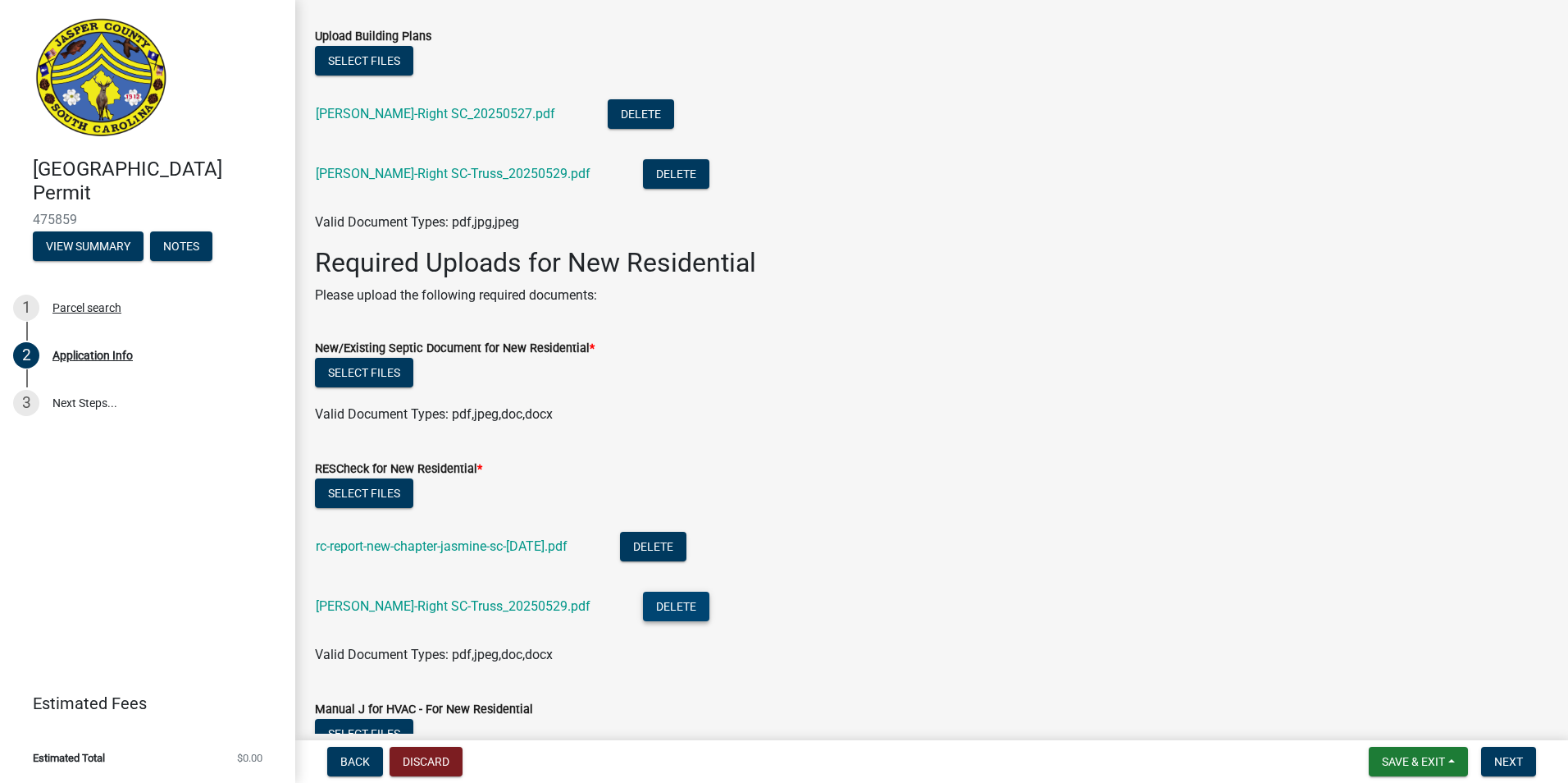
click at [643, 604] on button "Delete" at bounding box center [676, 606] width 66 height 29
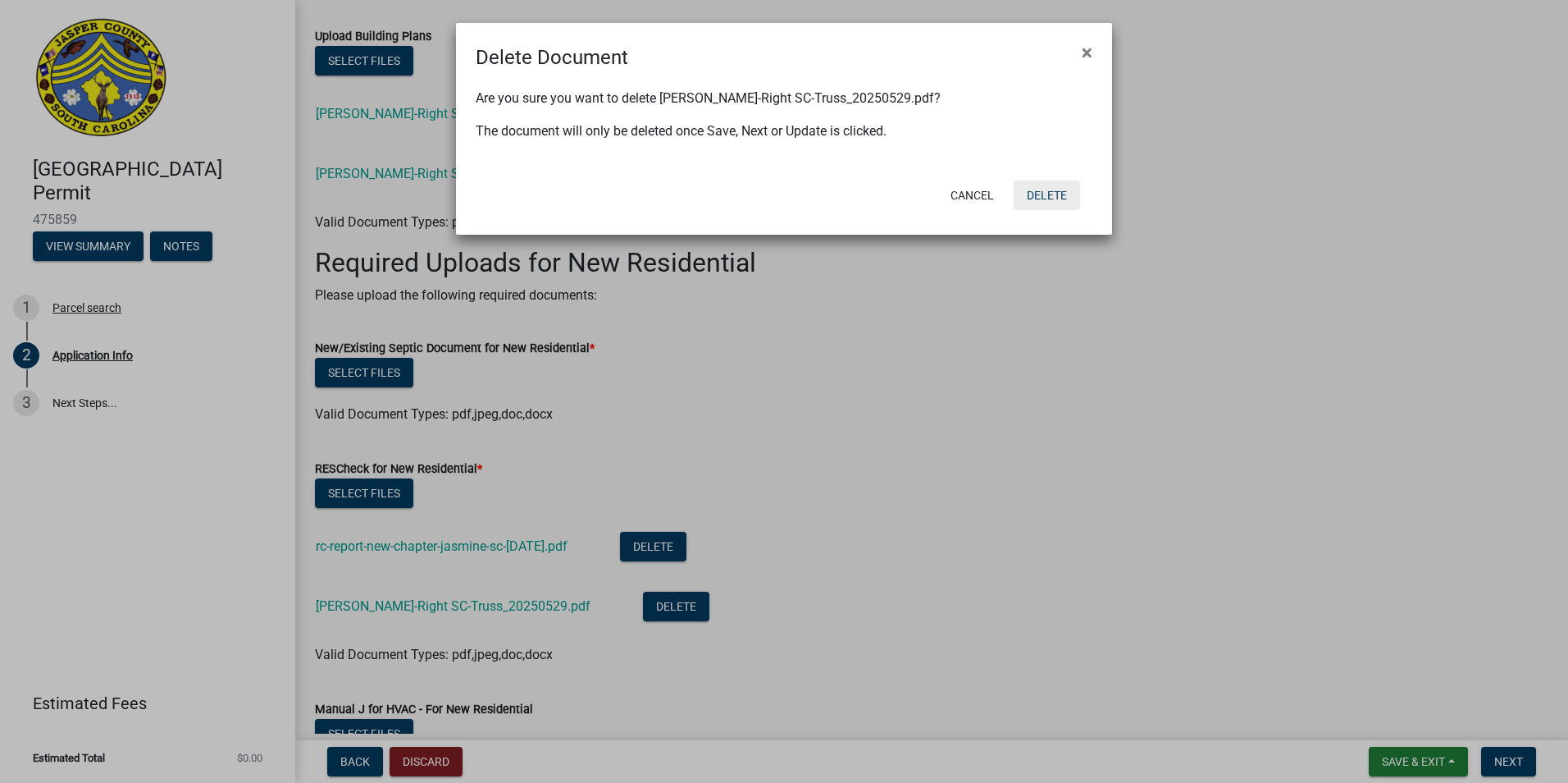
click at [1050, 189] on button "Delete" at bounding box center [1046, 195] width 66 height 29
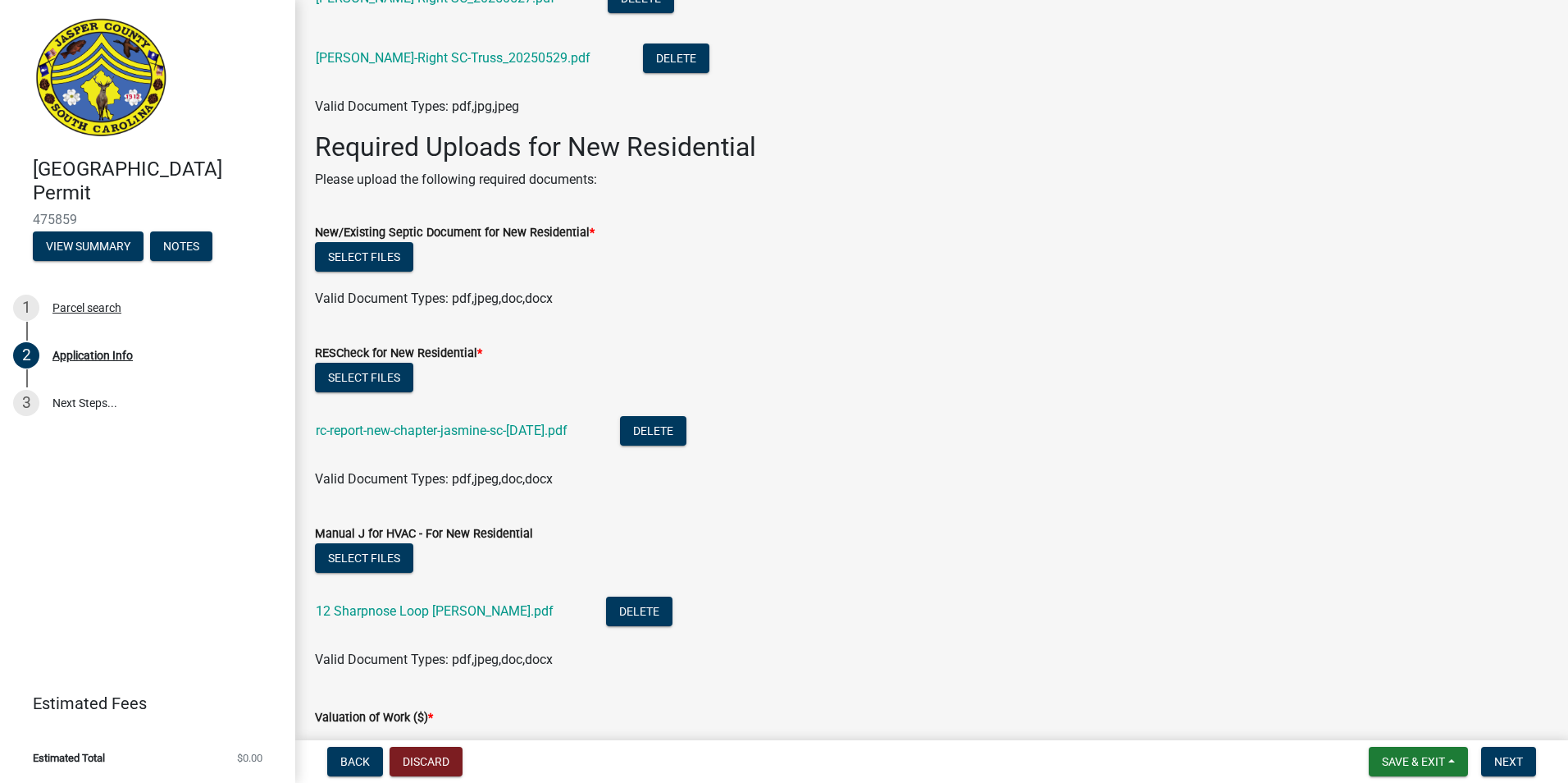
scroll to position [2044, 0]
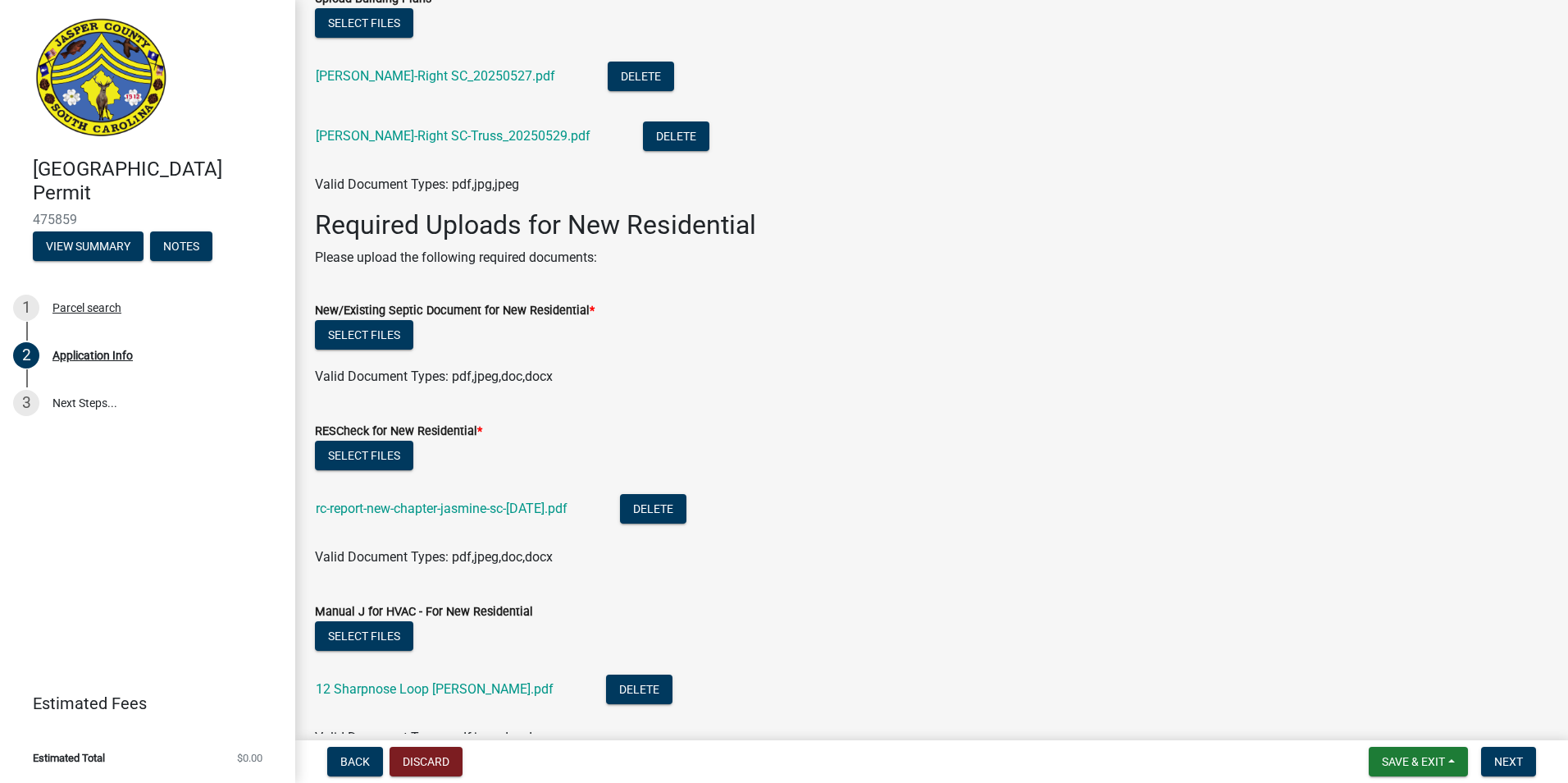
click at [511, 327] on div "Select files" at bounding box center [931, 337] width 1233 height 34
click at [384, 339] on button "Select files" at bounding box center [364, 334] width 98 height 29
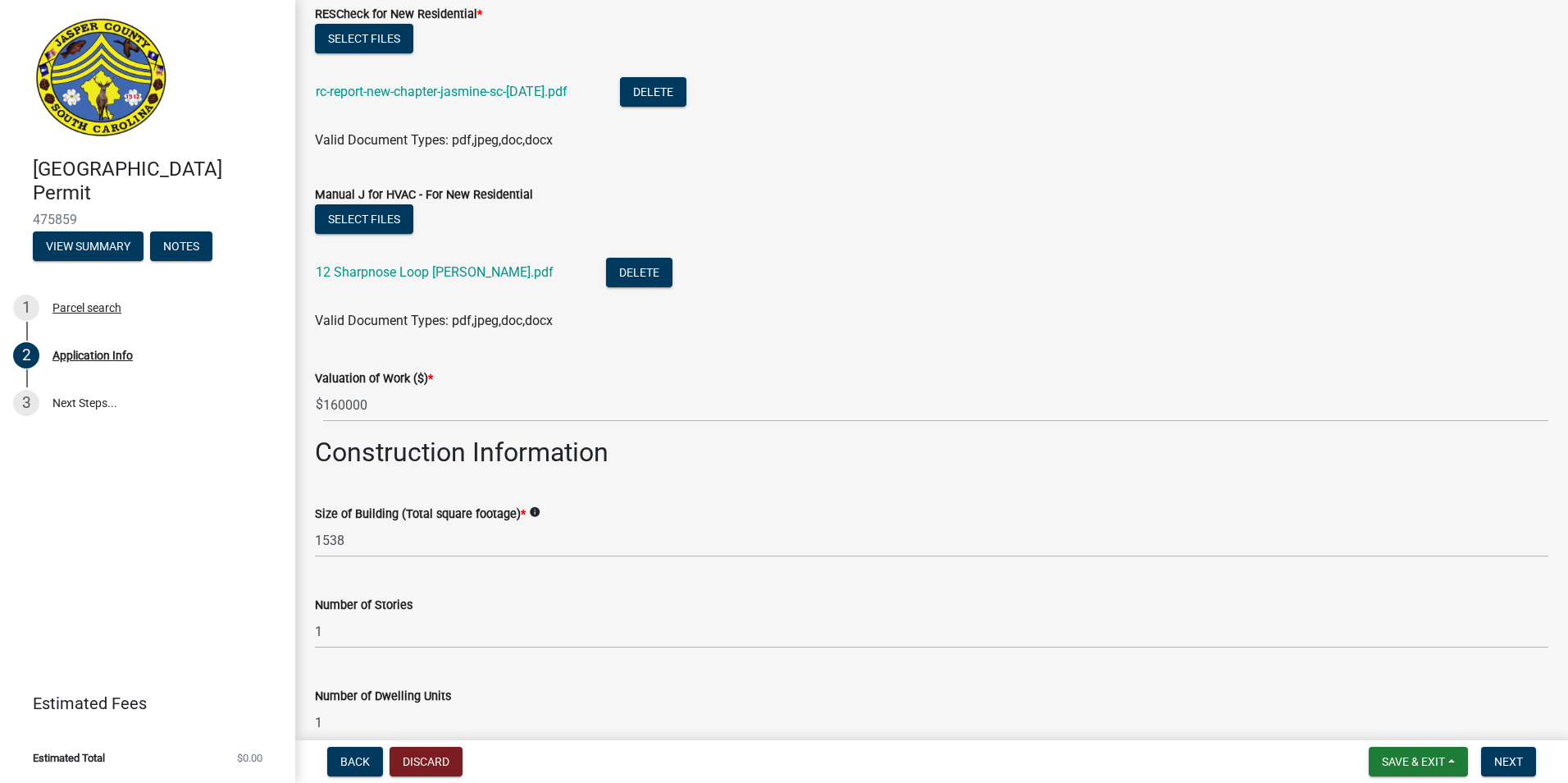
scroll to position [2455, 0]
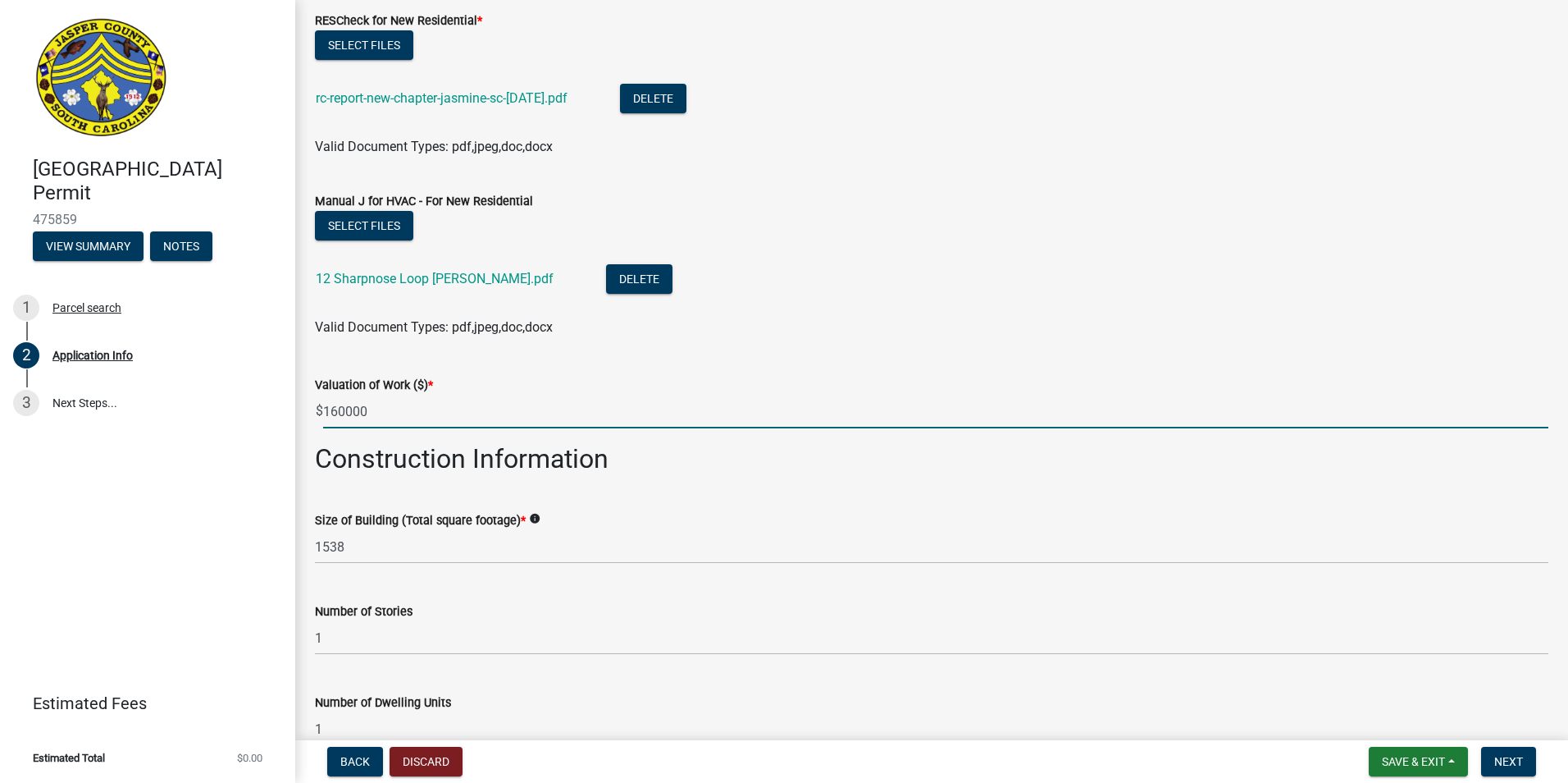
drag, startPoint x: 375, startPoint y: 413, endPoint x: 325, endPoint y: 413, distance: 50.0
click at [325, 413] on input "160000" at bounding box center [936, 411] width 1225 height 34
click at [406, 409] on input "160000" at bounding box center [936, 411] width 1225 height 34
drag, startPoint x: 385, startPoint y: 415, endPoint x: 192, endPoint y: 422, distance: 193.1
click at [192, 422] on div "Jasper County Building Permit 475859 View Summary Notes 1 Parcel search 2 Appli…" at bounding box center [784, 392] width 1568 height 783
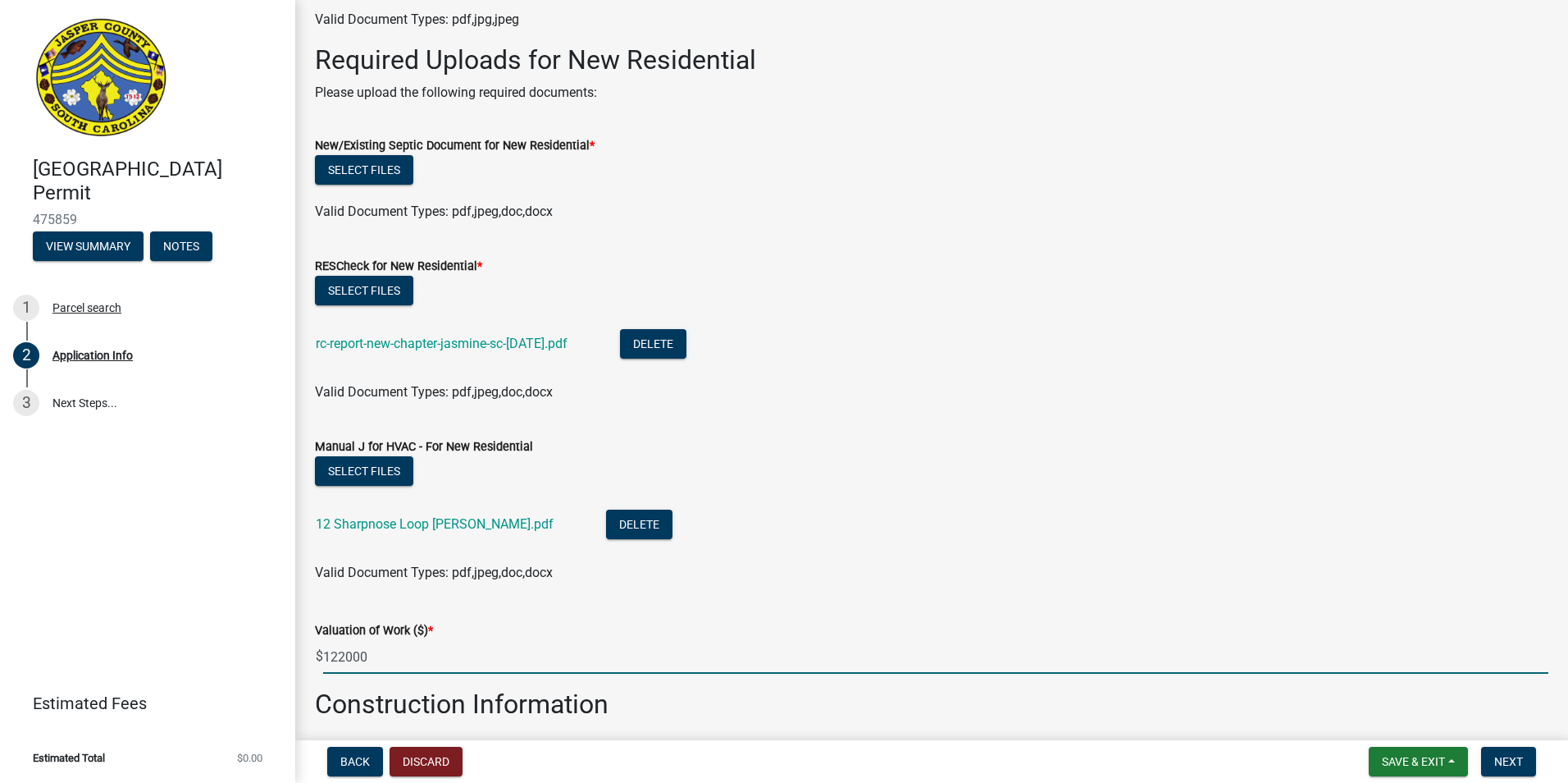
scroll to position [2209, 0]
type input "122000"
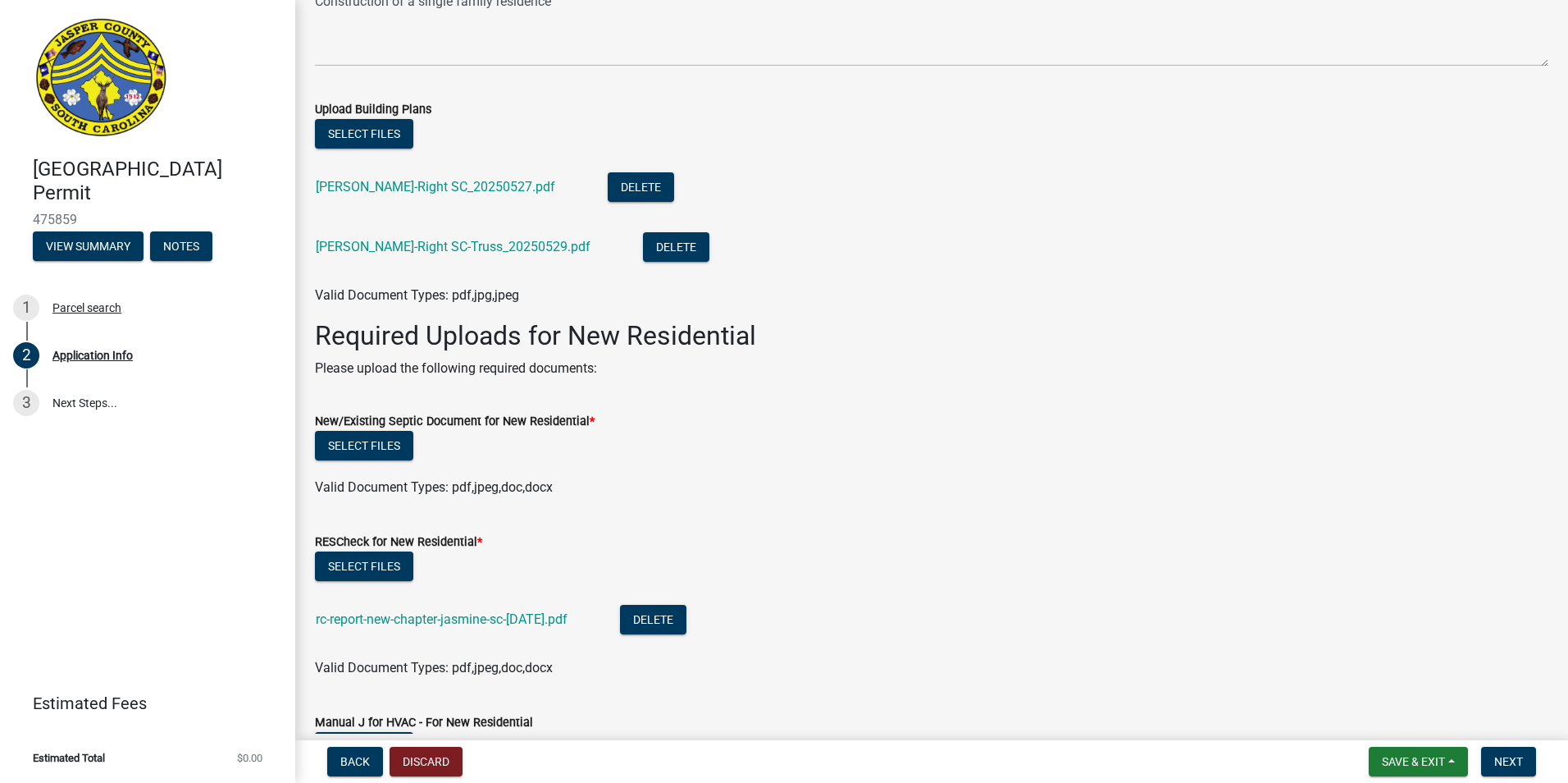
scroll to position [1881, 0]
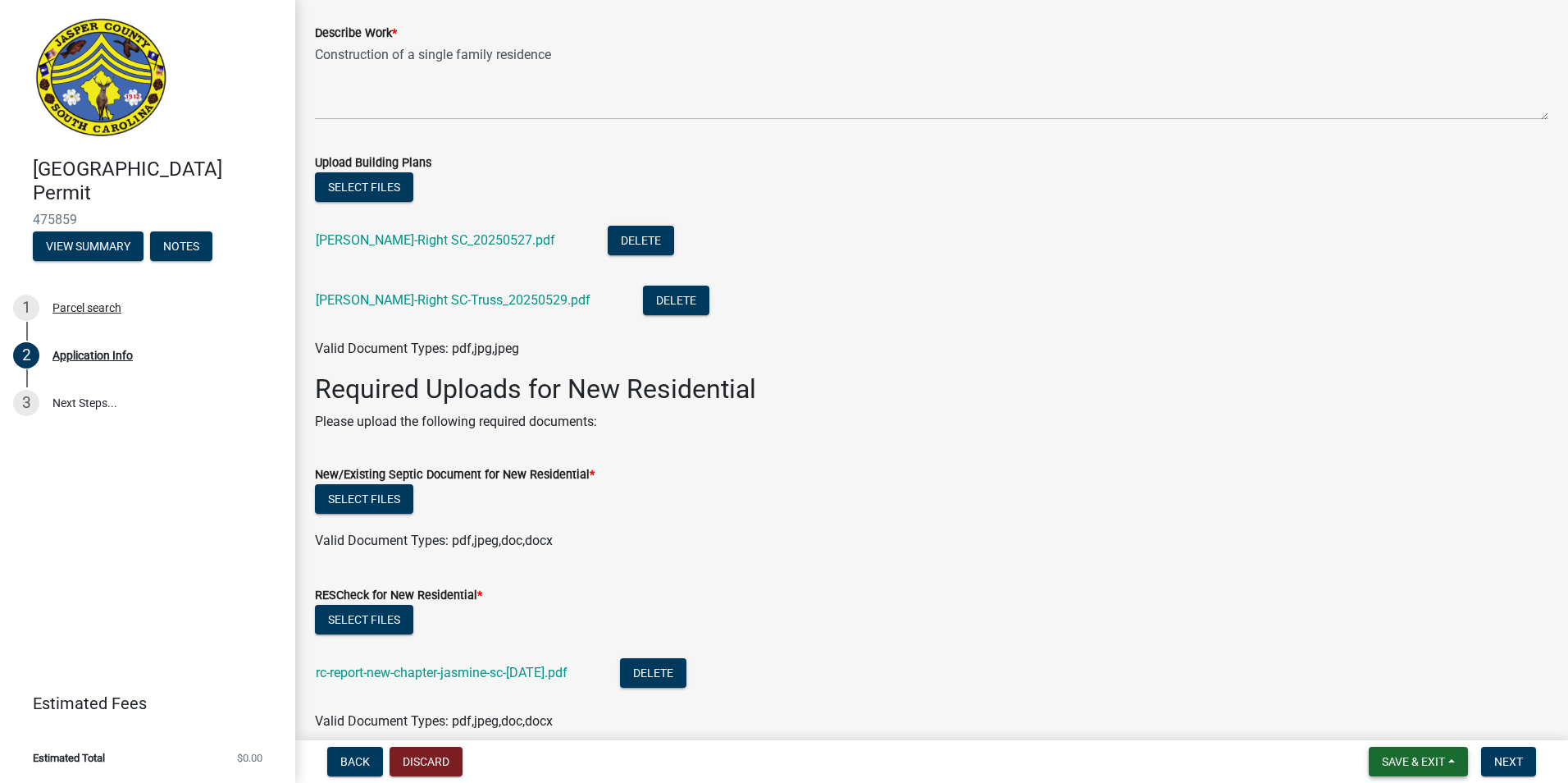
click at [1405, 762] on span "Save & Exit" at bounding box center [1413, 761] width 63 height 13
click at [1380, 670] on button "Save" at bounding box center [1402, 680] width 131 height 40
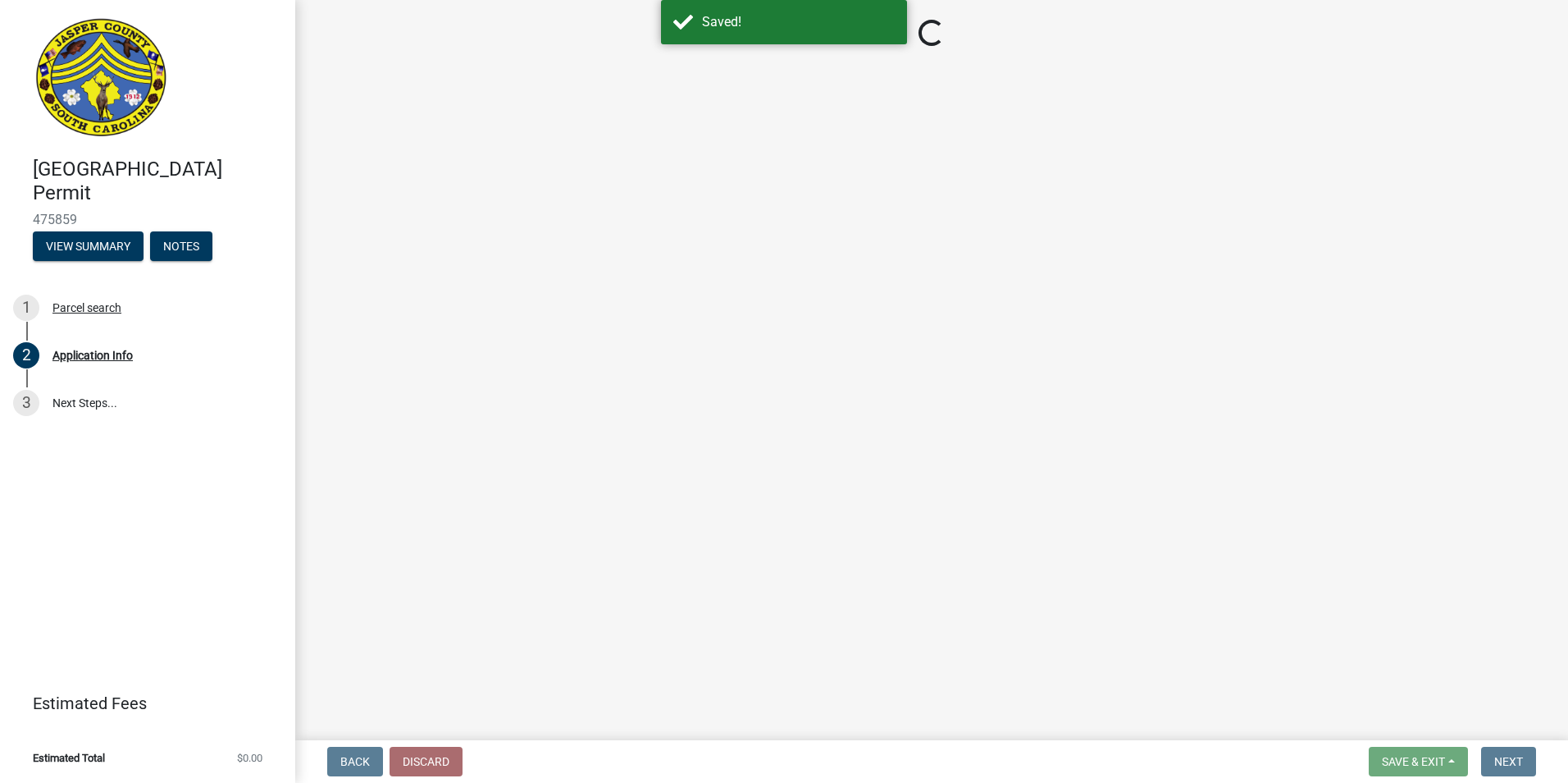
select select "42590599-3c97-479d-b3e9-fbeca9af4fb5"
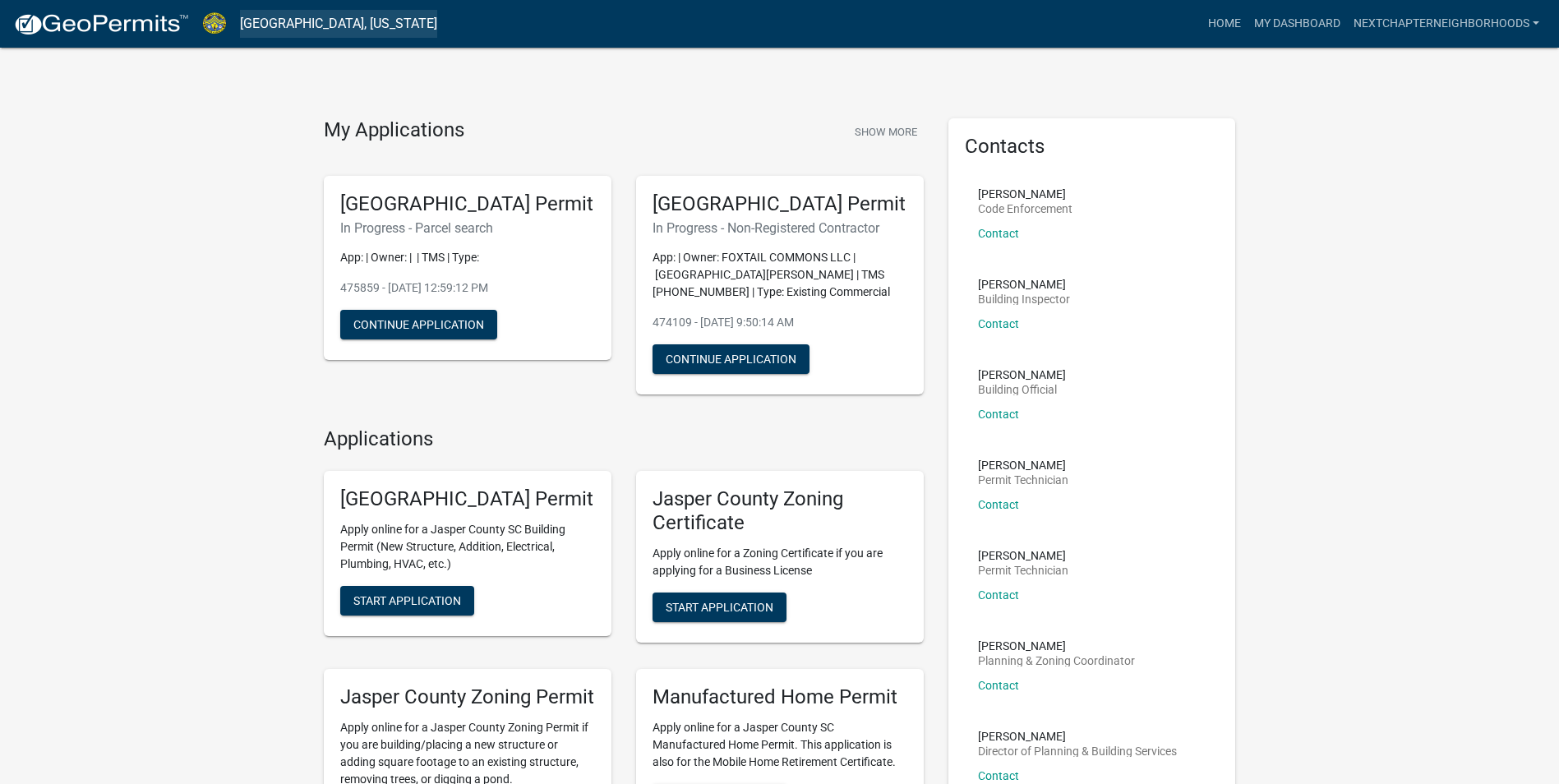
click at [326, 27] on link "[GEOGRAPHIC_DATA], [US_STATE]" at bounding box center [338, 23] width 197 height 27
click at [1233, 20] on link "Home" at bounding box center [1224, 24] width 46 height 31
